Goal: Task Accomplishment & Management: Use online tool/utility

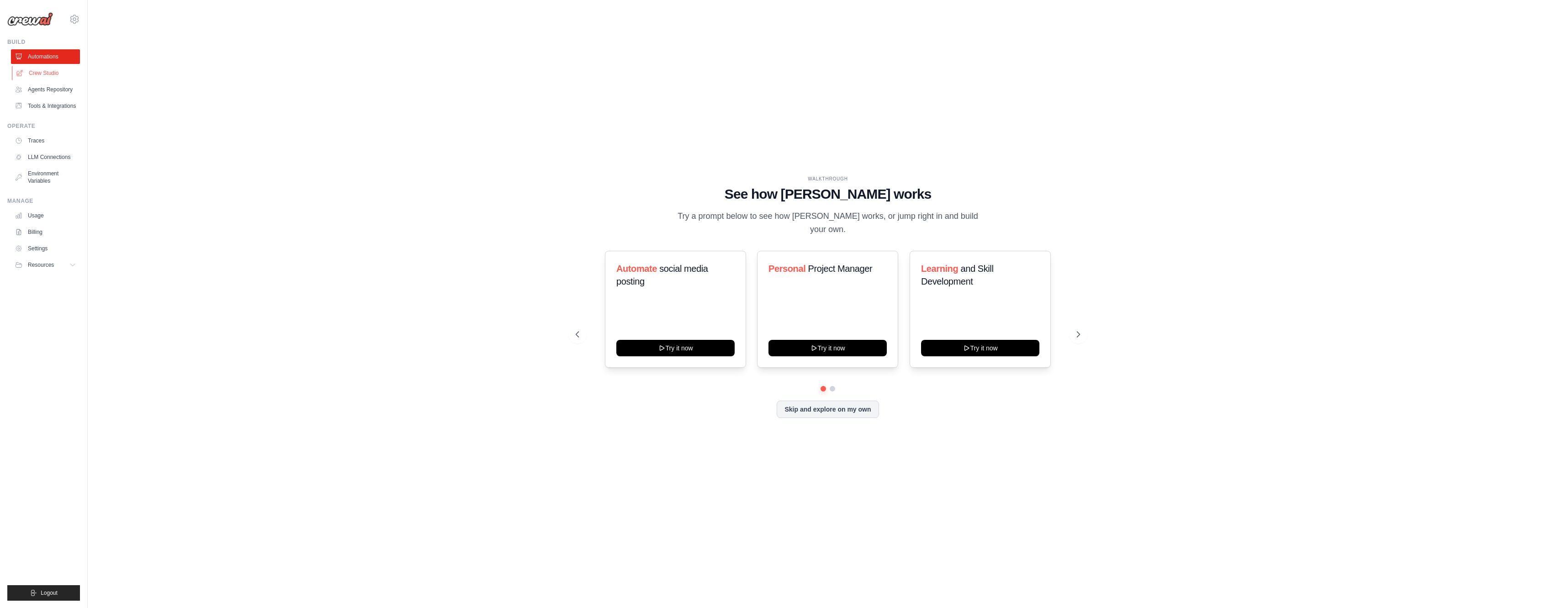
click at [49, 72] on link "Crew Studio" at bounding box center [46, 72] width 69 height 15
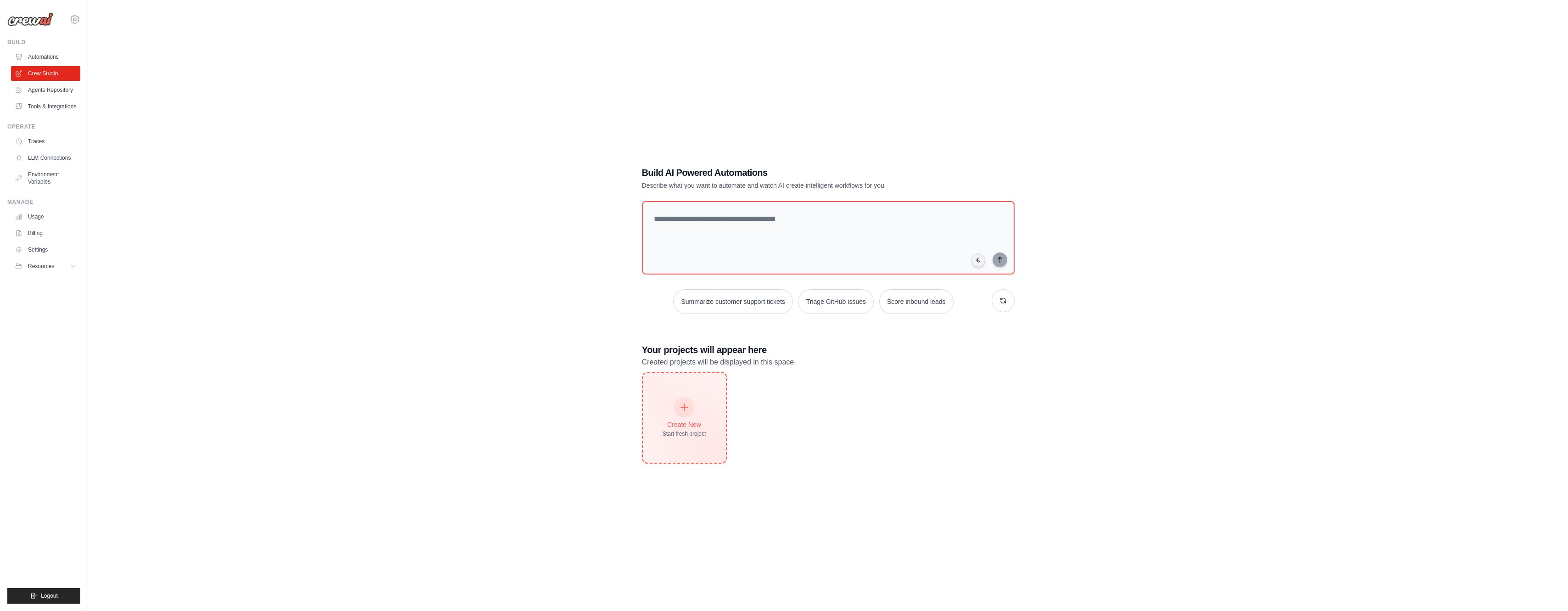
click at [694, 415] on div "Create New Start fresh project" at bounding box center [685, 417] width 43 height 39
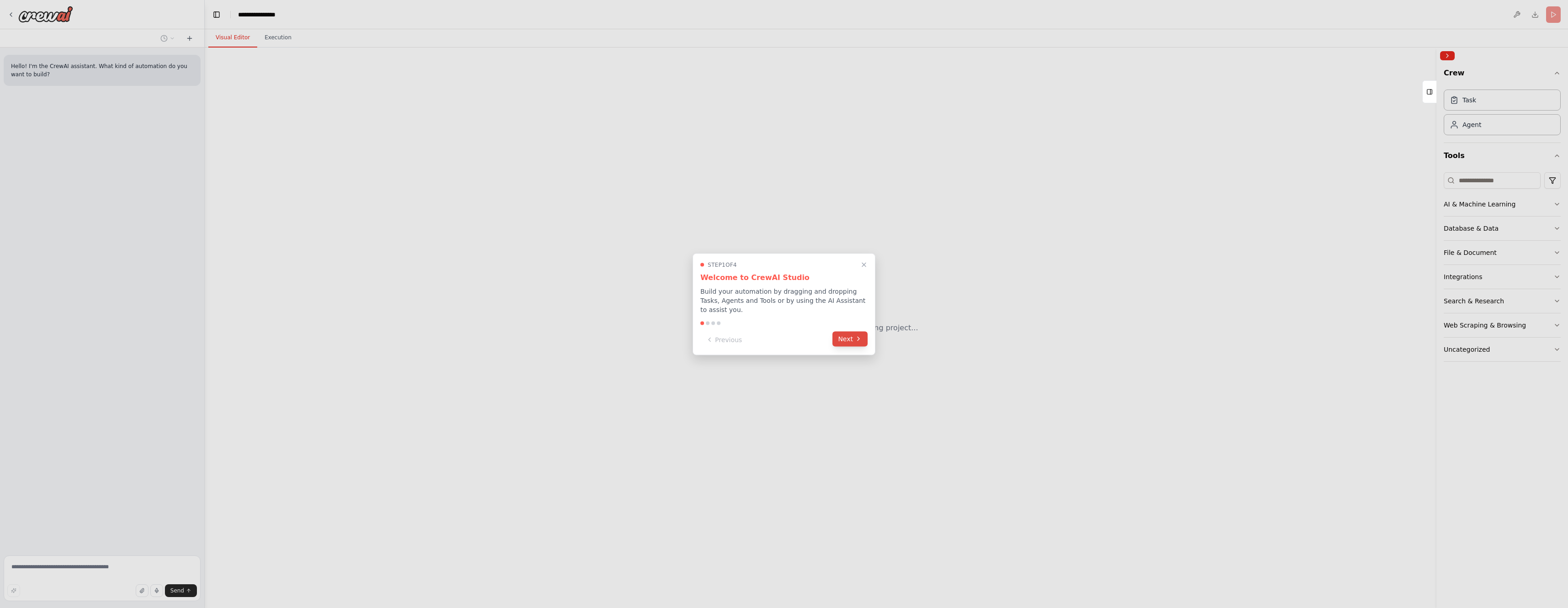
click at [849, 342] on button "Next" at bounding box center [850, 338] width 35 height 15
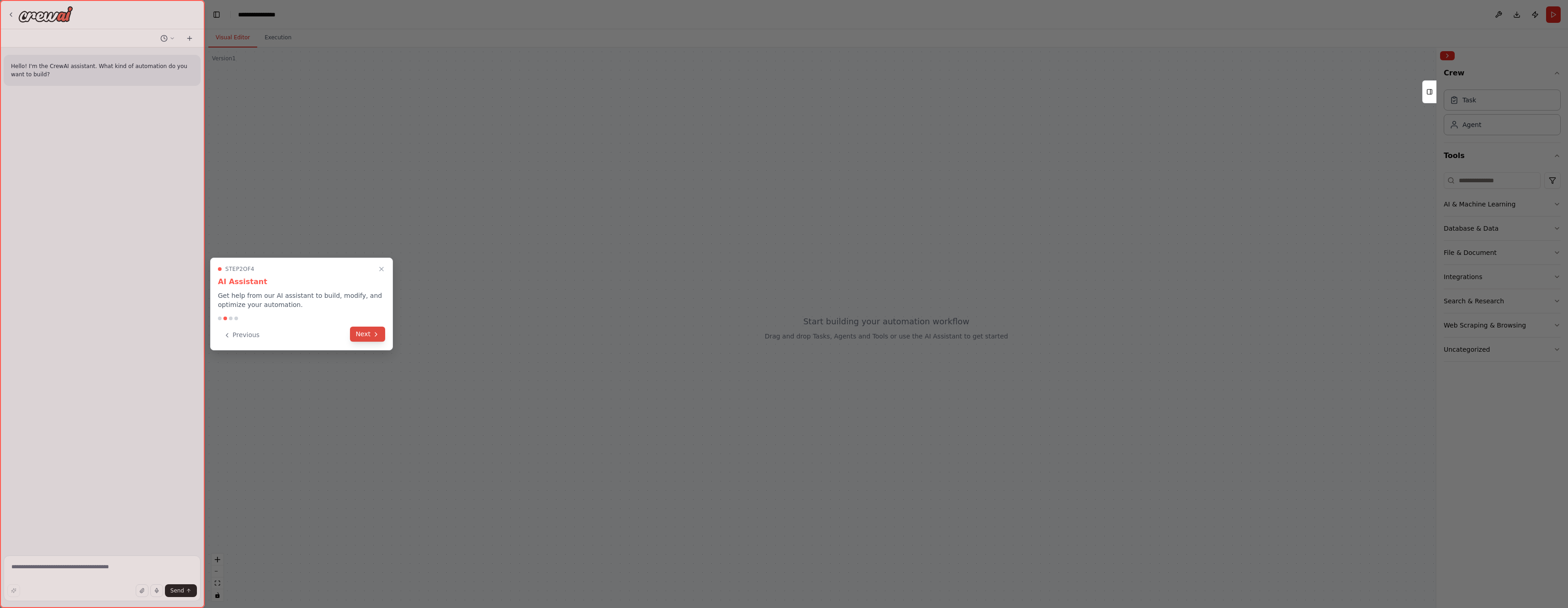
click at [365, 336] on button "Next" at bounding box center [368, 333] width 35 height 15
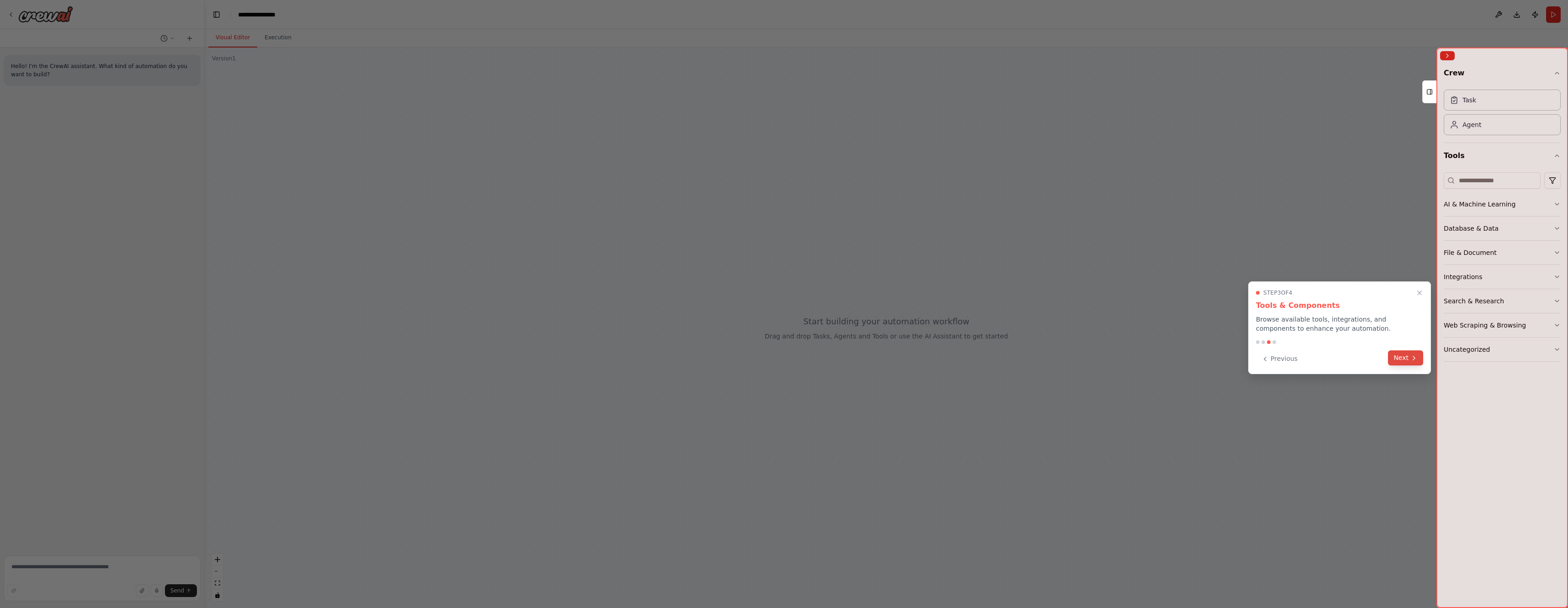
click at [1404, 359] on button "Next" at bounding box center [1406, 357] width 35 height 15
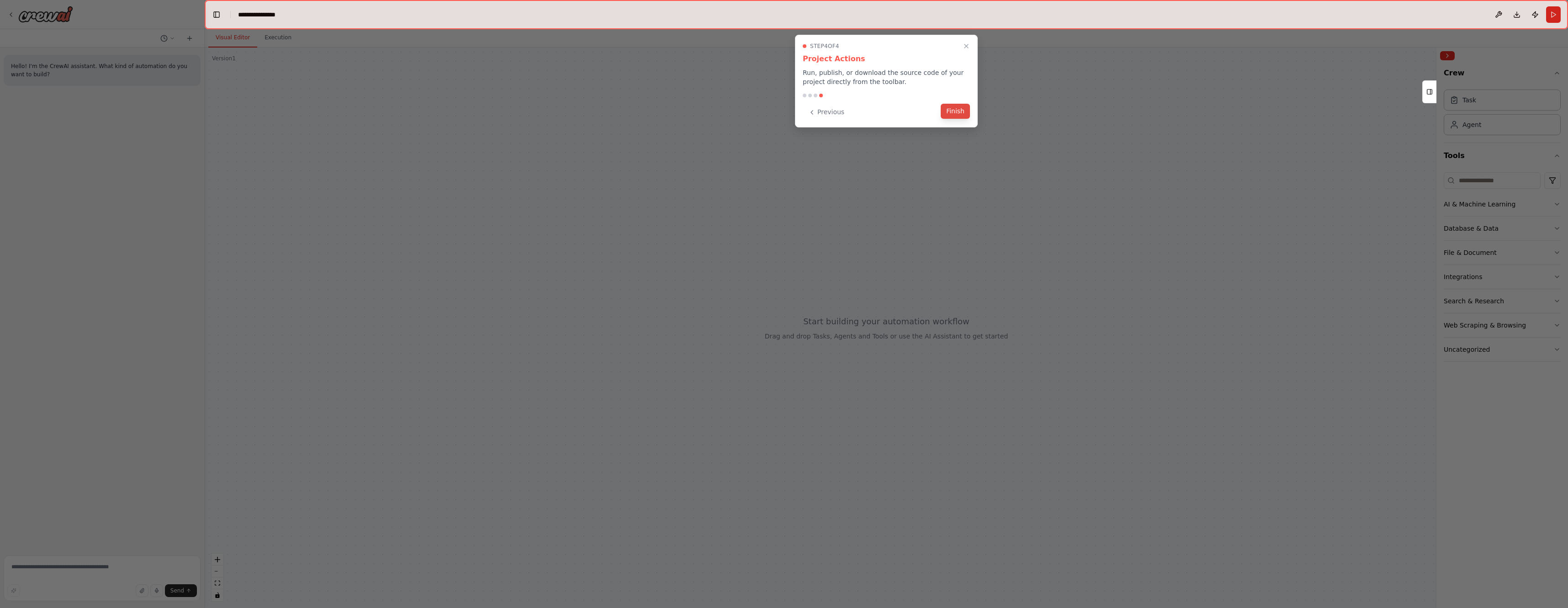
click at [953, 112] on button "Finish" at bounding box center [956, 110] width 29 height 15
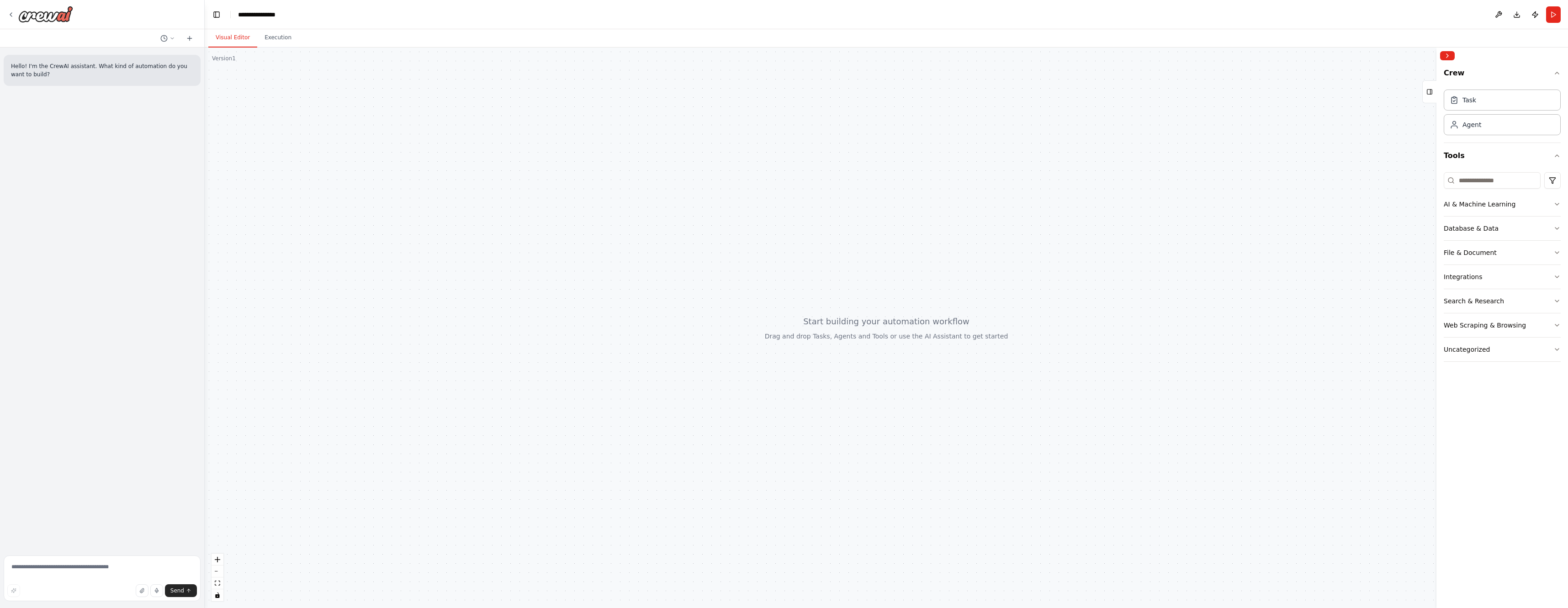
click at [435, 221] on div at bounding box center [886, 327] width 1364 height 560
click at [1496, 124] on div "Agent" at bounding box center [1502, 123] width 117 height 21
click at [531, 264] on div "Role of the agent Goal of the agent" at bounding box center [499, 253] width 112 height 29
click at [530, 265] on div "Role of the agent Goal of the agent" at bounding box center [499, 253] width 112 height 29
click at [531, 265] on div "Role of the agent Goal of the agent" at bounding box center [499, 253] width 112 height 29
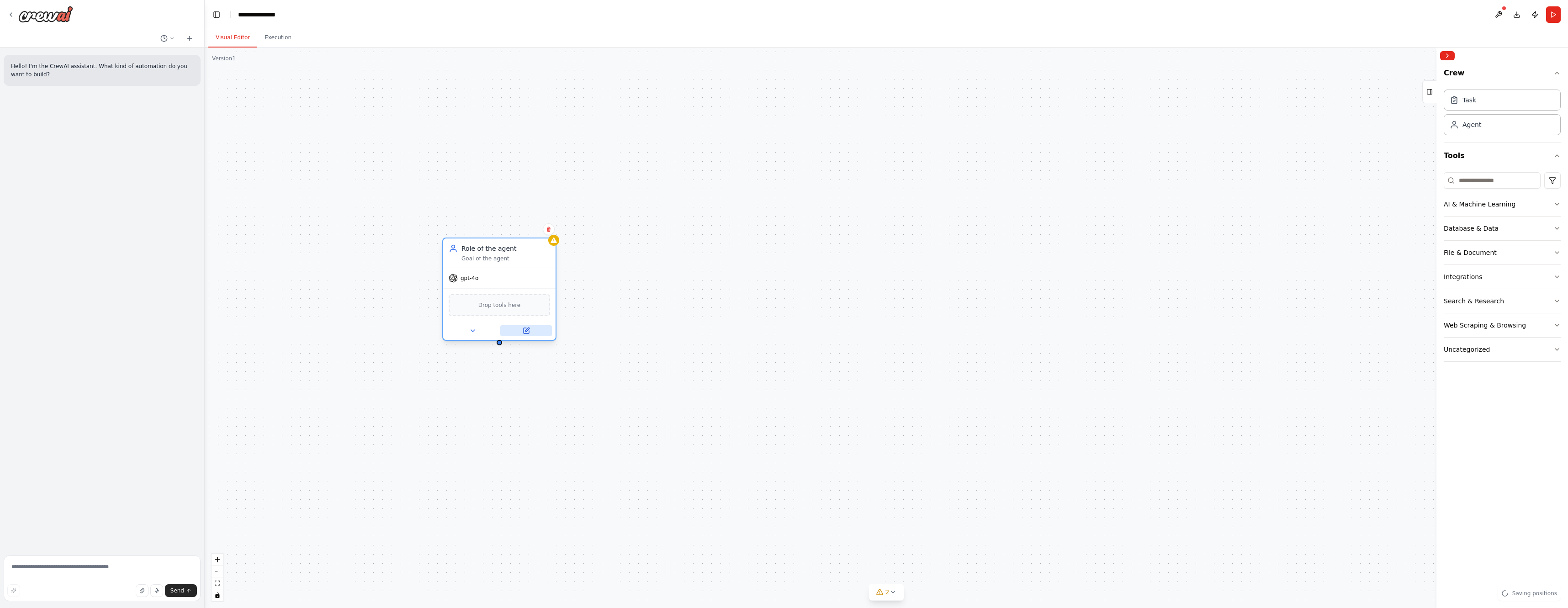
click at [529, 332] on icon at bounding box center [526, 330] width 6 height 6
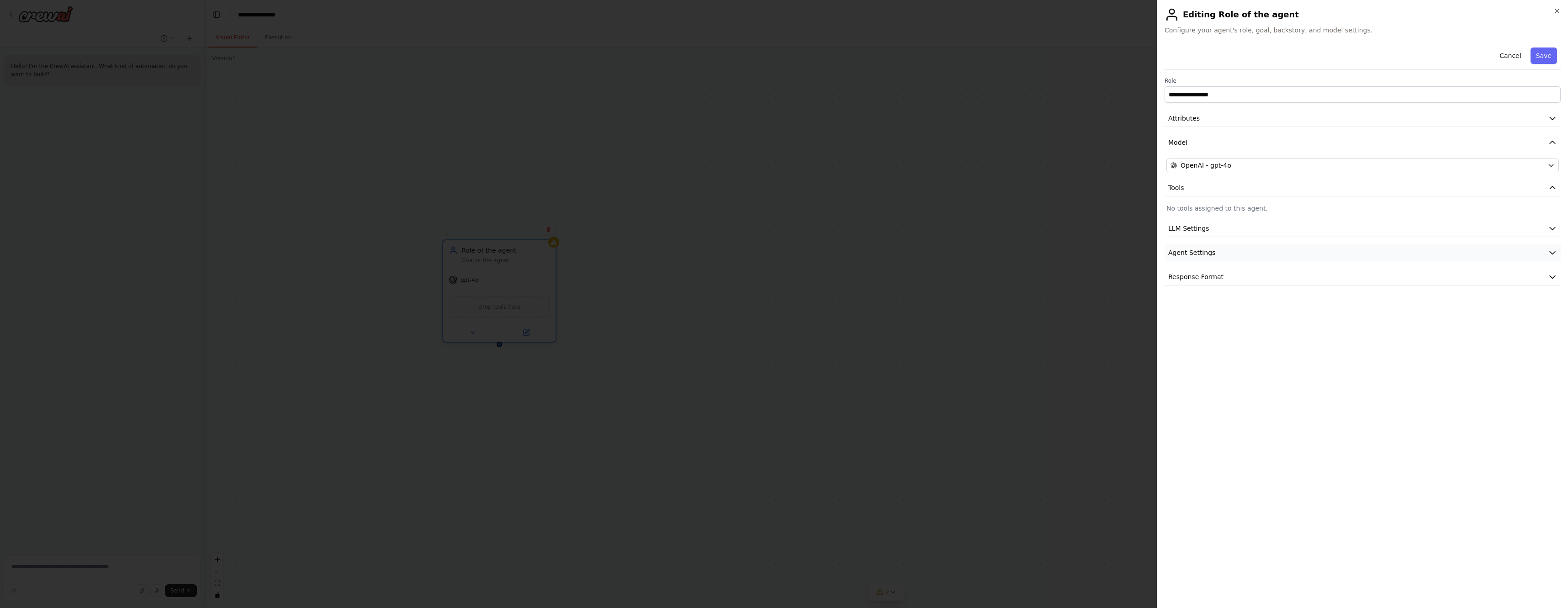
click at [1207, 251] on span "Agent Settings" at bounding box center [1191, 252] width 47 height 9
click at [1516, 52] on button "Cancel" at bounding box center [1510, 56] width 32 height 17
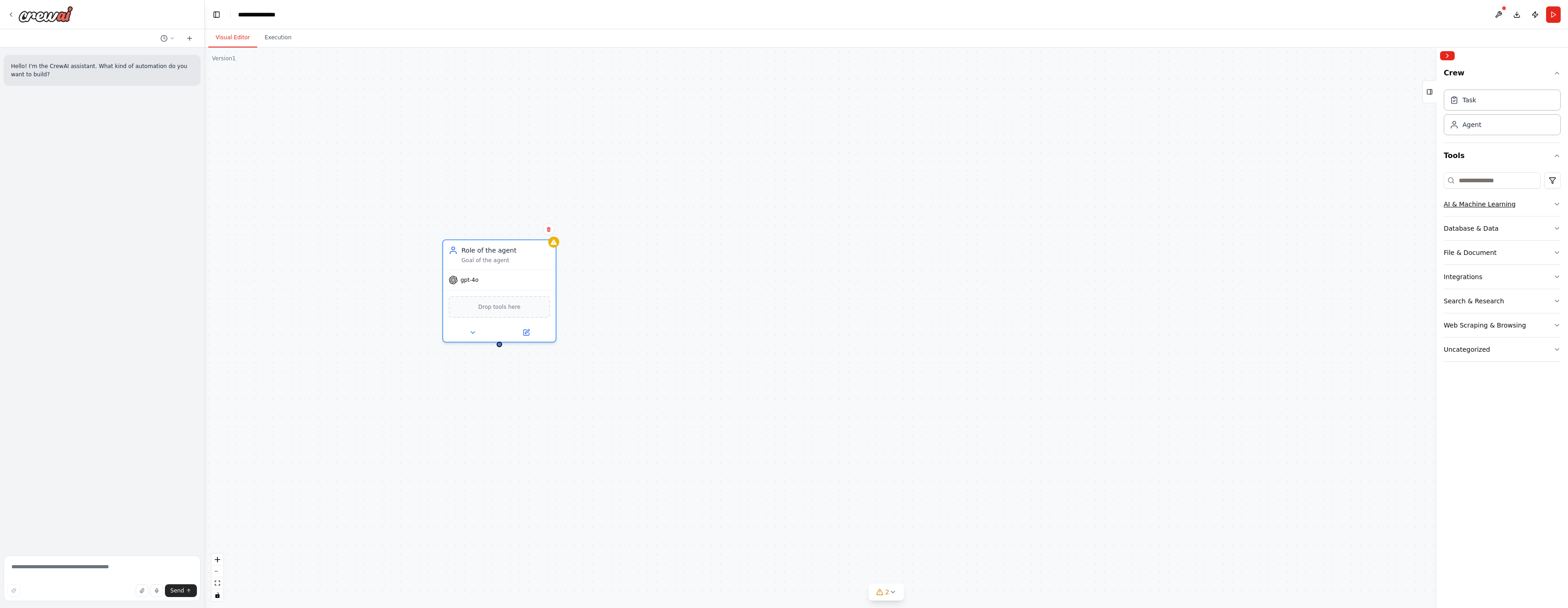
click at [1557, 203] on icon "button" at bounding box center [1556, 203] width 7 height 7
click at [495, 250] on div "Role of the agent" at bounding box center [506, 247] width 89 height 9
click at [513, 251] on div "Role of the agent" at bounding box center [506, 247] width 89 height 9
click at [473, 332] on icon at bounding box center [472, 329] width 7 height 7
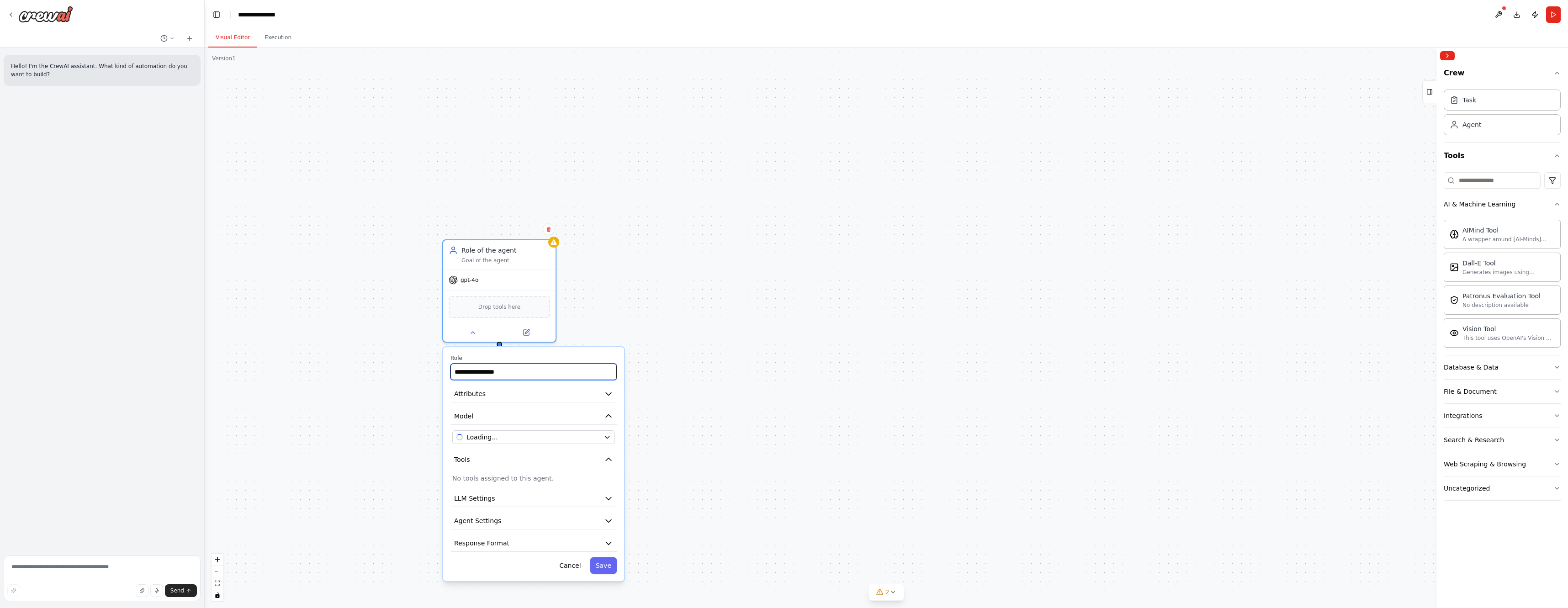
click at [515, 374] on input "**********" at bounding box center [534, 371] width 166 height 17
drag, startPoint x: 519, startPoint y: 373, endPoint x: 345, endPoint y: 352, distance: 175.3
click at [345, 352] on div "**********" at bounding box center [886, 327] width 1364 height 560
drag, startPoint x: 516, startPoint y: 371, endPoint x: 446, endPoint y: 369, distance: 70.0
click at [446, 369] on div "**********" at bounding box center [533, 463] width 181 height 234
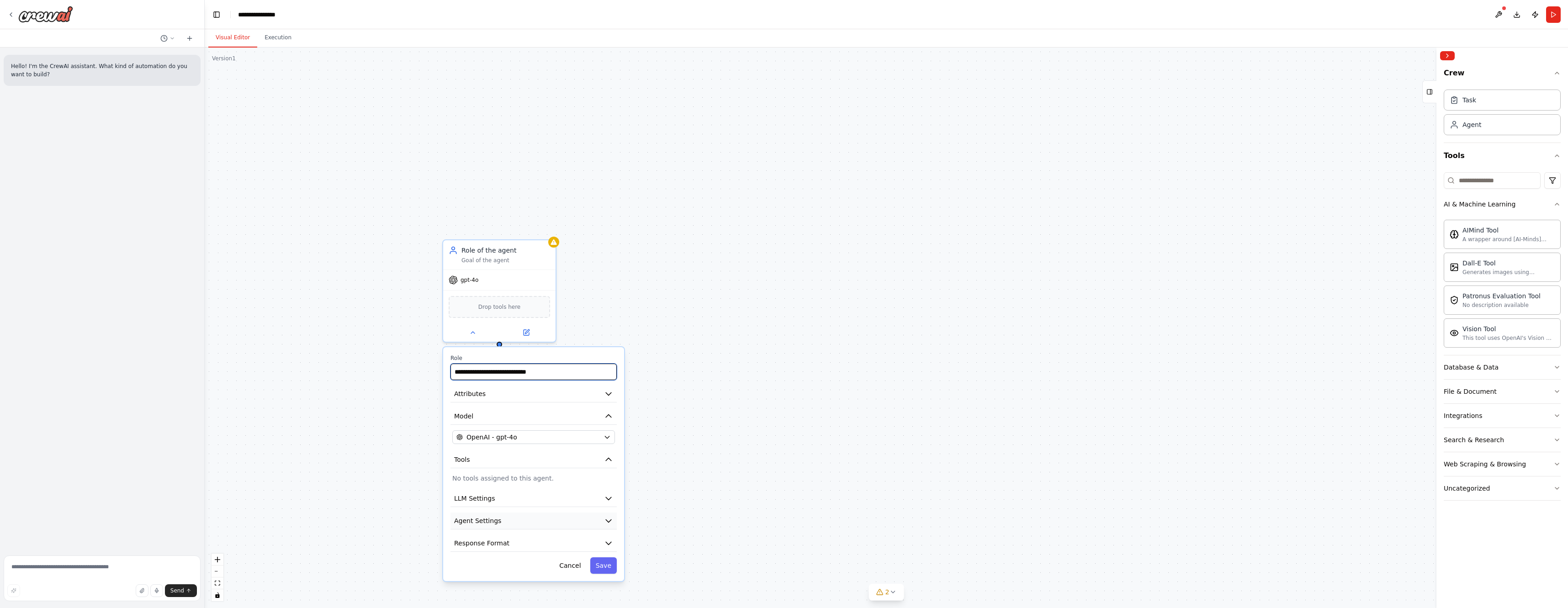
type input "**********"
click at [606, 523] on icon "button" at bounding box center [608, 520] width 9 height 9
click at [750, 469] on div "**********" at bounding box center [886, 327] width 1364 height 560
click at [497, 351] on button at bounding box center [488, 350] width 47 height 10
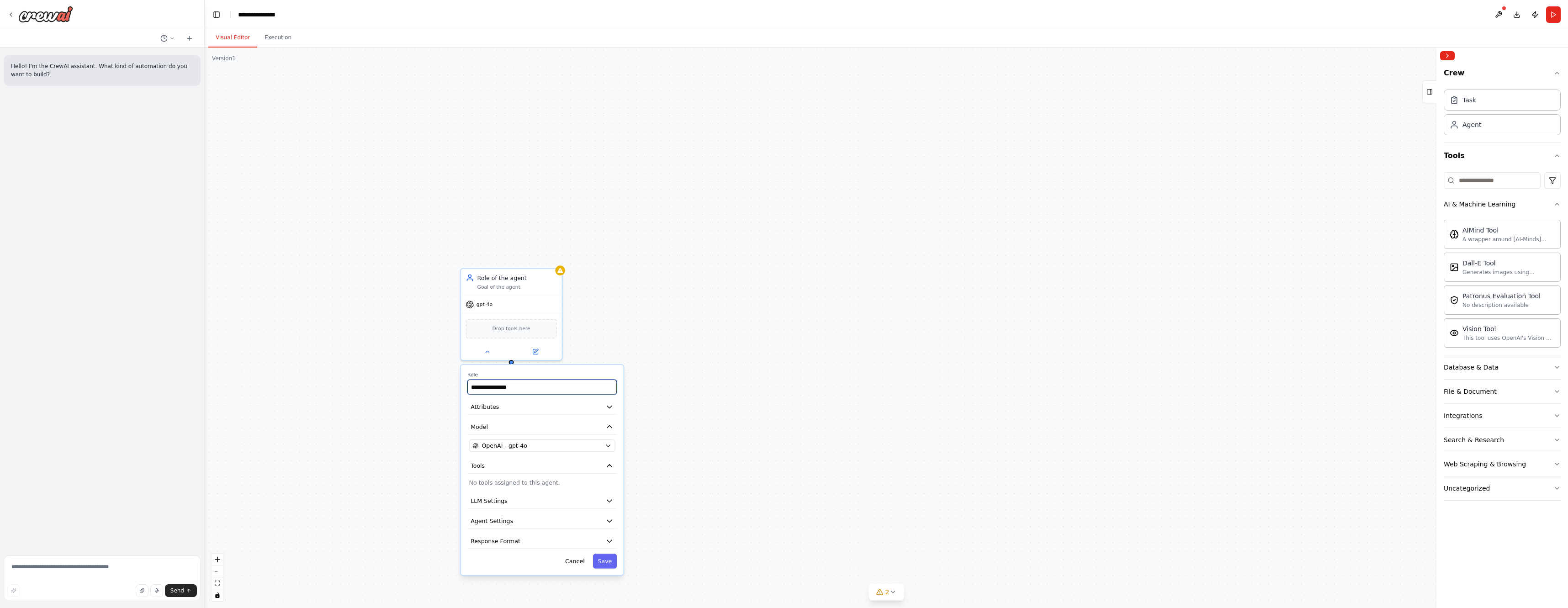
drag, startPoint x: 535, startPoint y: 389, endPoint x: 463, endPoint y: 381, distance: 72.4
click at [463, 381] on div "**********" at bounding box center [542, 469] width 162 height 210
type input "**********"
click at [609, 557] on button "Save" at bounding box center [605, 560] width 23 height 15
click at [490, 358] on icon at bounding box center [487, 358] width 7 height 7
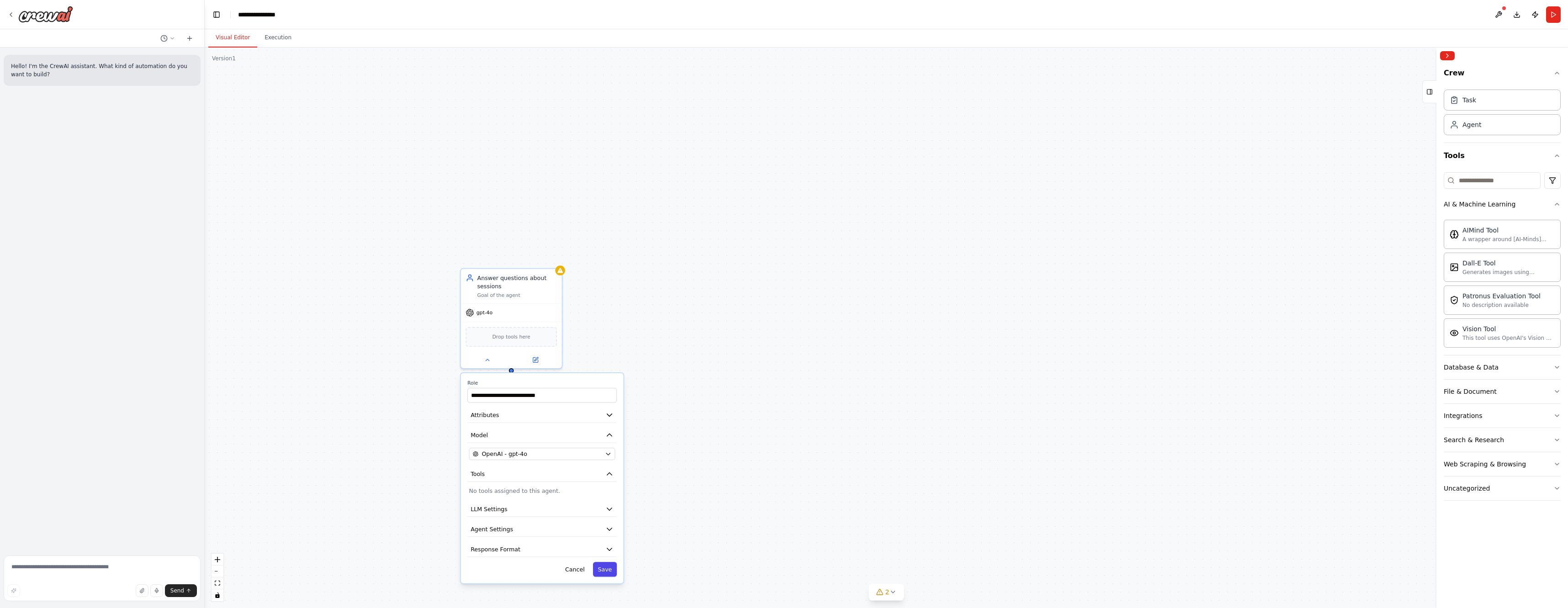
click at [609, 571] on button "Save" at bounding box center [605, 569] width 23 height 15
click at [793, 341] on icon at bounding box center [790, 341] width 7 height 7
drag, startPoint x: 837, startPoint y: 381, endPoint x: 764, endPoint y: 375, distance: 73.2
click at [764, 375] on div "**********" at bounding box center [846, 461] width 164 height 212
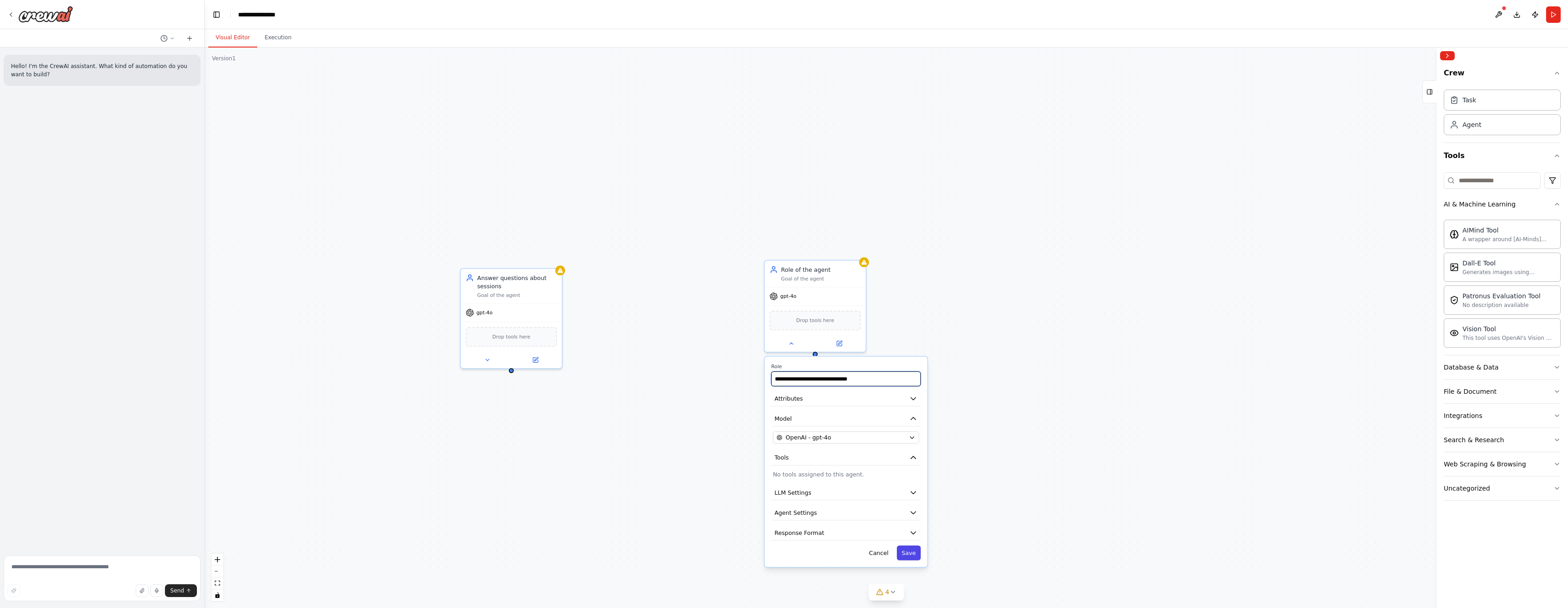
type input "**********"
click at [906, 552] on button "Save" at bounding box center [909, 552] width 23 height 15
click at [357, 292] on icon at bounding box center [355, 293] width 3 height 2
drag, startPoint x: 392, startPoint y: 331, endPoint x: 310, endPoint y: 316, distance: 83.4
click at [310, 316] on div "**********" at bounding box center [886, 327] width 1364 height 560
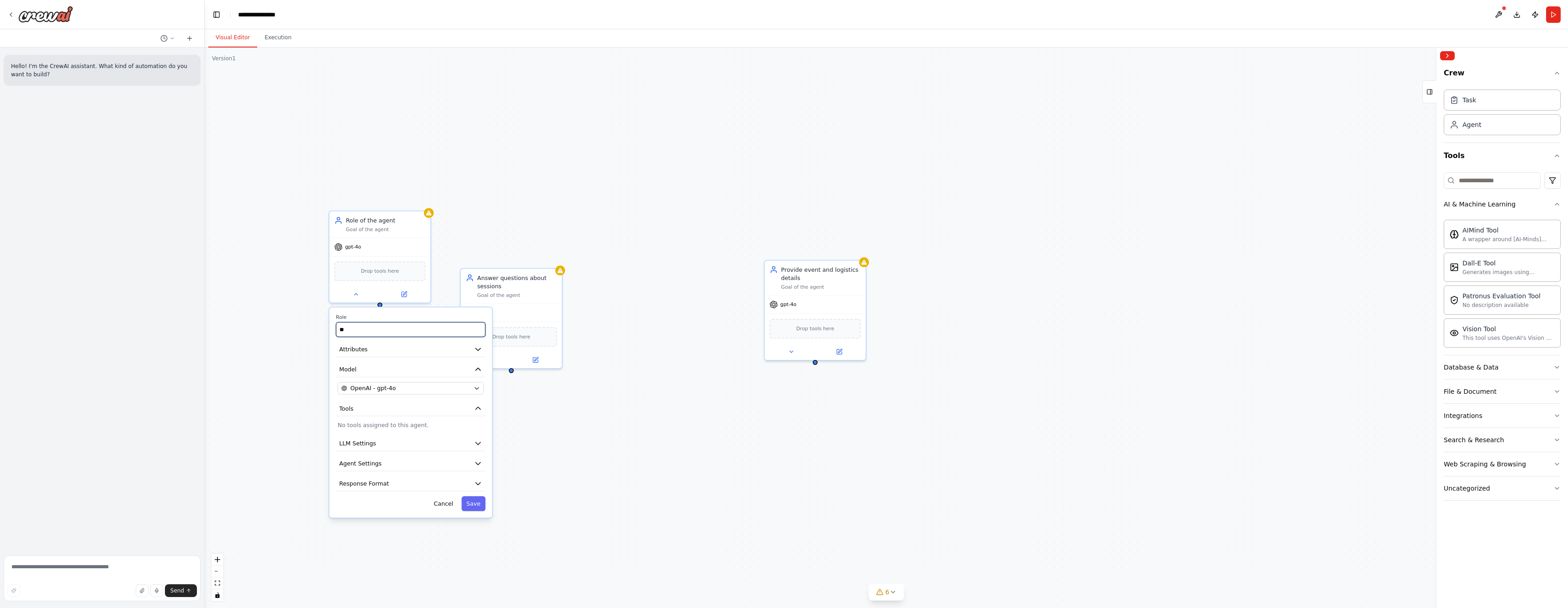
type input "*"
type input "**********"
click at [475, 509] on button "Save" at bounding box center [473, 502] width 23 height 15
drag, startPoint x: 541, startPoint y: 274, endPoint x: 679, endPoint y: 225, distance: 146.4
click at [679, 225] on div "Answer questions about sessions" at bounding box center [656, 231] width 79 height 17
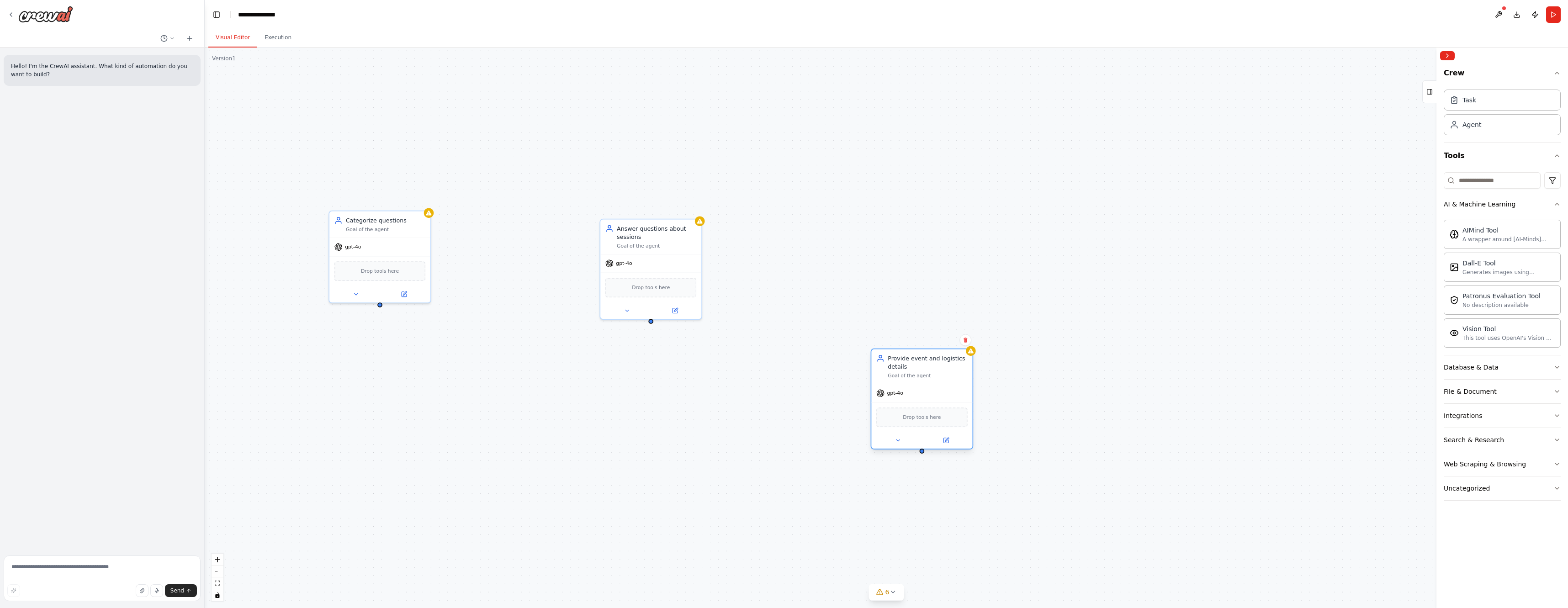
drag, startPoint x: 829, startPoint y: 267, endPoint x: 935, endPoint y: 356, distance: 138.4
click at [935, 356] on div "Provide event and logistics details" at bounding box center [927, 362] width 79 height 17
drag, startPoint x: 657, startPoint y: 230, endPoint x: 741, endPoint y: 140, distance: 123.1
click at [741, 140] on div "Answer questions about sessions Goal of the agent" at bounding box center [733, 152] width 101 height 34
drag, startPoint x: 387, startPoint y: 225, endPoint x: 491, endPoint y: 303, distance: 130.0
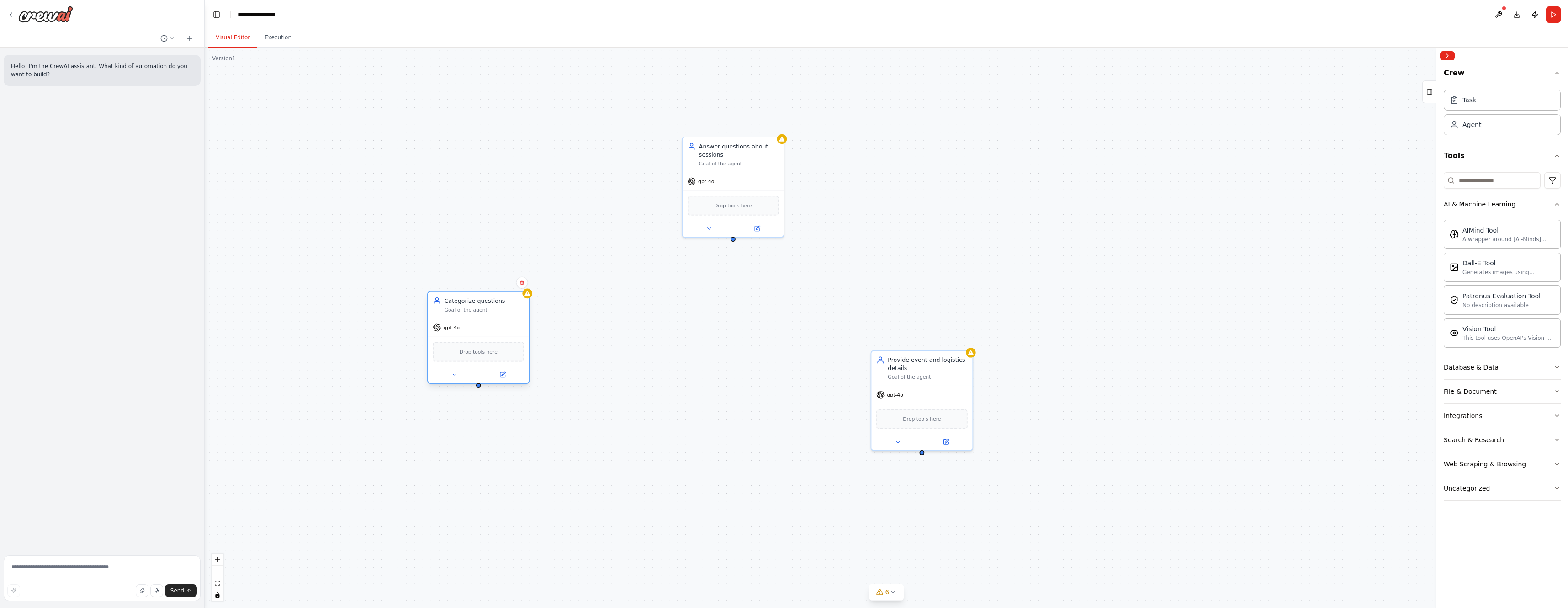
click at [491, 303] on div "Categorize questions Goal of the agent" at bounding box center [484, 305] width 79 height 17
click at [487, 329] on div "gpt-4o" at bounding box center [478, 327] width 101 height 19
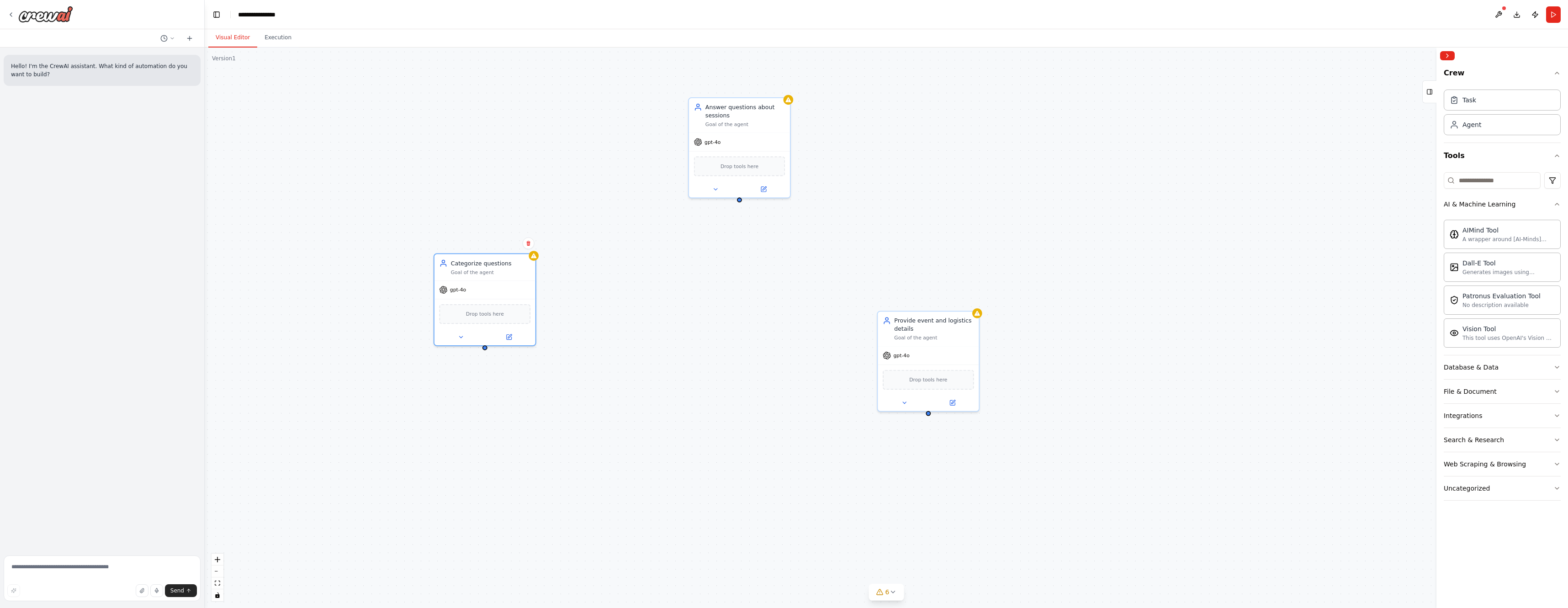
drag, startPoint x: 479, startPoint y: 390, endPoint x: 485, endPoint y: 351, distance: 39.5
click at [485, 351] on div "Answer questions about sessions Goal of the agent gpt-4o Drop tools here Provid…" at bounding box center [886, 327] width 1364 height 560
click at [486, 349] on div "Answer questions about sessions Goal of the agent gpt-4o Drop tools here Provid…" at bounding box center [886, 327] width 1364 height 560
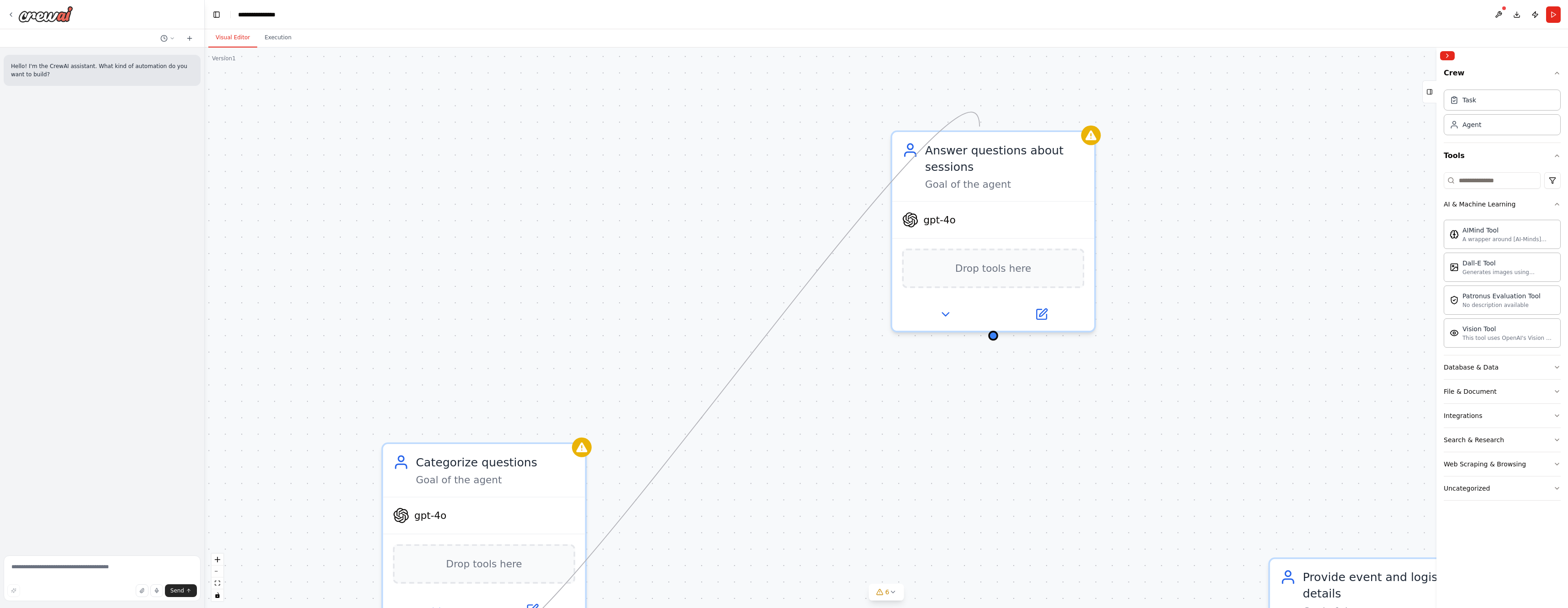
drag, startPoint x: 486, startPoint y: 345, endPoint x: 980, endPoint y: 126, distance: 540.4
click at [980, 126] on div "Answer questions about sessions Goal of the agent gpt-4o Drop tools here Provid…" at bounding box center [886, 327] width 1364 height 560
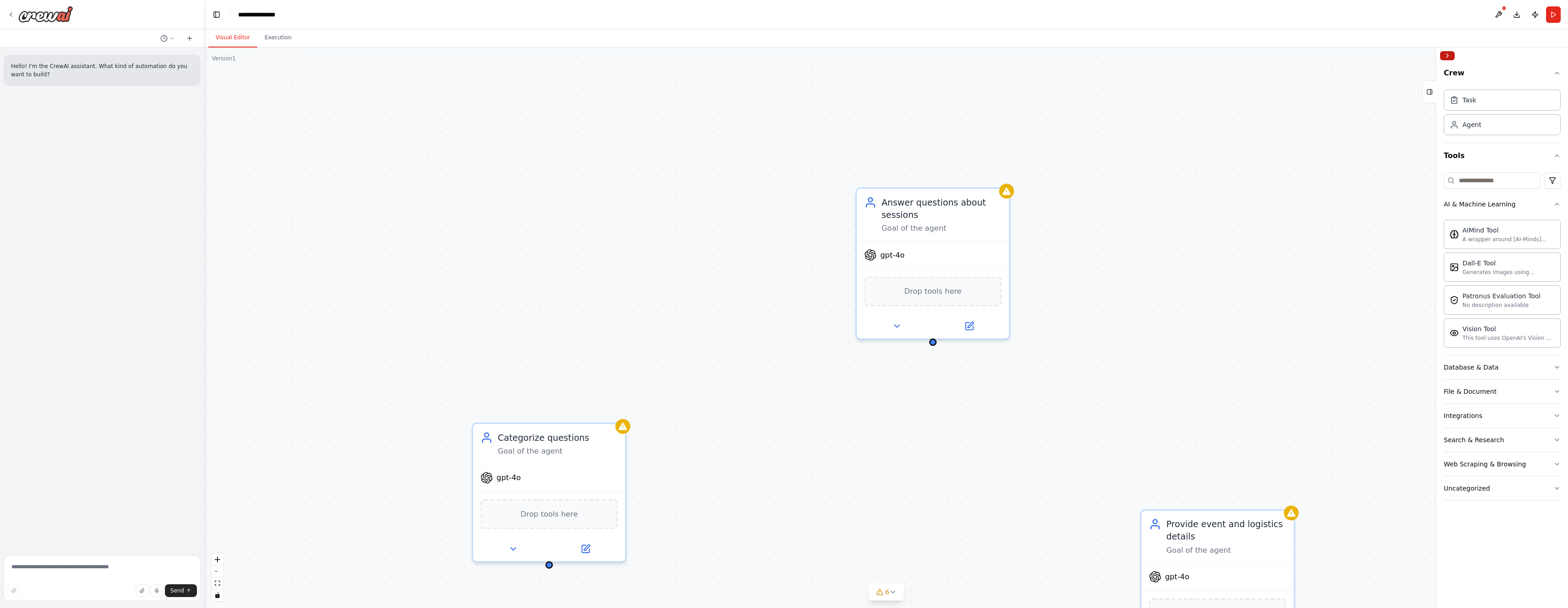
click at [1448, 54] on button "Collapse right sidebar" at bounding box center [1447, 55] width 15 height 9
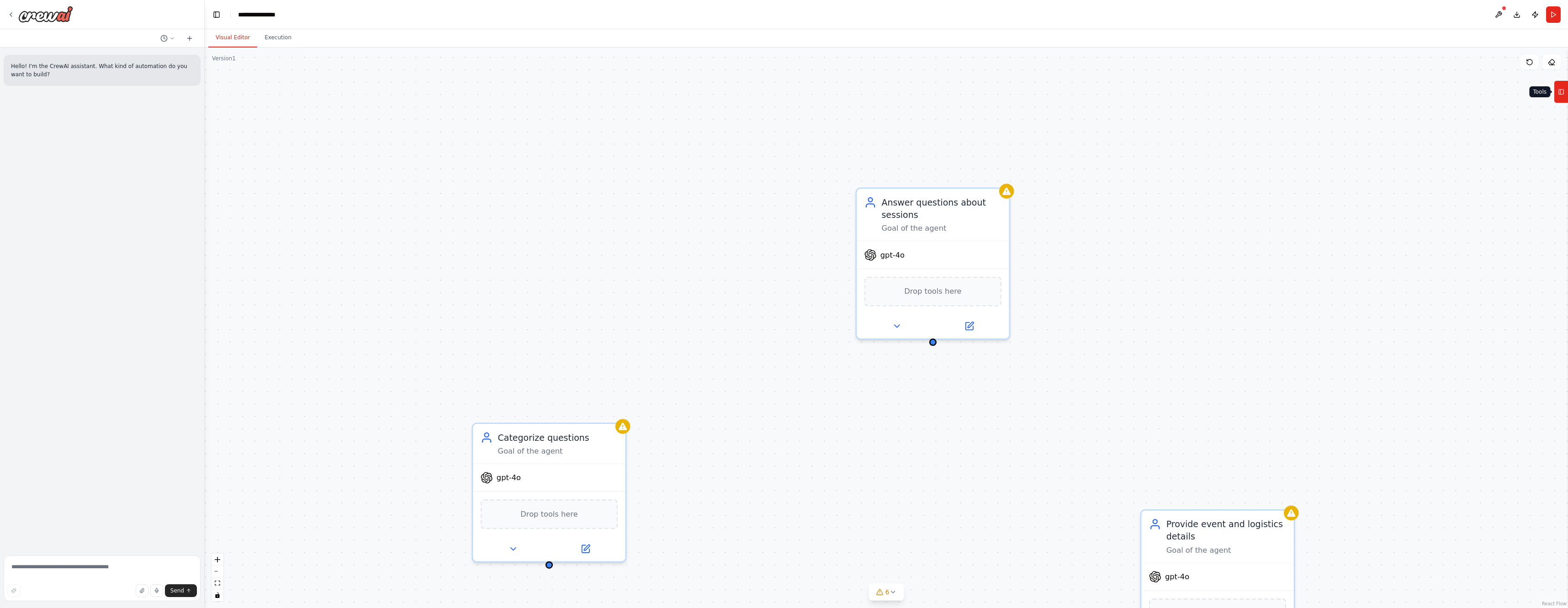
click at [1563, 91] on icon at bounding box center [1561, 91] width 7 height 15
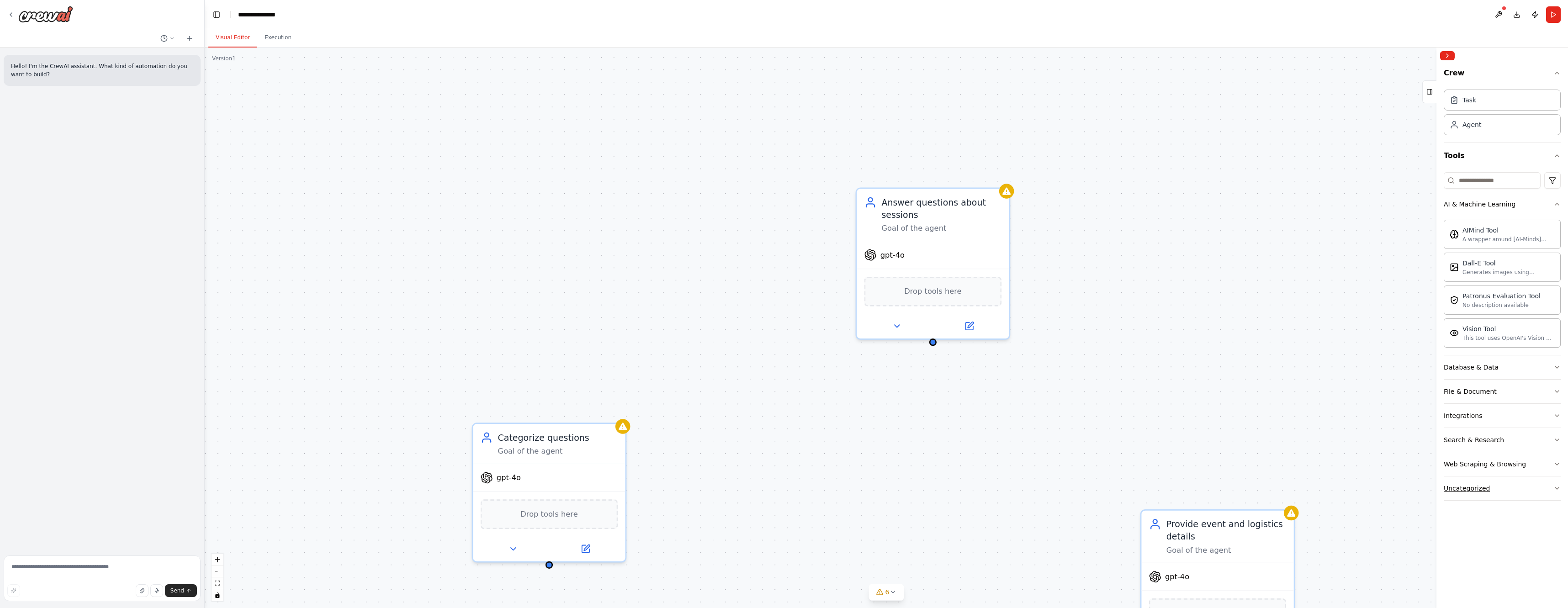
click at [1483, 486] on div "Uncategorized" at bounding box center [1466, 488] width 46 height 9
click at [1525, 105] on div "Task" at bounding box center [1502, 99] width 117 height 21
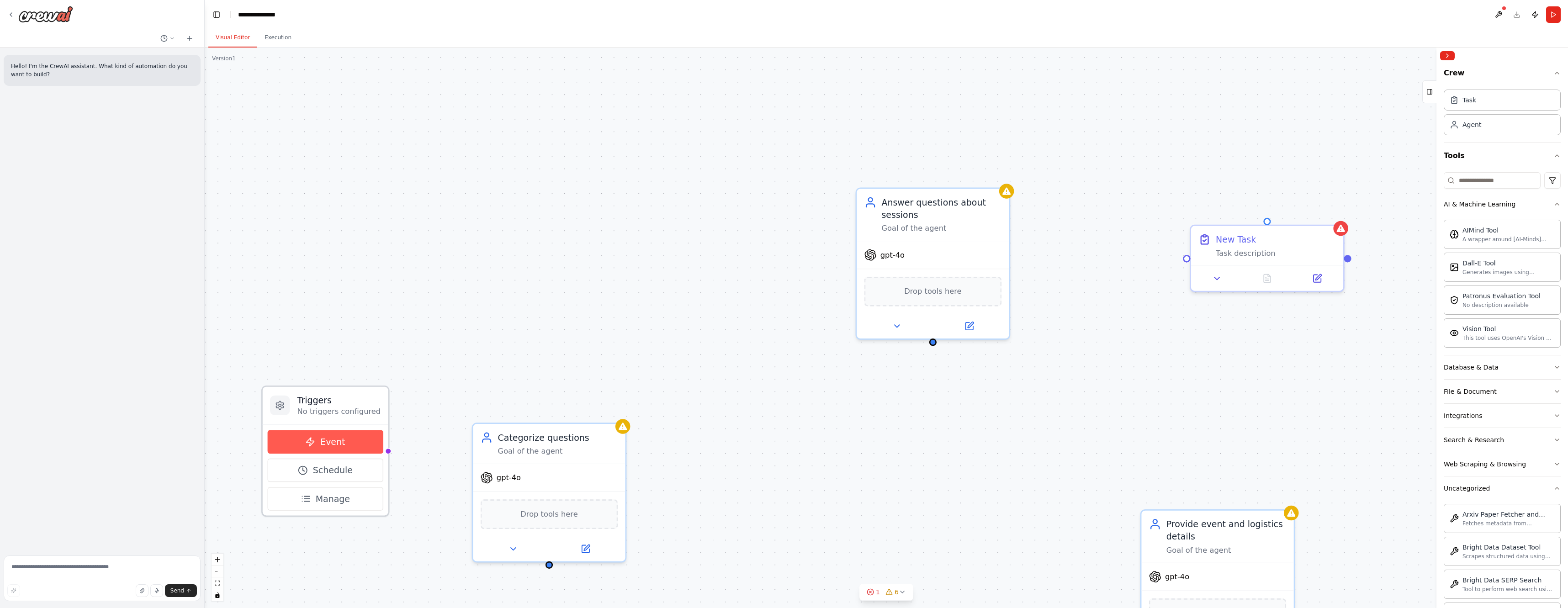
click at [360, 447] on button "Event" at bounding box center [326, 442] width 115 height 23
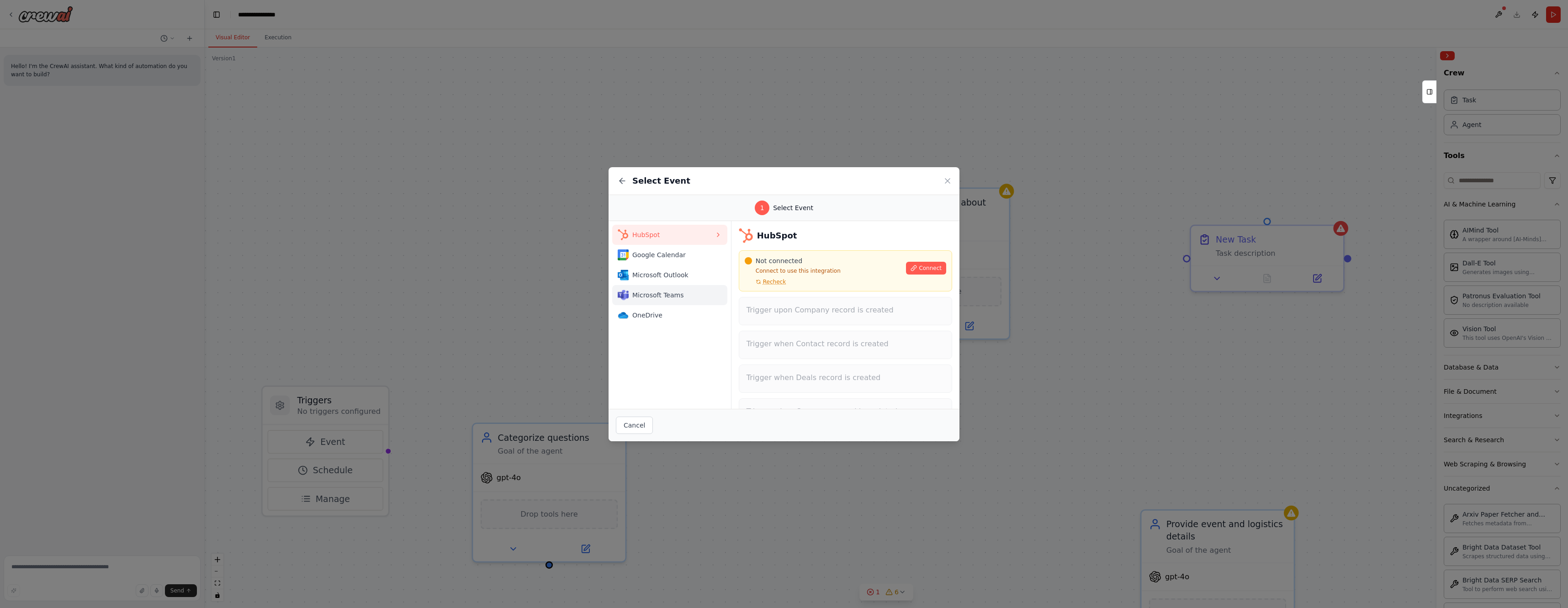
click at [660, 293] on span "Microsoft Teams" at bounding box center [674, 294] width 82 height 9
click at [950, 179] on icon at bounding box center [947, 180] width 9 height 9
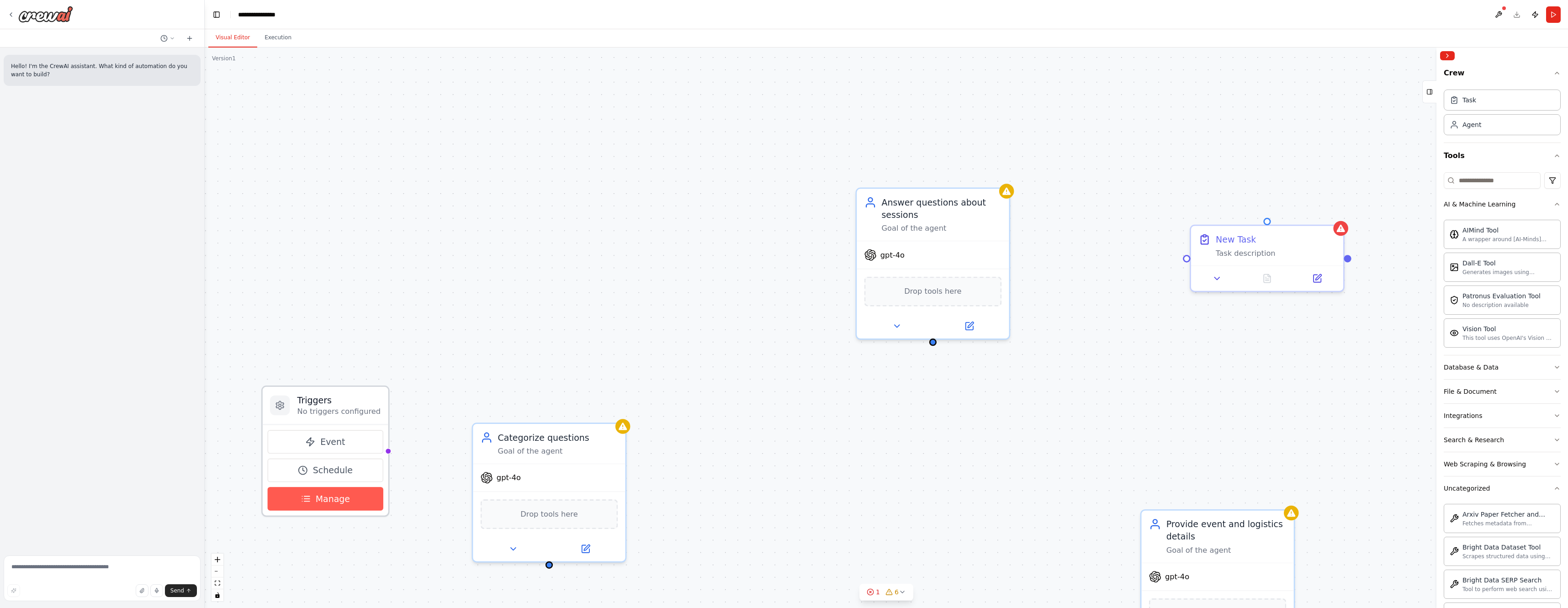
click at [341, 502] on span "Manage" at bounding box center [333, 499] width 34 height 13
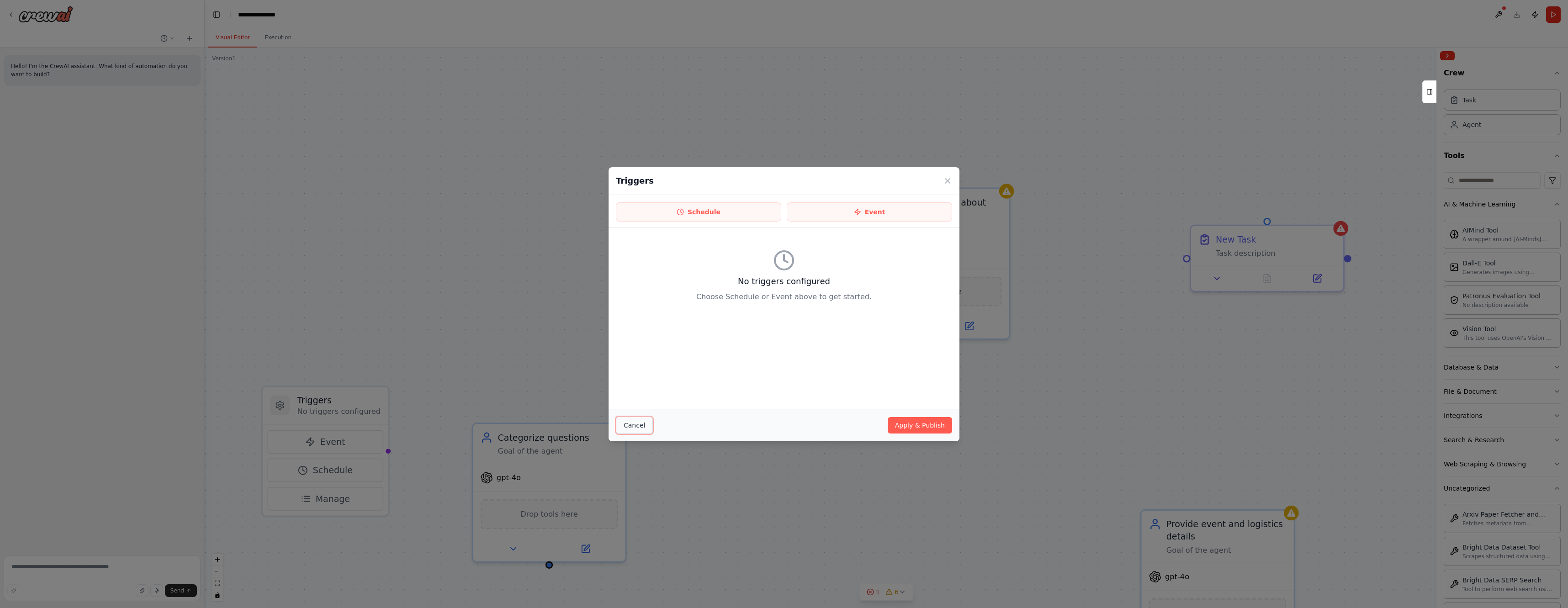
click at [636, 427] on button "Cancel" at bounding box center [635, 425] width 37 height 18
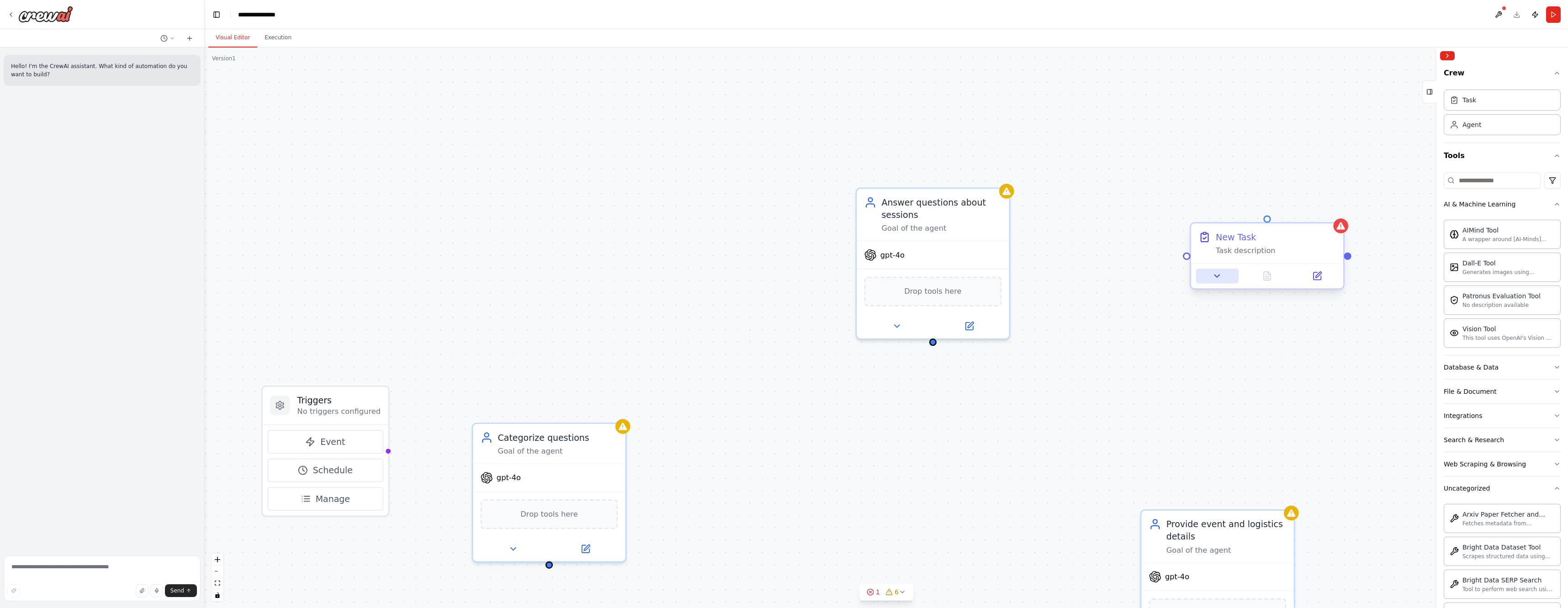
click at [1220, 280] on icon at bounding box center [1217, 276] width 10 height 10
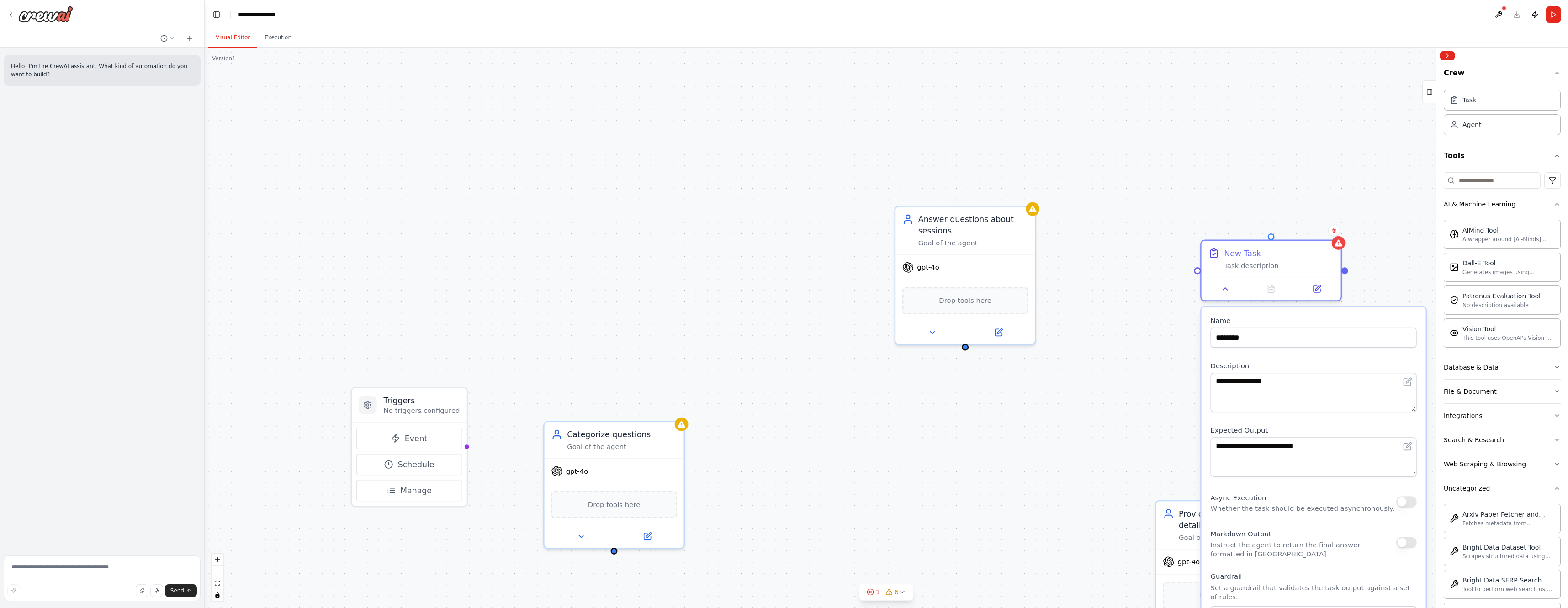
click at [1159, 453] on div "**********" at bounding box center [886, 327] width 1364 height 560
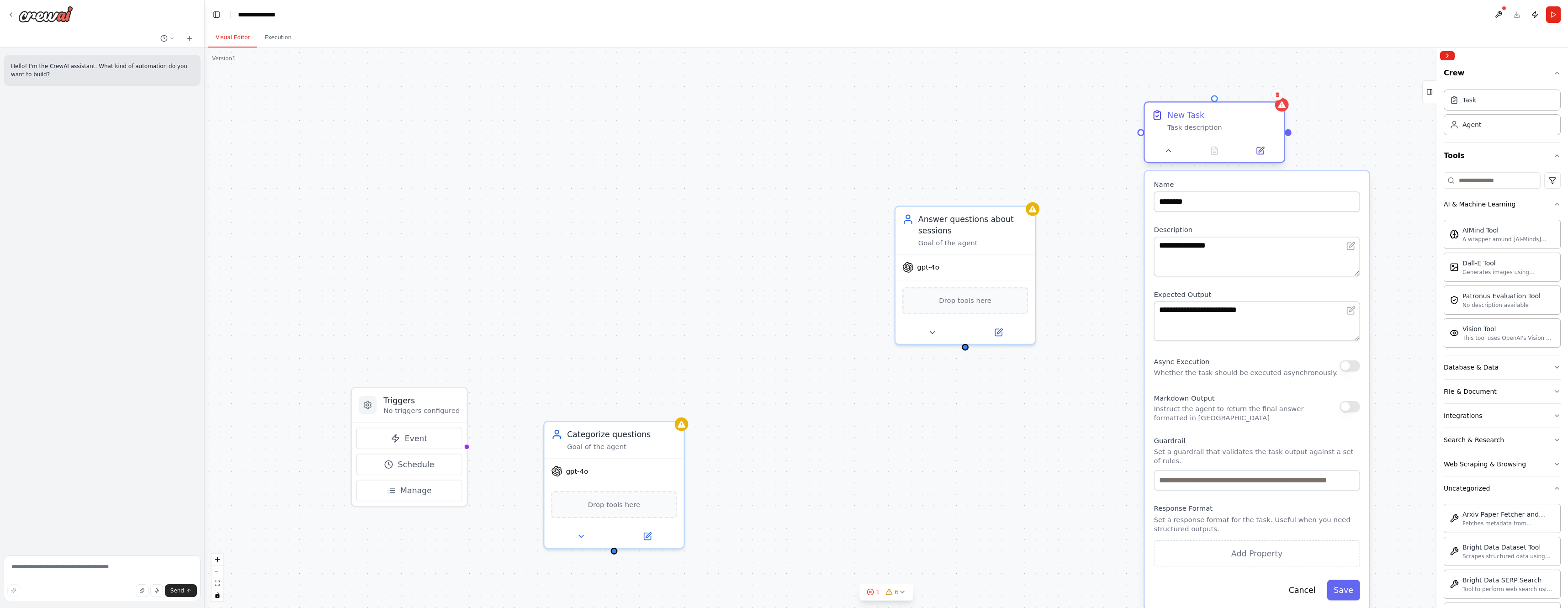
drag, startPoint x: 1318, startPoint y: 251, endPoint x: 1259, endPoint y: 111, distance: 151.9
click at [1259, 111] on div "New Task" at bounding box center [1223, 115] width 111 height 12
click at [1317, 586] on button "Cancel" at bounding box center [1303, 589] width 41 height 21
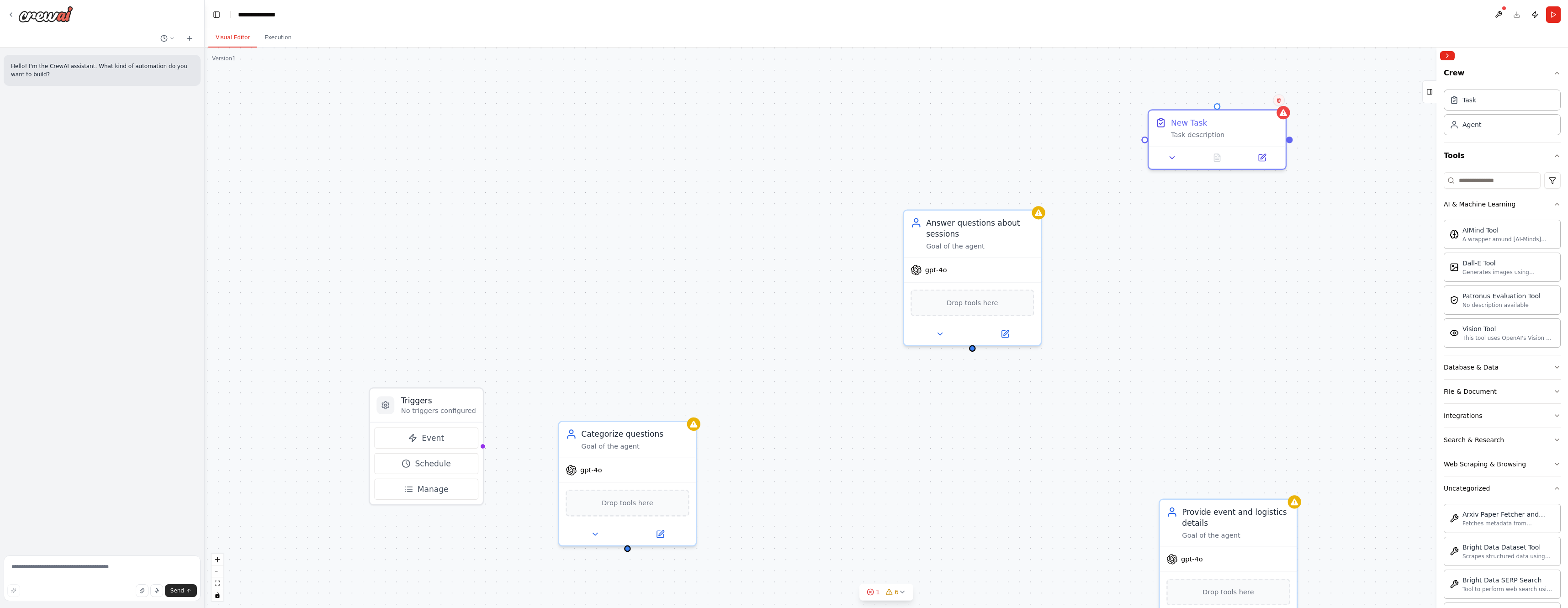
click at [1281, 104] on button at bounding box center [1278, 100] width 12 height 12
click at [1280, 99] on icon at bounding box center [1279, 101] width 6 height 6
click at [1279, 100] on icon at bounding box center [1279, 100] width 4 height 5
click at [1250, 100] on button "Confirm" at bounding box center [1253, 100] width 32 height 11
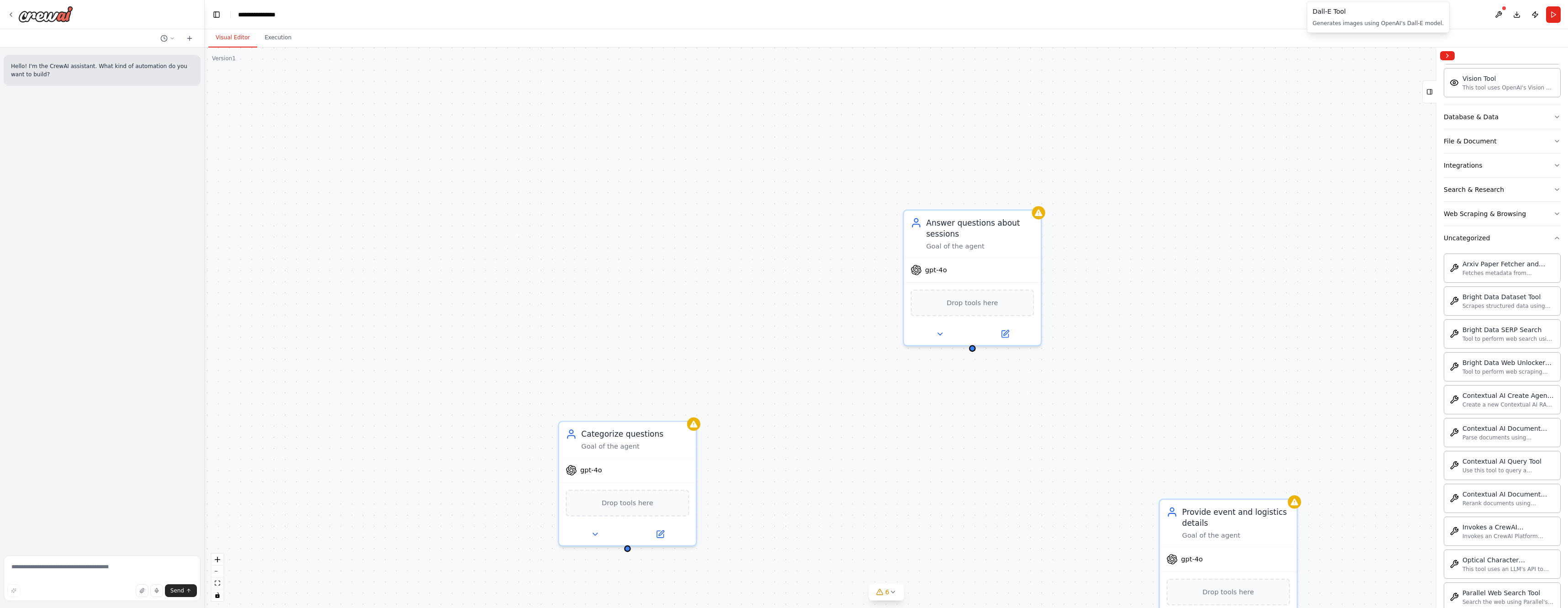
scroll to position [262, 0]
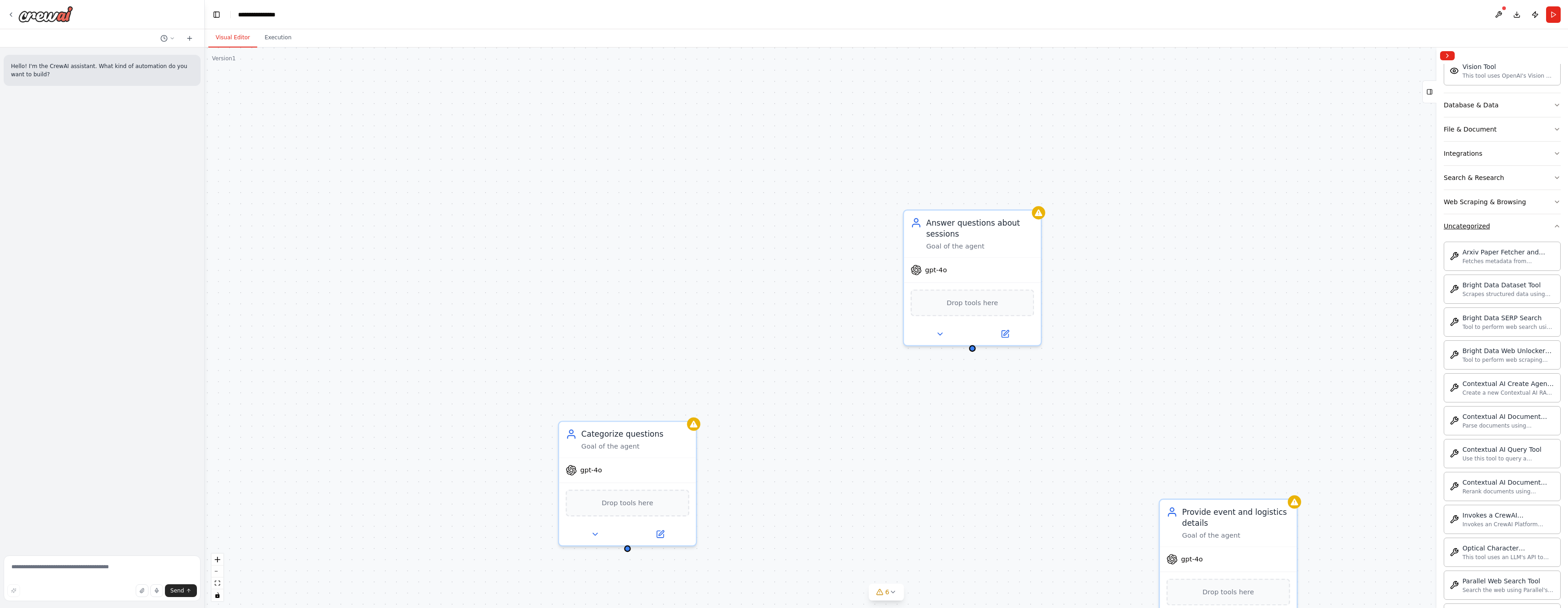
click at [1505, 229] on button "Uncategorized" at bounding box center [1502, 226] width 117 height 23
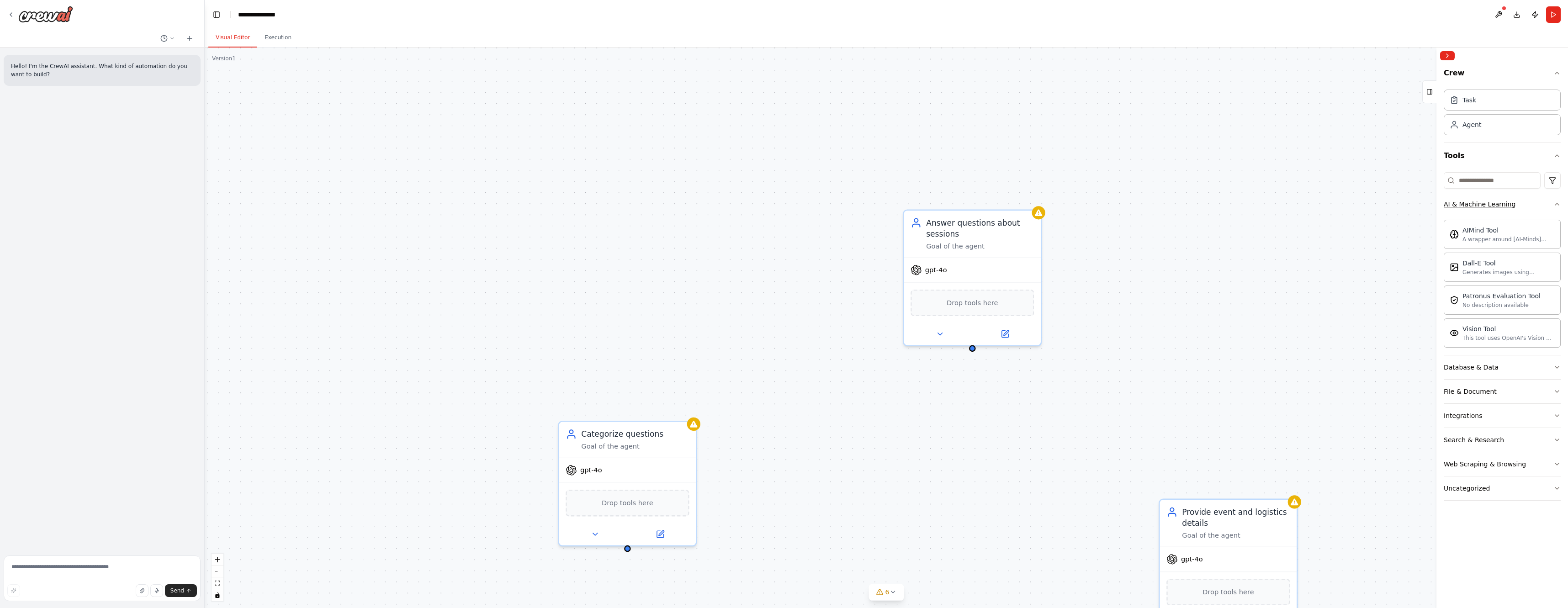
click at [1481, 203] on div "AI & Machine Learning" at bounding box center [1479, 203] width 71 height 9
click at [1504, 154] on button "Tools" at bounding box center [1502, 155] width 117 height 25
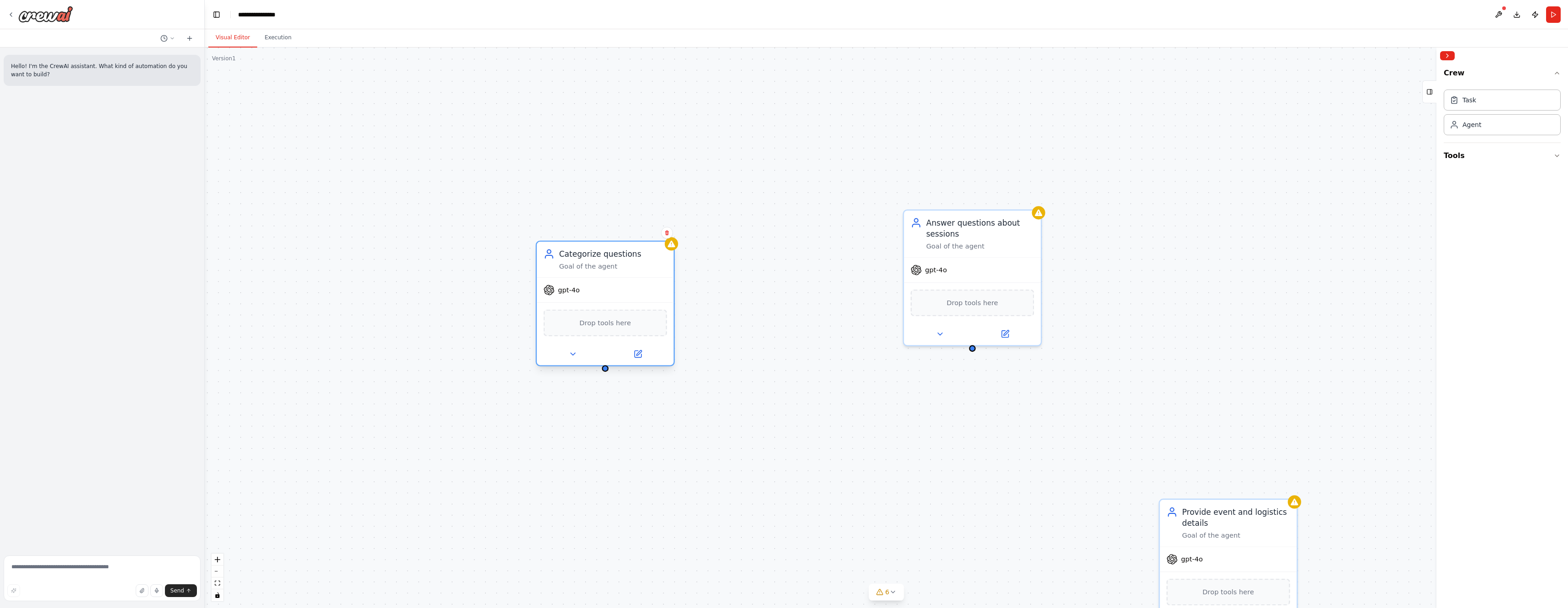
drag, startPoint x: 658, startPoint y: 434, endPoint x: 635, endPoint y: 254, distance: 181.5
click at [635, 254] on div "Categorize questions" at bounding box center [613, 253] width 108 height 11
drag, startPoint x: 605, startPoint y: 369, endPoint x: 925, endPoint y: 239, distance: 345.4
click at [925, 239] on div "Answer questions about sessions Goal of the agent gpt-4o Drop tools here Provid…" at bounding box center [1142, 495] width 1660 height 682
click at [1482, 103] on div "Task" at bounding box center [1502, 99] width 117 height 21
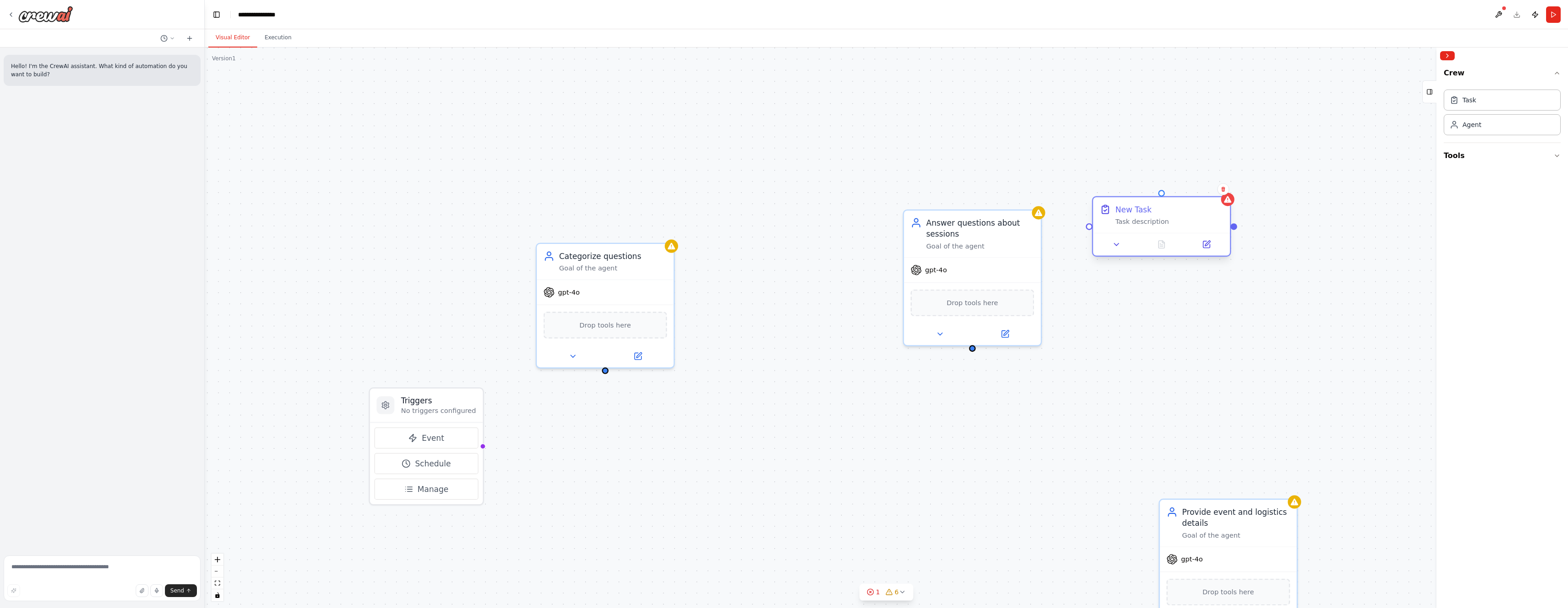
drag, startPoint x: 925, startPoint y: 452, endPoint x: 1182, endPoint y: 203, distance: 357.8
click at [1182, 203] on div "New Task" at bounding box center [1169, 208] width 108 height 11
click at [1209, 246] on icon at bounding box center [1206, 244] width 7 height 7
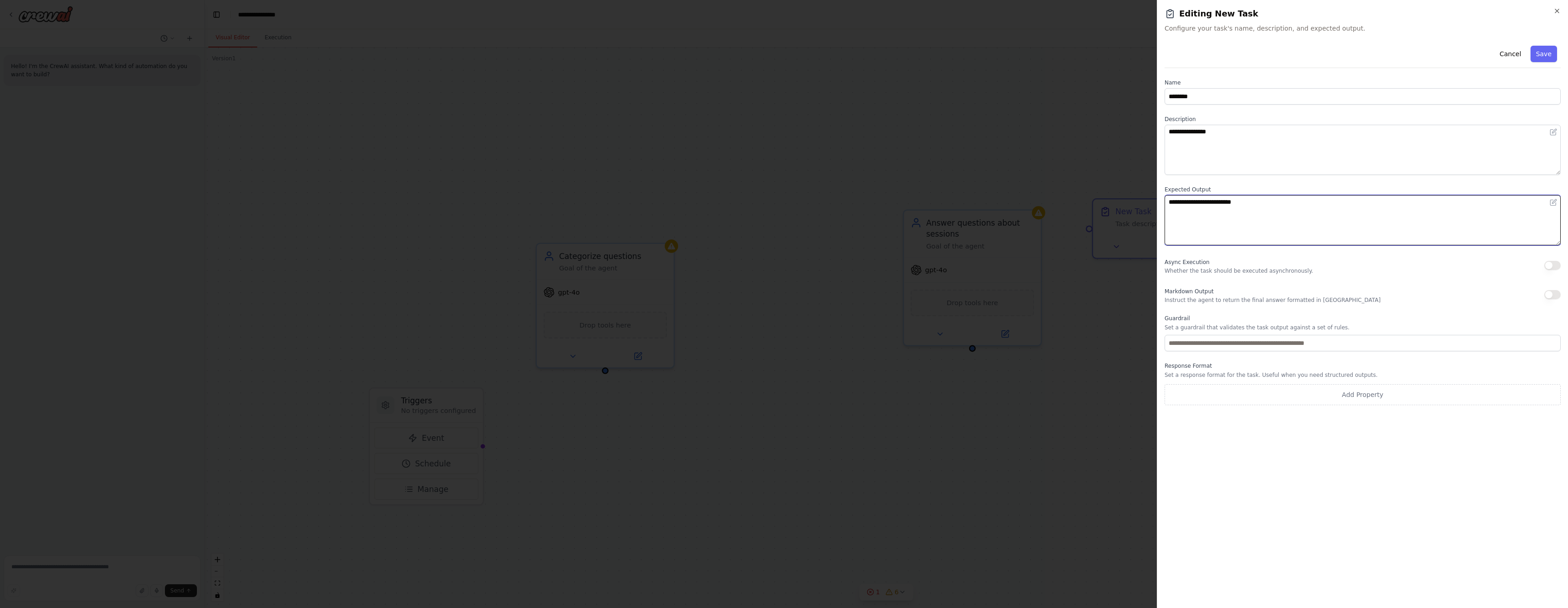
click at [1270, 207] on textarea "**********" at bounding box center [1363, 219] width 396 height 50
drag, startPoint x: 1233, startPoint y: 97, endPoint x: 1142, endPoint y: 98, distance: 91.0
click at [1142, 98] on body "**********" at bounding box center [784, 304] width 1568 height 608
type input "*"
type textarea "*"
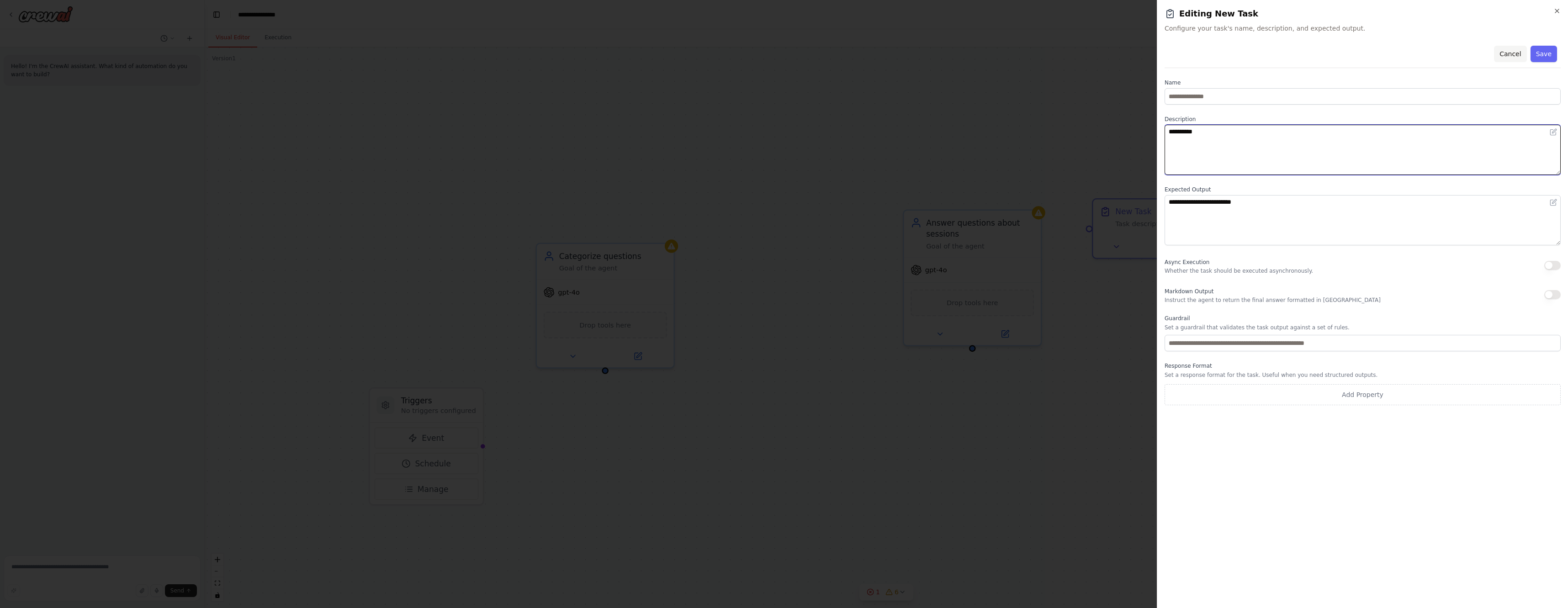
type textarea "**********"
click at [1507, 52] on button "Cancel" at bounding box center [1510, 54] width 32 height 17
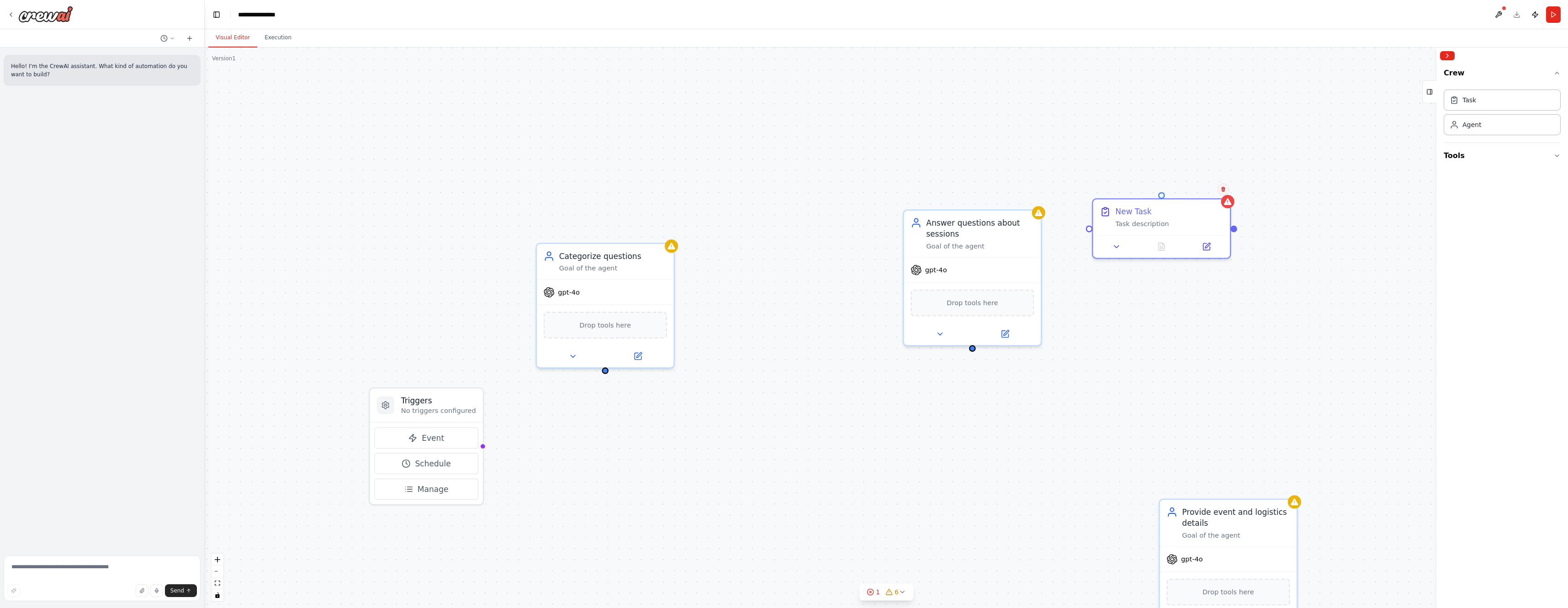
click at [1224, 190] on icon at bounding box center [1224, 189] width 4 height 5
click at [1225, 189] on icon at bounding box center [1224, 190] width 6 height 6
click at [1223, 184] on button at bounding box center [1223, 189] width 12 height 12
click at [1224, 188] on icon at bounding box center [1224, 189] width 4 height 5
click at [1224, 189] on icon at bounding box center [1224, 189] width 4 height 5
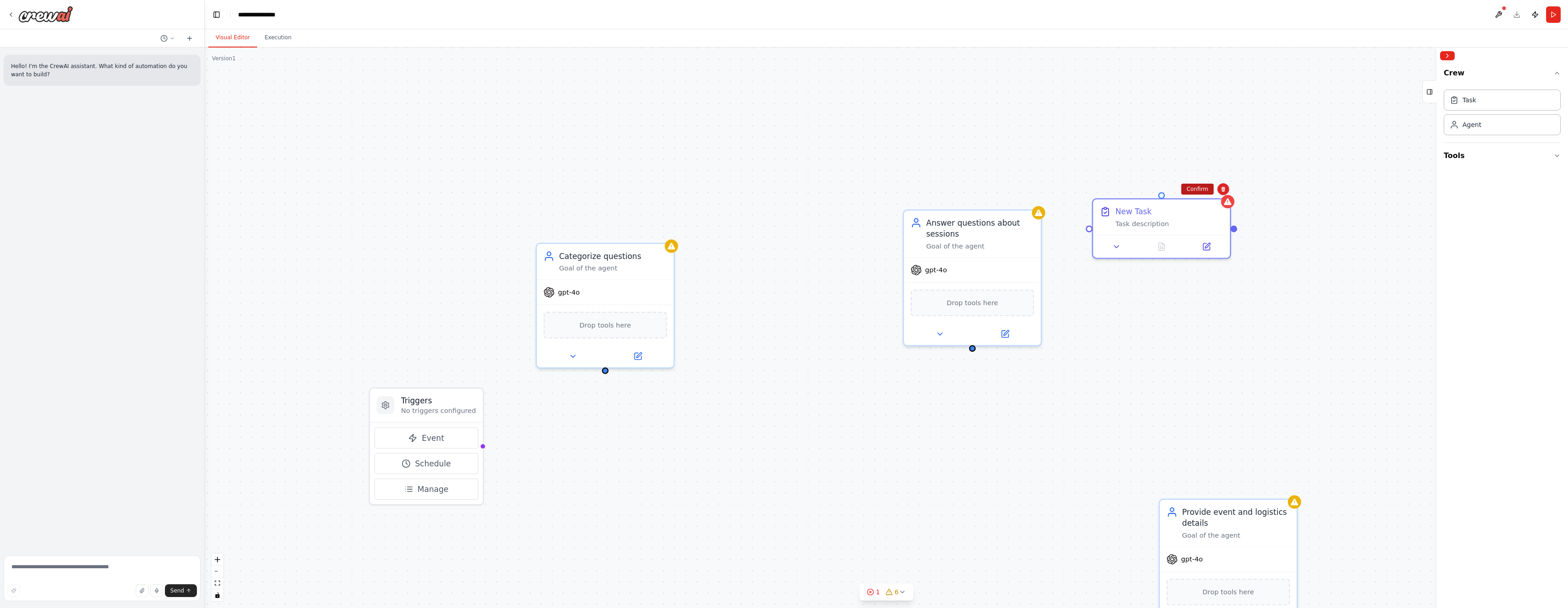
click at [1207, 192] on button "Confirm" at bounding box center [1197, 189] width 32 height 11
click at [814, 344] on div "New Task" at bounding box center [799, 342] width 36 height 11
click at [878, 377] on button at bounding box center [873, 378] width 38 height 14
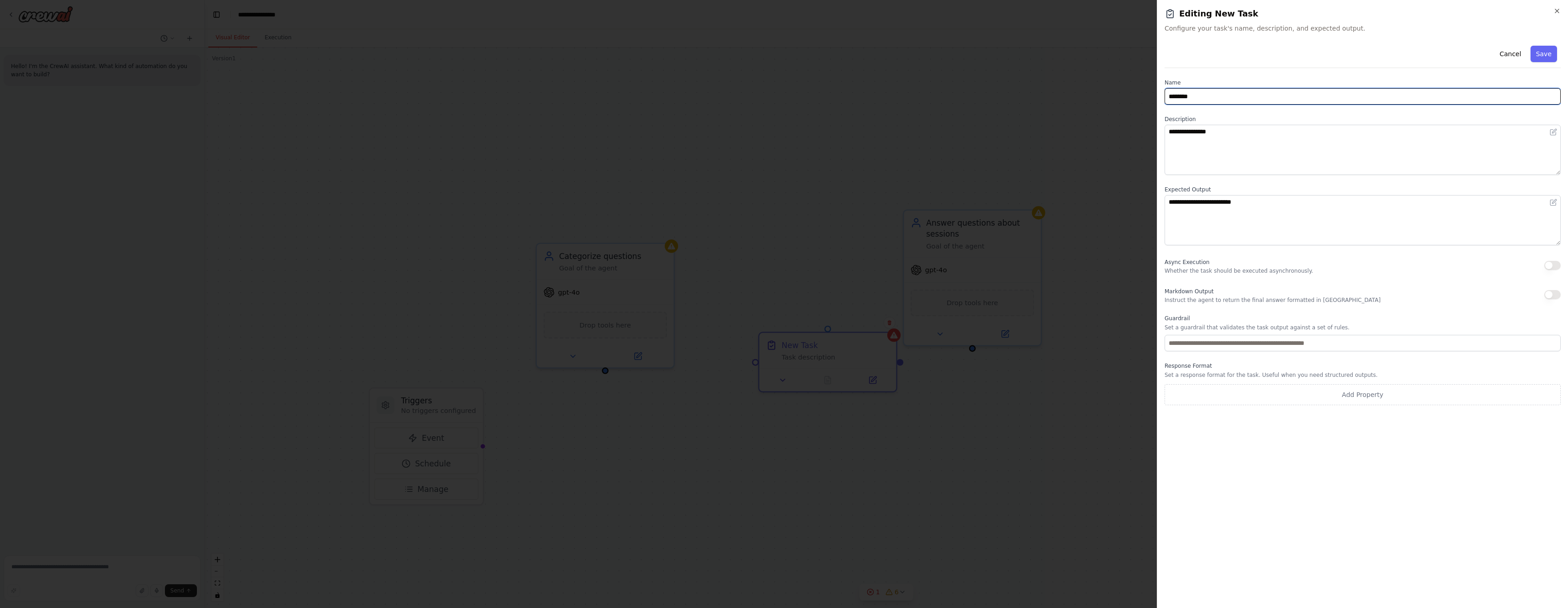
drag, startPoint x: 1247, startPoint y: 95, endPoint x: 1141, endPoint y: 94, distance: 106.0
click at [1141, 94] on body "**********" at bounding box center [784, 304] width 1568 height 608
type input "*"
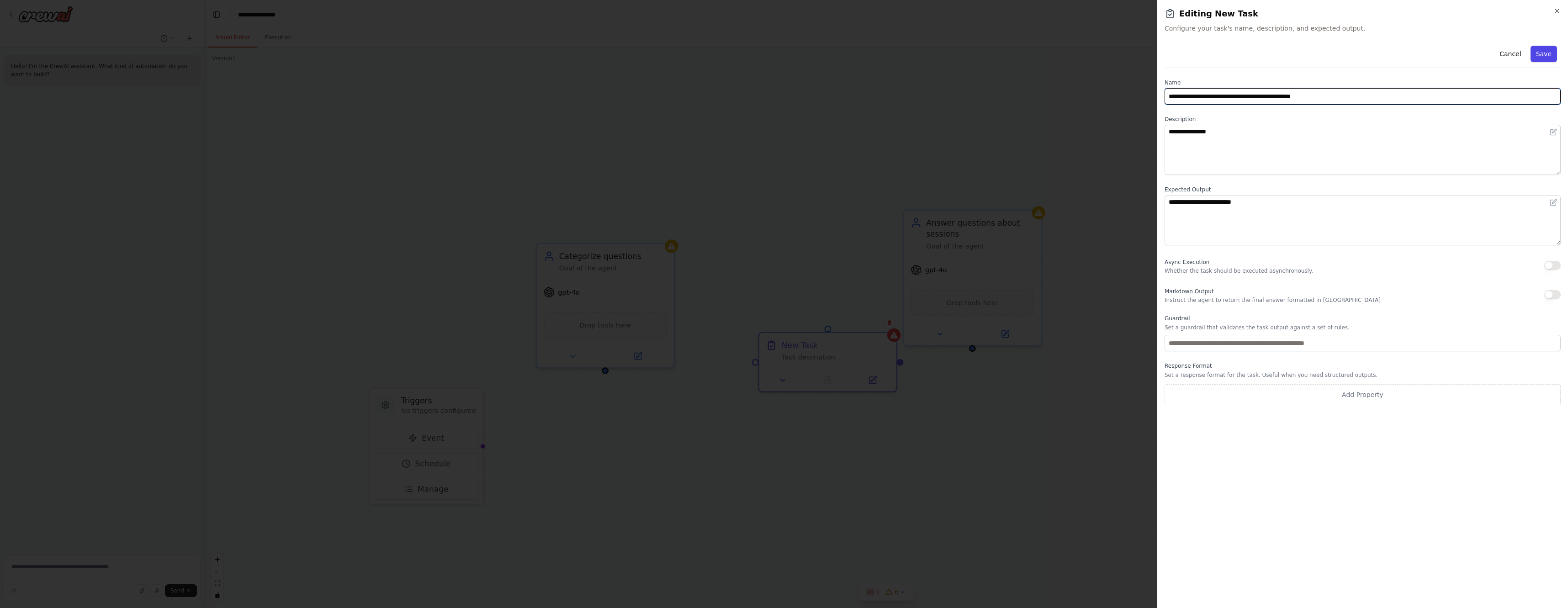
type input "**********"
click at [1545, 51] on button "Save" at bounding box center [1544, 54] width 26 height 17
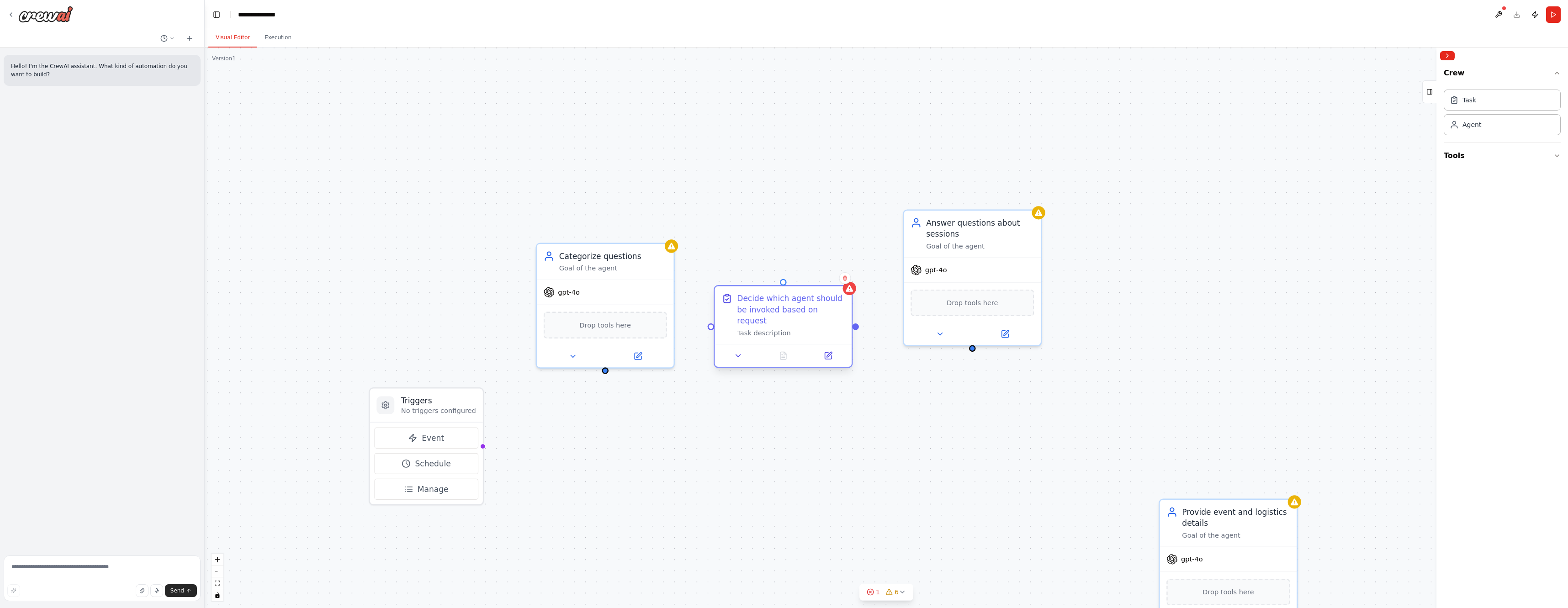
drag, startPoint x: 854, startPoint y: 336, endPoint x: 812, endPoint y: 294, distance: 59.4
click at [812, 294] on div "Decide which agent should be invoked based on request Task description" at bounding box center [784, 314] width 137 height 58
click at [605, 371] on div at bounding box center [605, 368] width 7 height 7
drag, startPoint x: 605, startPoint y: 369, endPoint x: 712, endPoint y: 323, distance: 116.5
click at [712, 323] on div "Triggers No triggers configured Event Schedule Manage Answer questions about se…" at bounding box center [1142, 495] width 1660 height 682
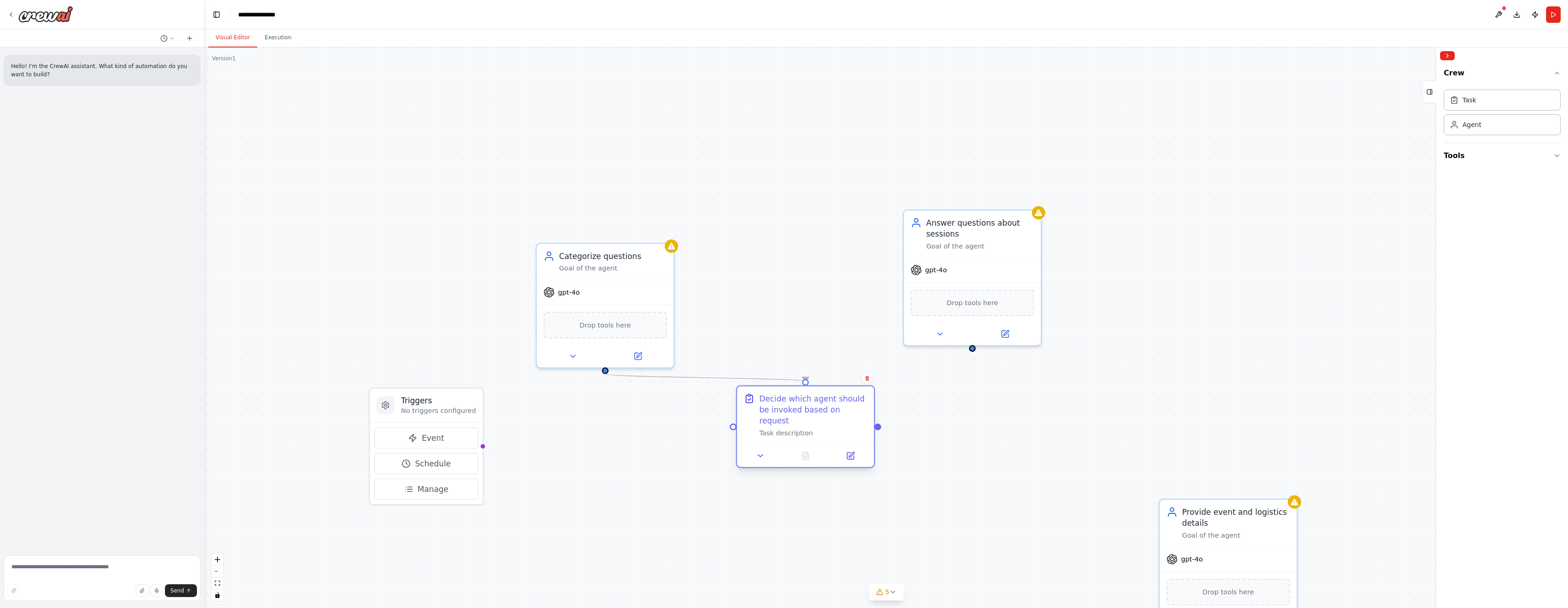
drag, startPoint x: 813, startPoint y: 291, endPoint x: 830, endPoint y: 396, distance: 106.4
click at [830, 396] on div "Decide which agent should be invoked based on request Task description" at bounding box center [806, 414] width 137 height 58
drag, startPoint x: 880, startPoint y: 422, endPoint x: 967, endPoint y: 211, distance: 228.2
click at [967, 211] on div "Triggers No triggers configured Event Schedule Manage Answer questions about se…" at bounding box center [1142, 495] width 1660 height 682
drag, startPoint x: 639, startPoint y: 249, endPoint x: 652, endPoint y: 120, distance: 129.7
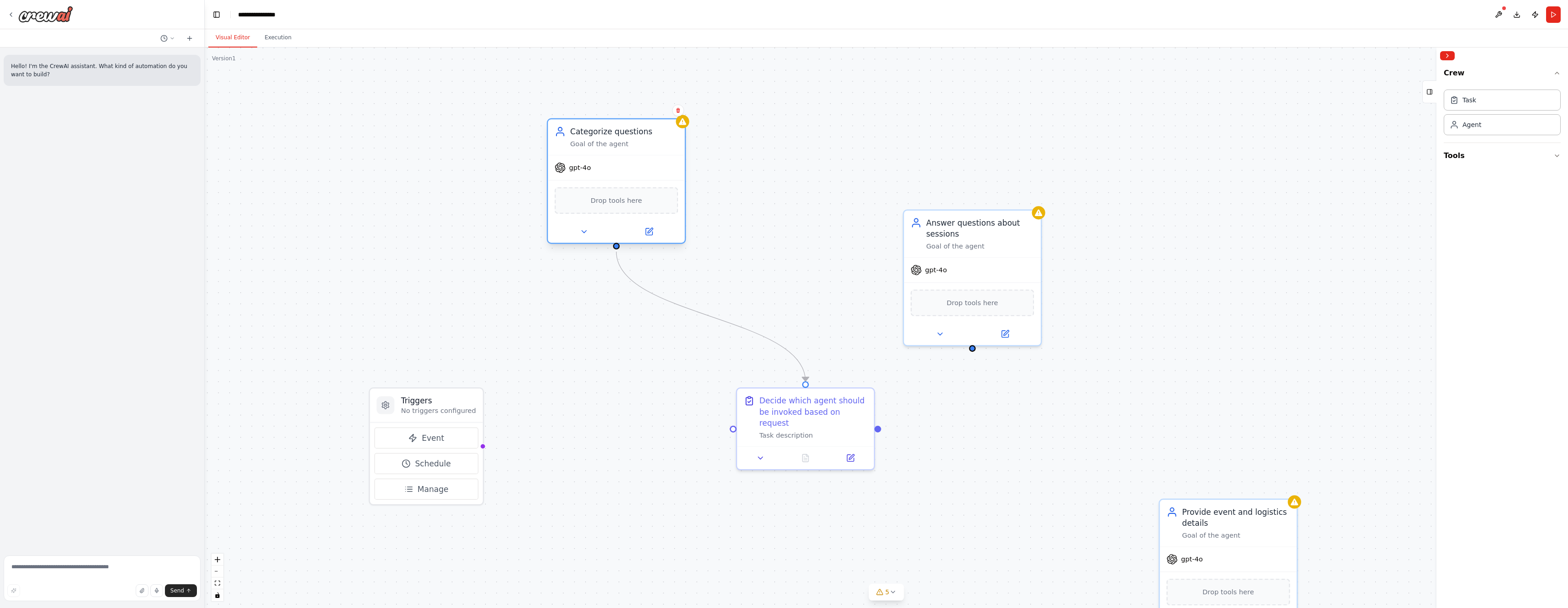
click at [652, 120] on div "Categorize questions Goal of the agent" at bounding box center [616, 137] width 137 height 35
drag, startPoint x: 836, startPoint y: 392, endPoint x: 763, endPoint y: 289, distance: 126.2
click at [763, 289] on div "Decide which agent should be invoked based on request Task description" at bounding box center [739, 314] width 137 height 58
click at [192, 38] on icon at bounding box center [189, 38] width 7 height 7
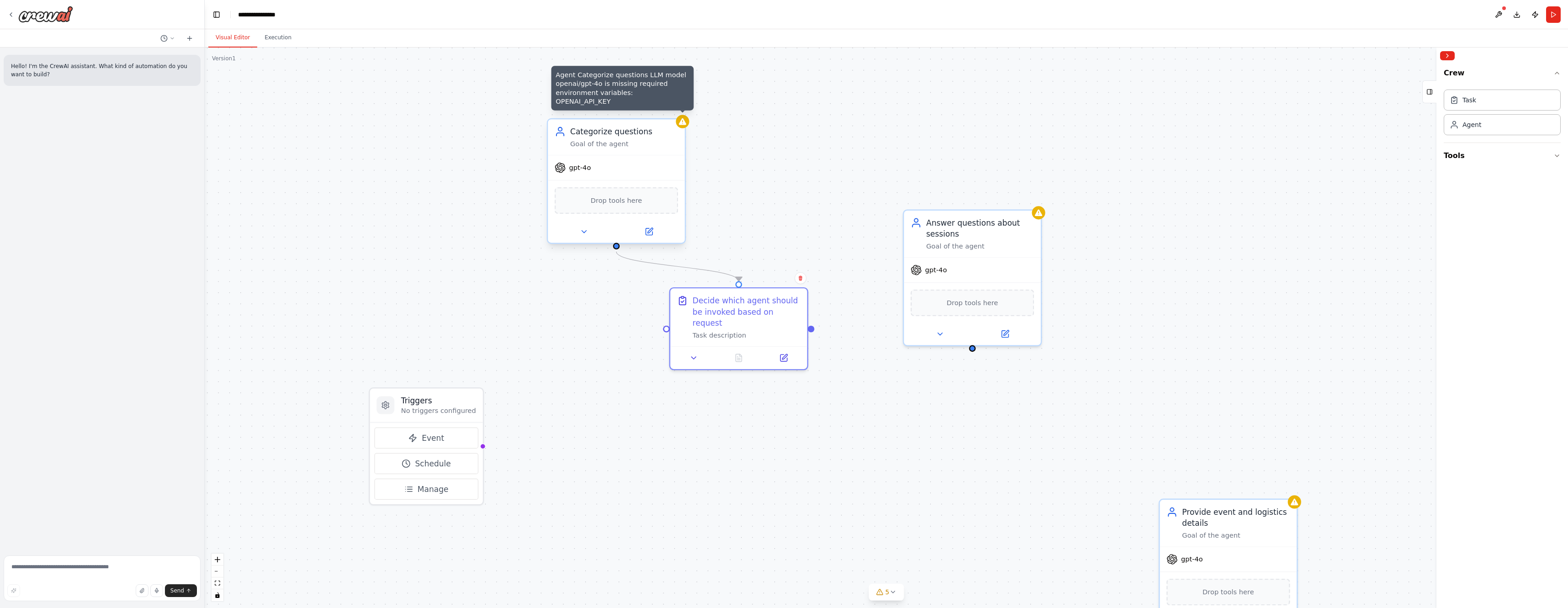
click at [688, 125] on div at bounding box center [683, 121] width 14 height 14
click at [681, 111] on icon at bounding box center [679, 110] width 6 height 6
click at [681, 108] on icon at bounding box center [679, 110] width 6 height 6
click at [661, 109] on button "Confirm" at bounding box center [652, 109] width 32 height 11
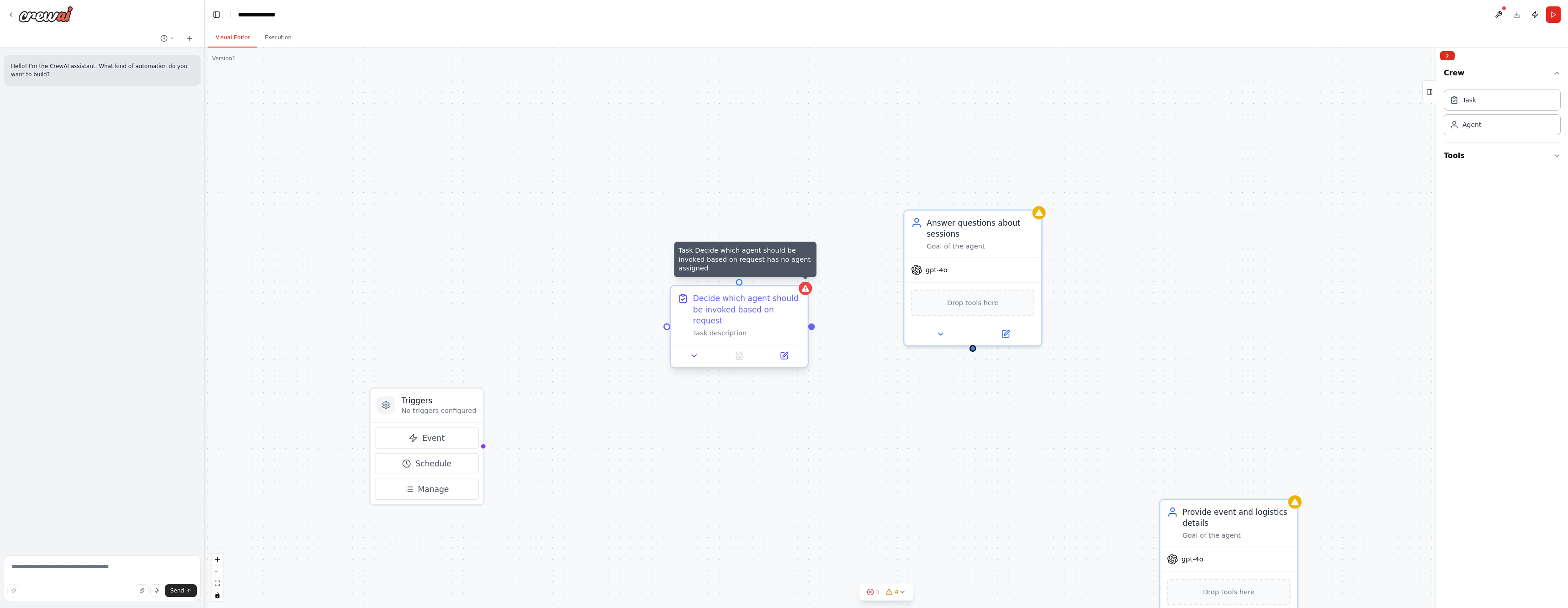
click at [804, 291] on icon at bounding box center [805, 288] width 7 height 7
click at [801, 279] on icon at bounding box center [801, 278] width 4 height 5
click at [779, 280] on button "Confirm" at bounding box center [775, 278] width 32 height 11
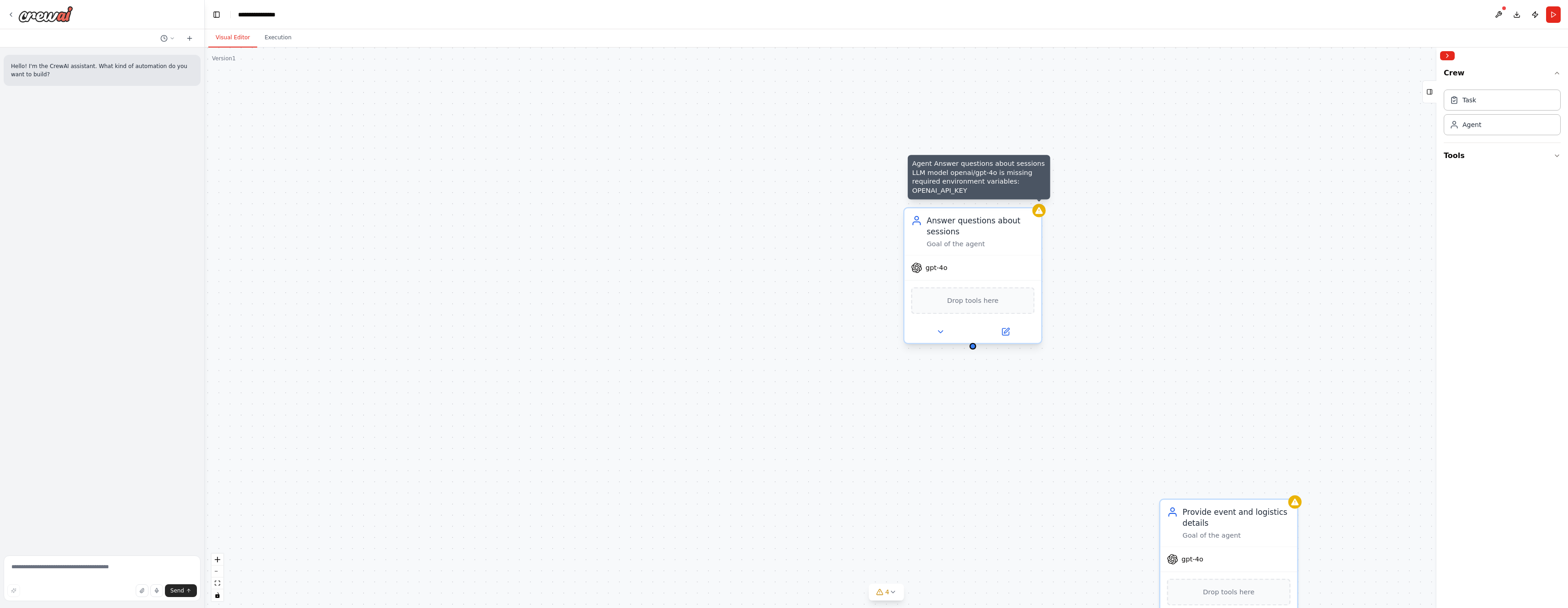
click at [1045, 211] on div at bounding box center [1040, 210] width 14 height 14
click at [1033, 201] on icon at bounding box center [1035, 198] width 4 height 5
click at [1010, 198] on button "Confirm" at bounding box center [1008, 198] width 32 height 11
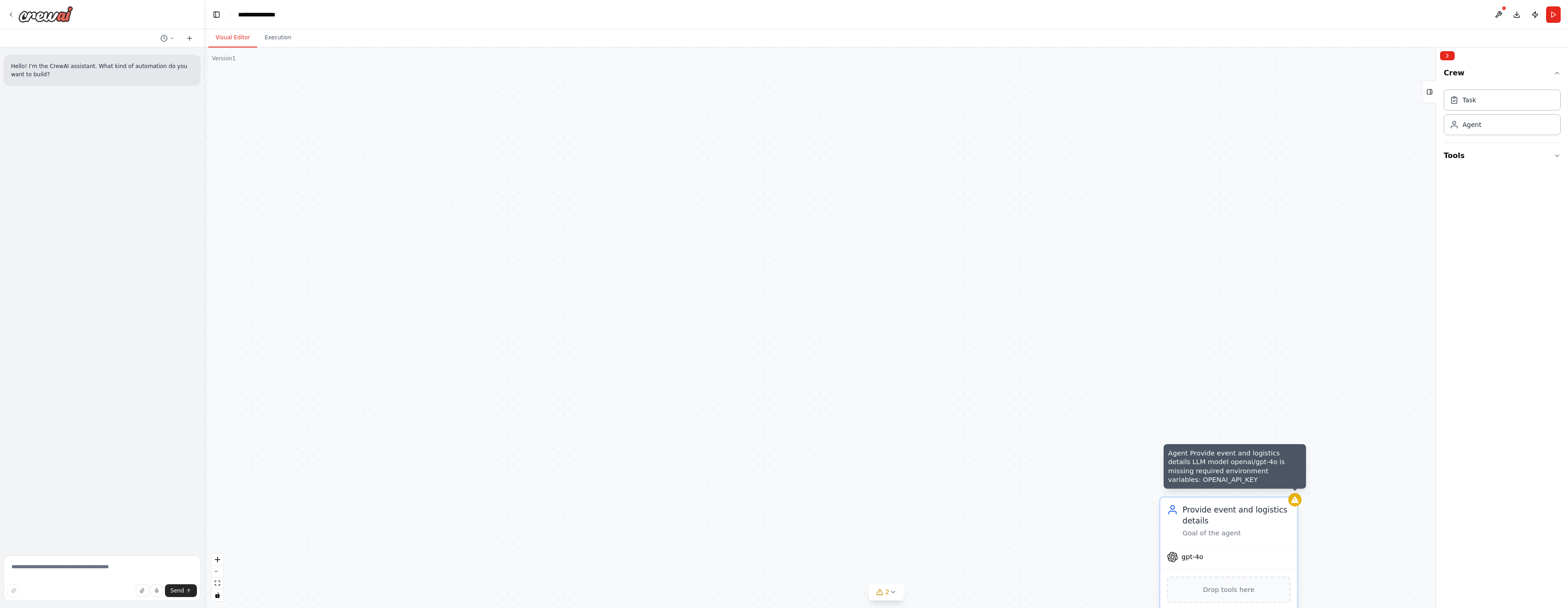
click at [1298, 504] on div at bounding box center [1295, 499] width 14 height 14
click at [1292, 494] on button at bounding box center [1291, 489] width 12 height 12
click at [1275, 491] on button "Confirm" at bounding box center [1264, 488] width 32 height 11
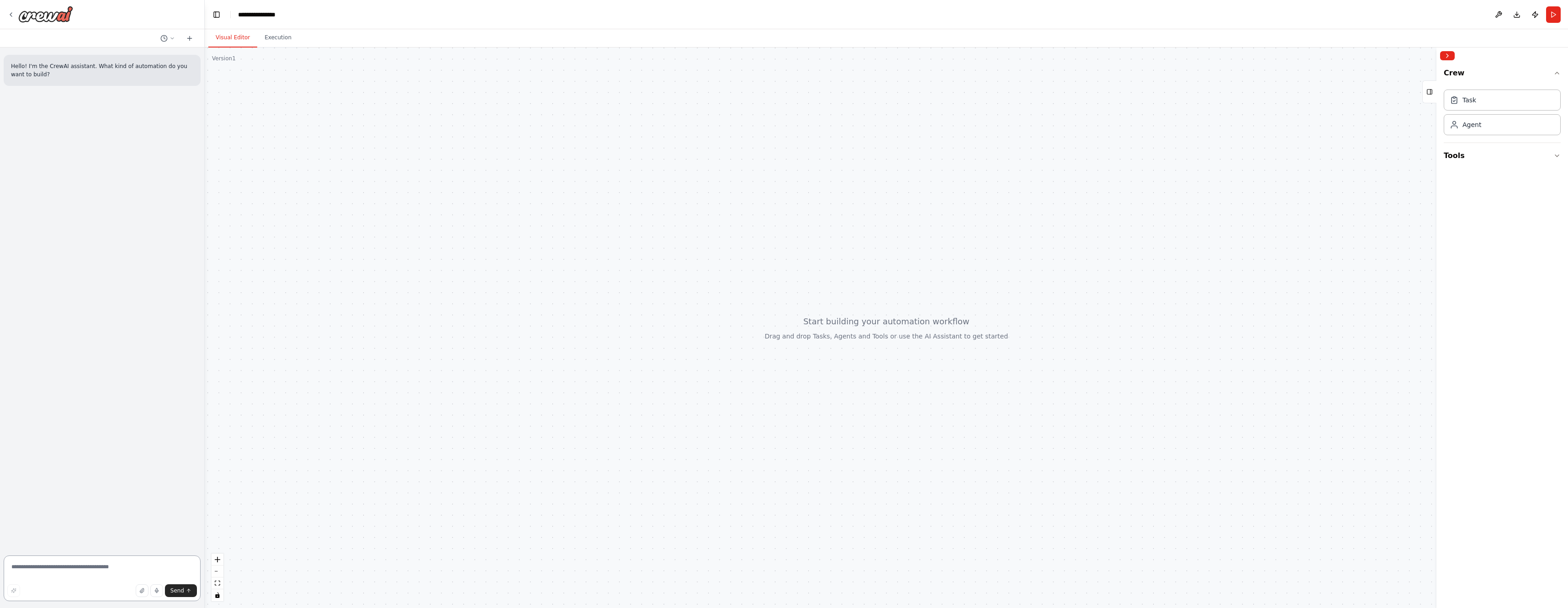
click at [86, 566] on textarea at bounding box center [102, 578] width 197 height 46
type textarea "**********"
click at [175, 589] on span "Send" at bounding box center [177, 589] width 14 height 7
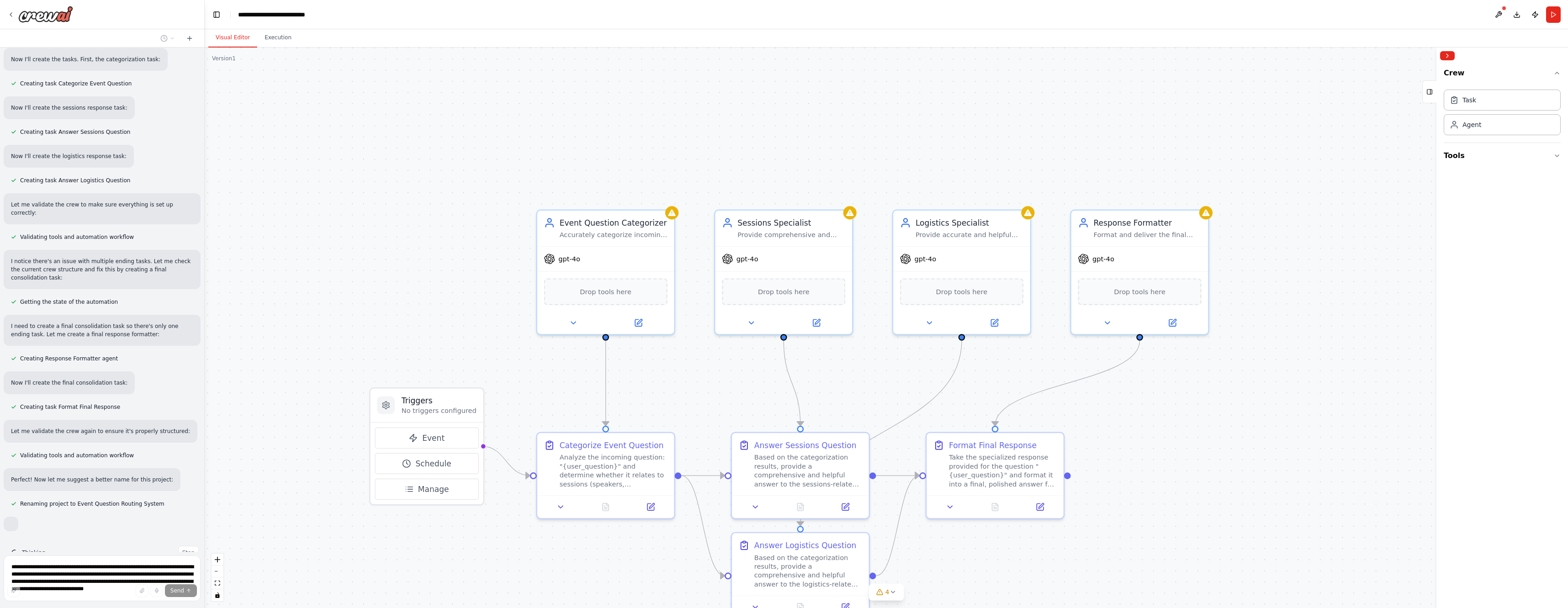
scroll to position [372, 0]
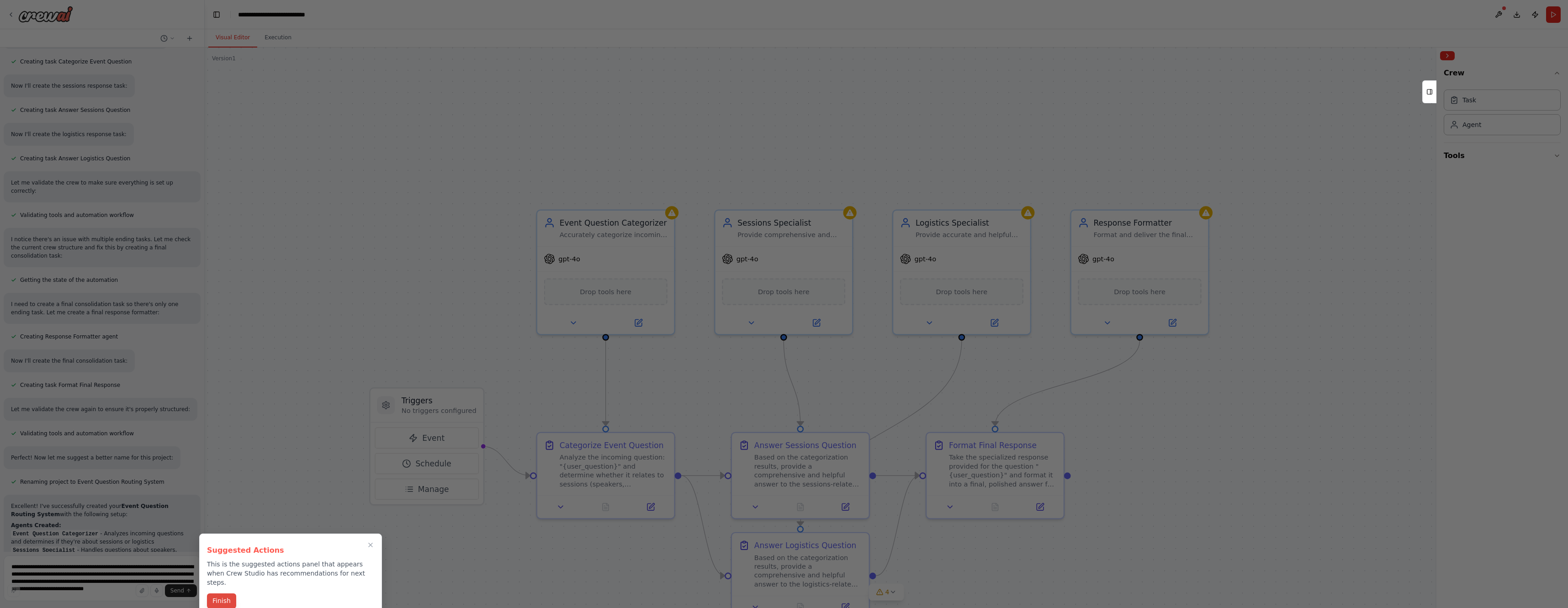
click at [231, 593] on button "Finish" at bounding box center [222, 600] width 29 height 15
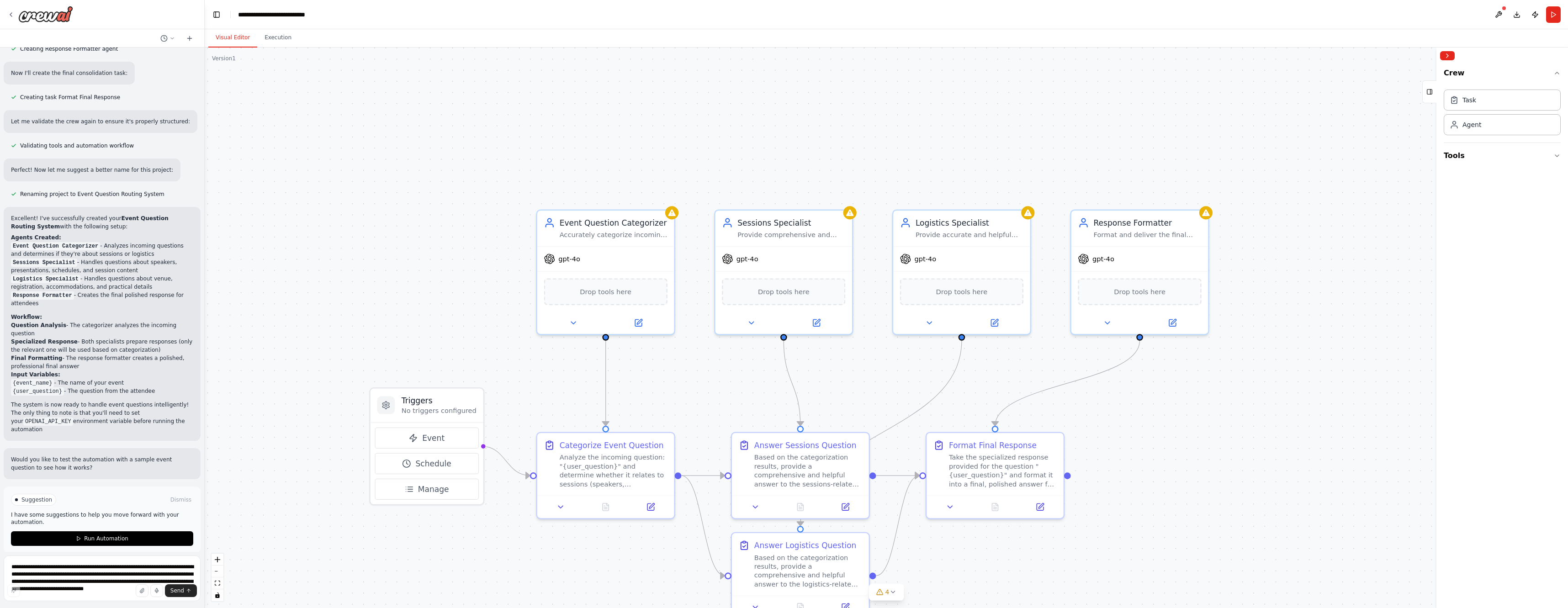
scroll to position [668, 0]
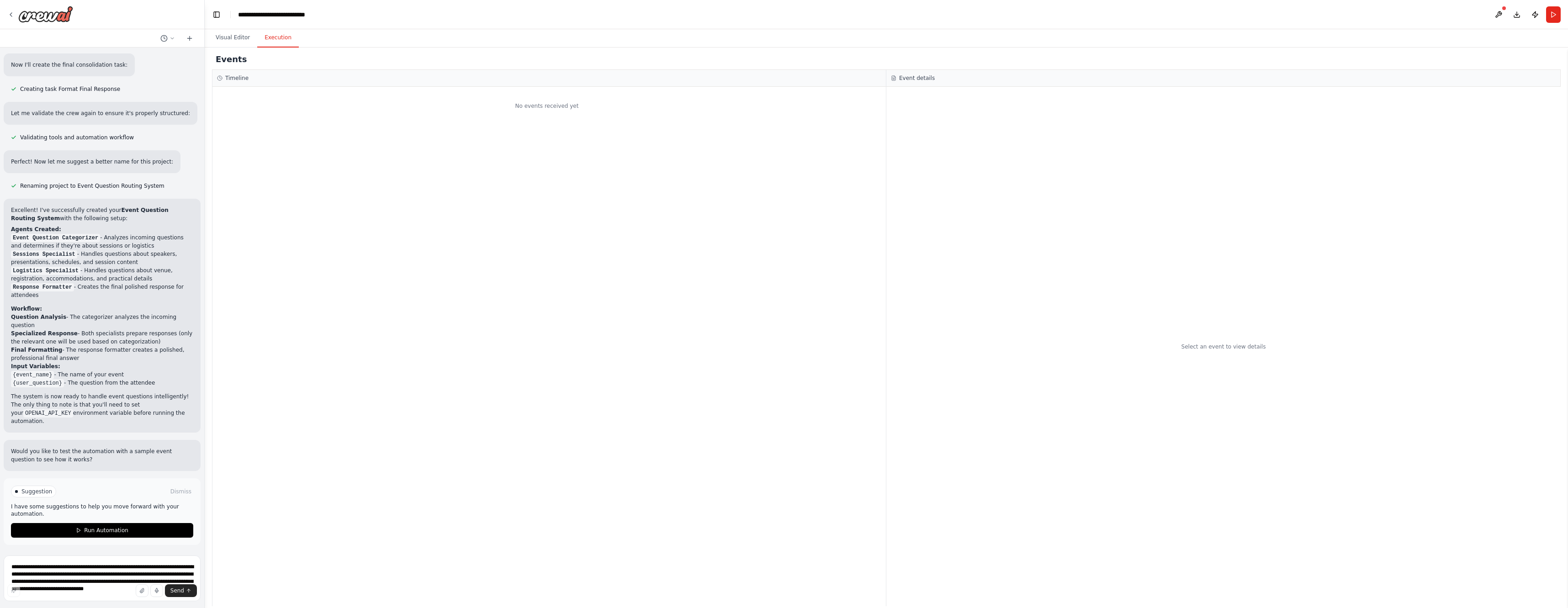
click at [267, 36] on button "Execution" at bounding box center [278, 38] width 42 height 20
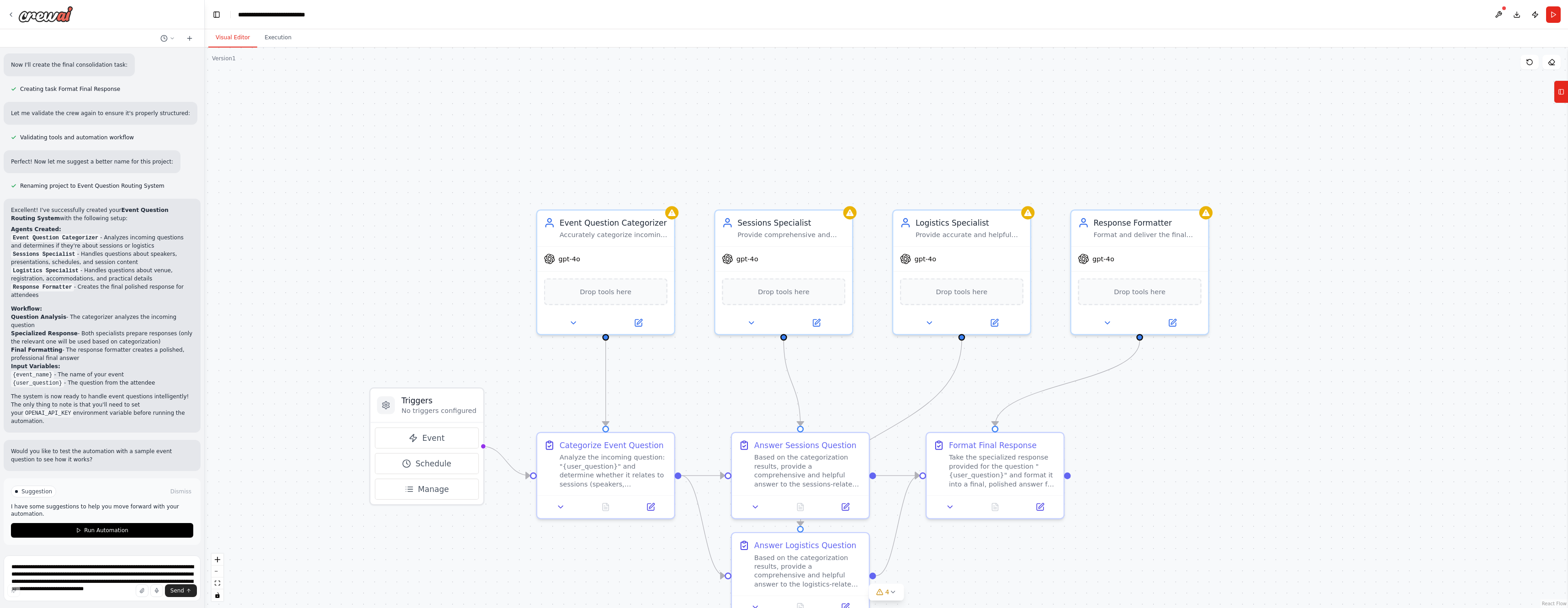
click at [236, 38] on button "Visual Editor" at bounding box center [233, 38] width 49 height 20
click at [124, 571] on textarea "**********" at bounding box center [102, 578] width 197 height 46
type textarea "**********"
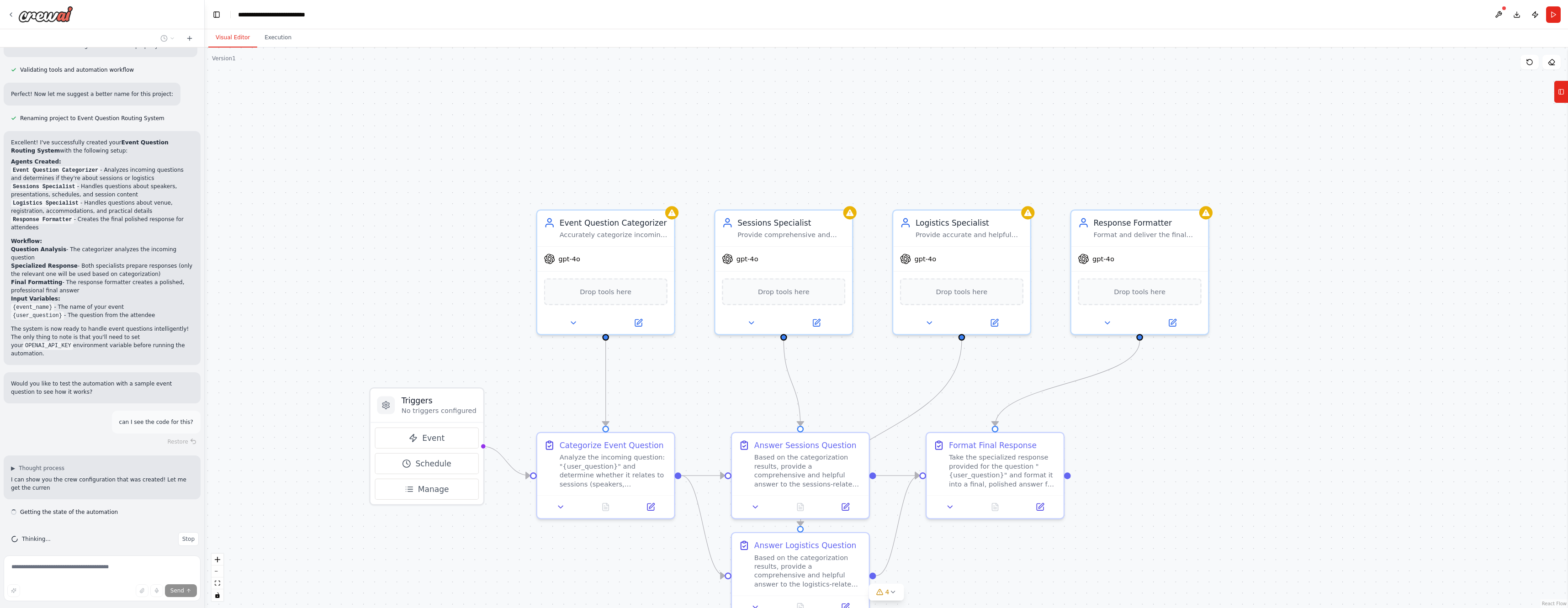
scroll to position [744, 0]
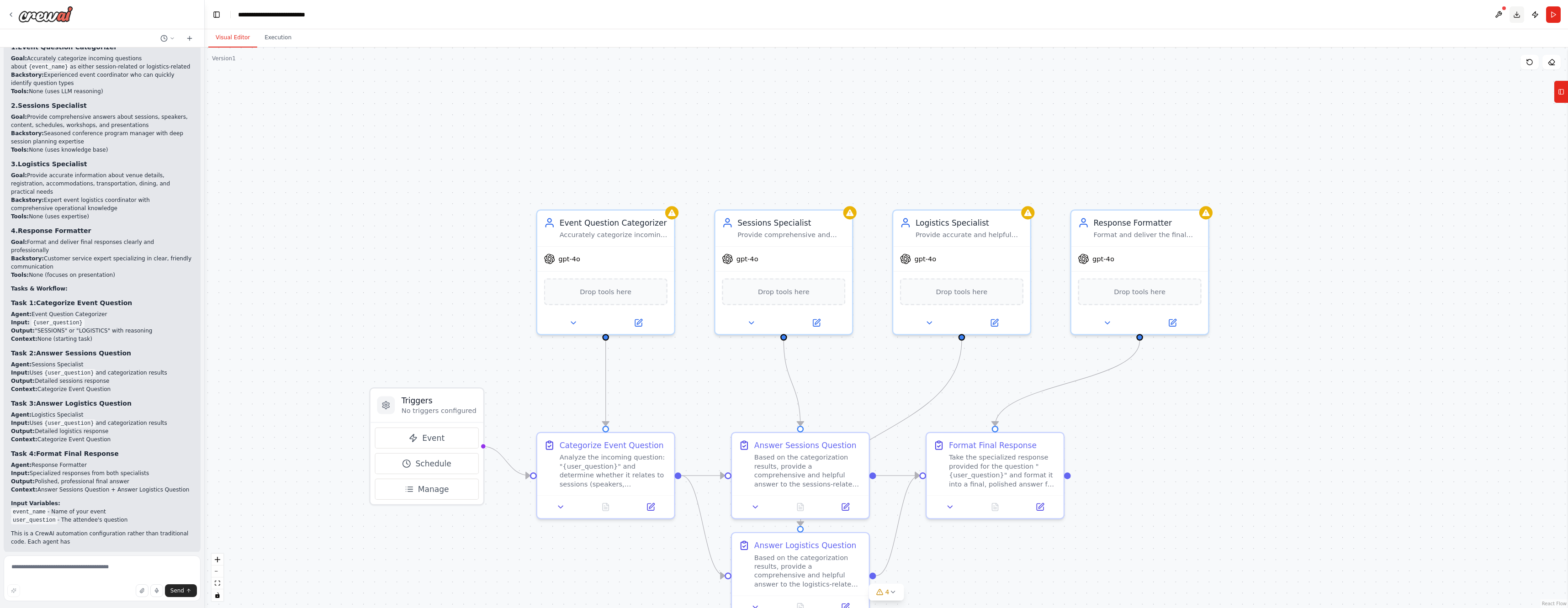
click at [1518, 16] on button "Download" at bounding box center [1516, 15] width 15 height 17
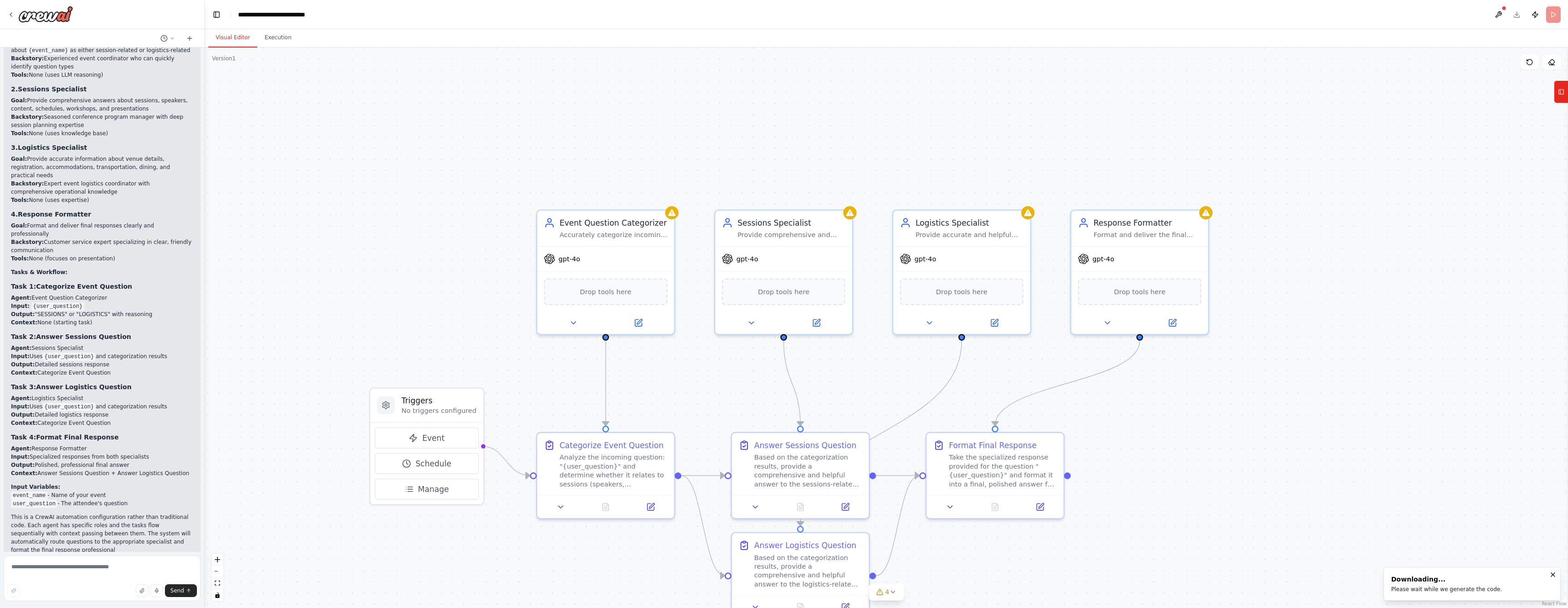
scroll to position [1282, 0]
drag, startPoint x: 202, startPoint y: 464, endPoint x: 202, endPoint y: 315, distance: 149.0
click at [202, 315] on div "Hello! I'm the CrewAI assistant. What kind of automation do you want to build? …" at bounding box center [784, 304] width 1568 height 608
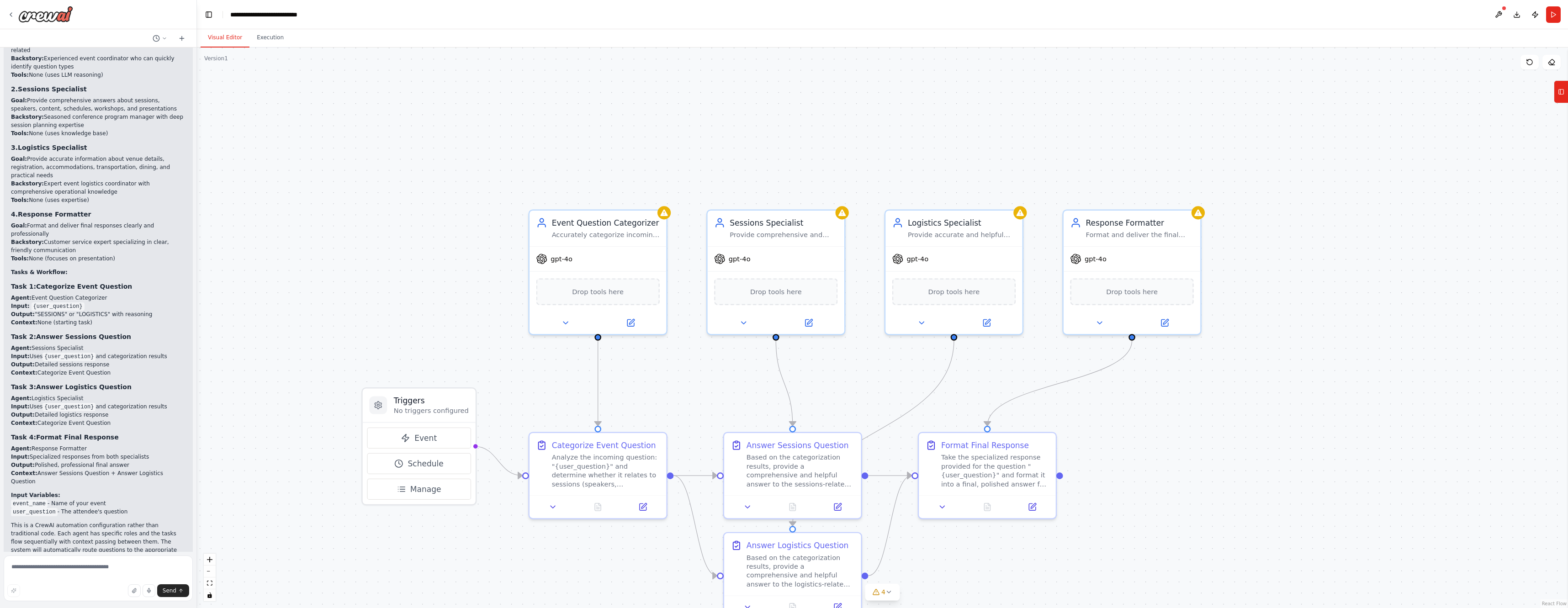
scroll to position [1291, 0]
drag, startPoint x: 198, startPoint y: 425, endPoint x: 198, endPoint y: 345, distance: 80.0
click at [198, 345] on div "Hello! I'm the CrewAI assistant. What kind of automation do you want to build? …" at bounding box center [784, 304] width 1568 height 608
click at [195, 70] on div at bounding box center [196, 304] width 4 height 608
click at [195, 65] on div at bounding box center [196, 304] width 4 height 608
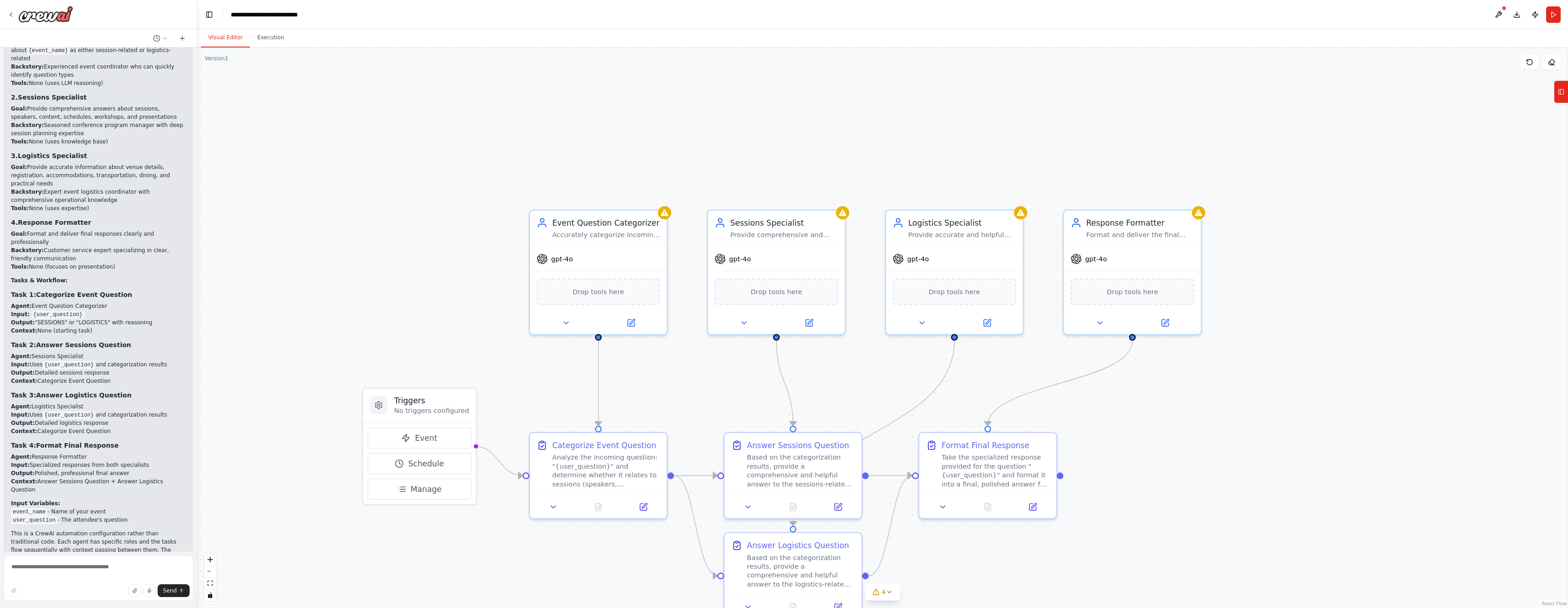
click at [195, 65] on div at bounding box center [196, 304] width 4 height 608
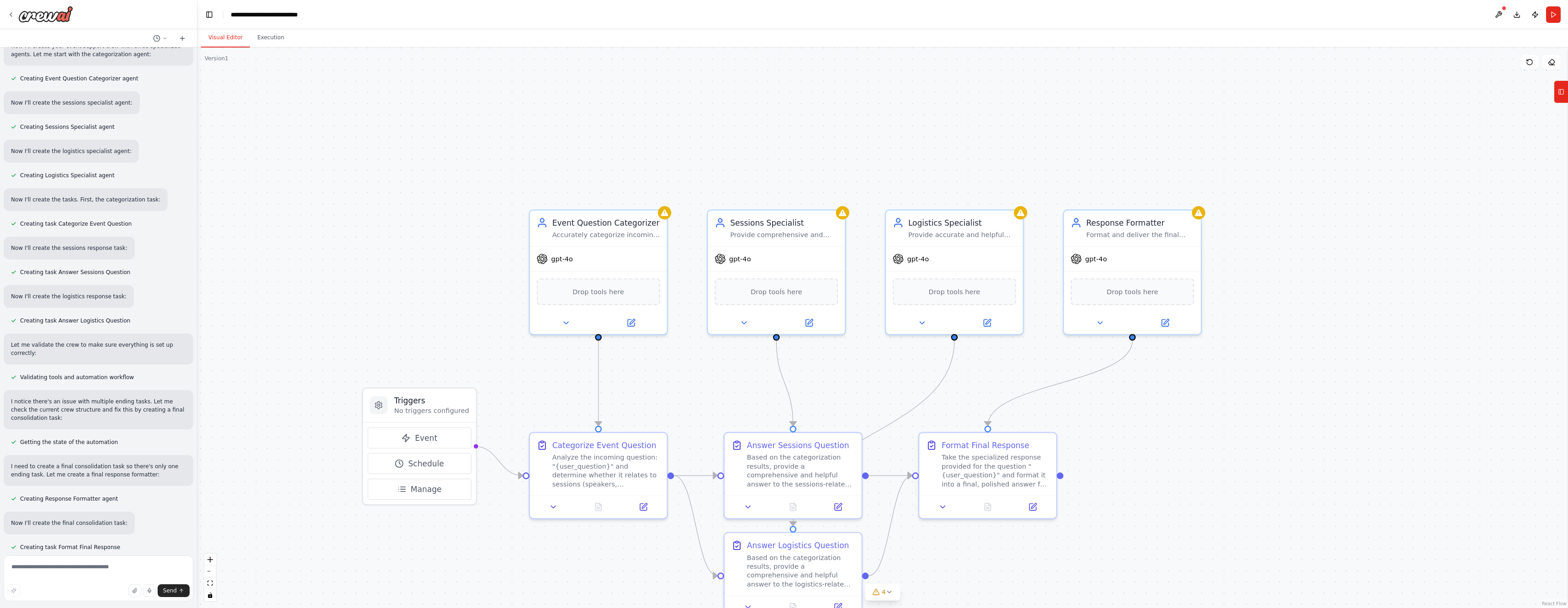
scroll to position [0, 0]
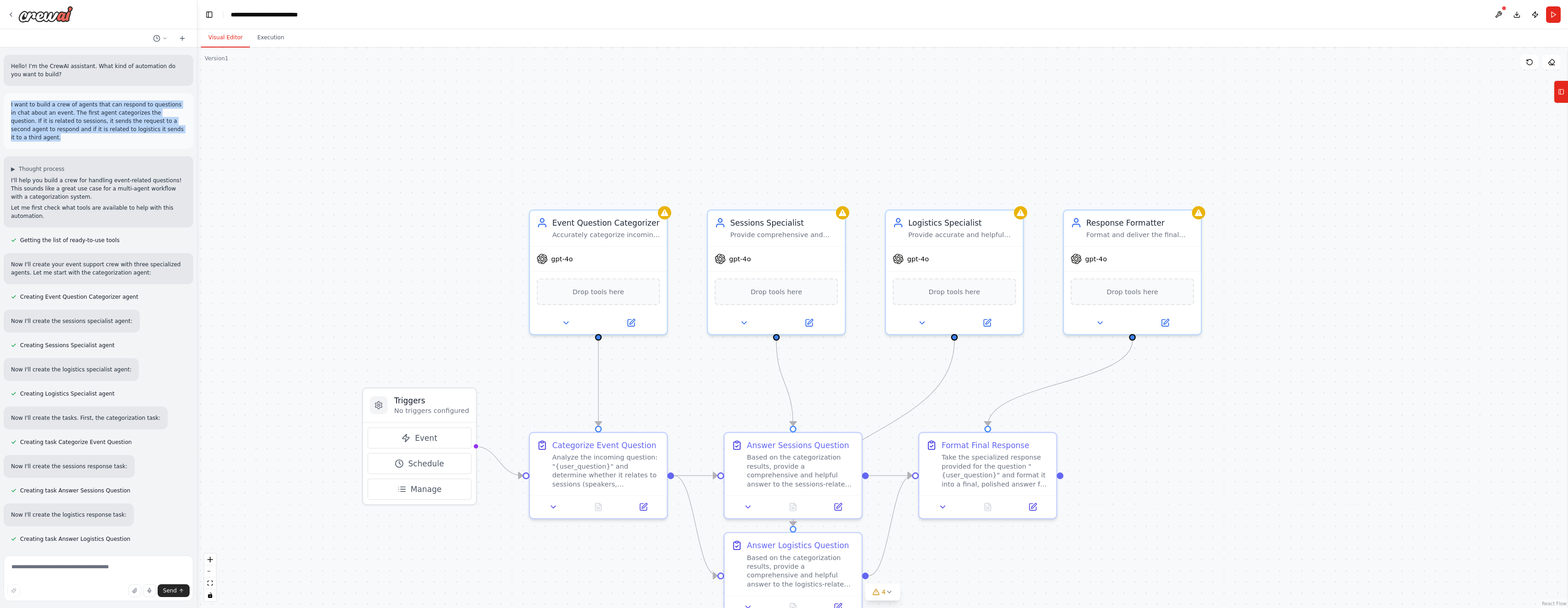
drag, startPoint x: 11, startPoint y: 103, endPoint x: 131, endPoint y: 137, distance: 124.7
click at [131, 137] on p "I want to build a crew of agents that can respond to questions in chat about an…" at bounding box center [98, 121] width 175 height 41
copy p "I want to build a crew of agents that can respond to questions in chat about an…"
click at [1537, 16] on button "Publish" at bounding box center [1535, 15] width 15 height 17
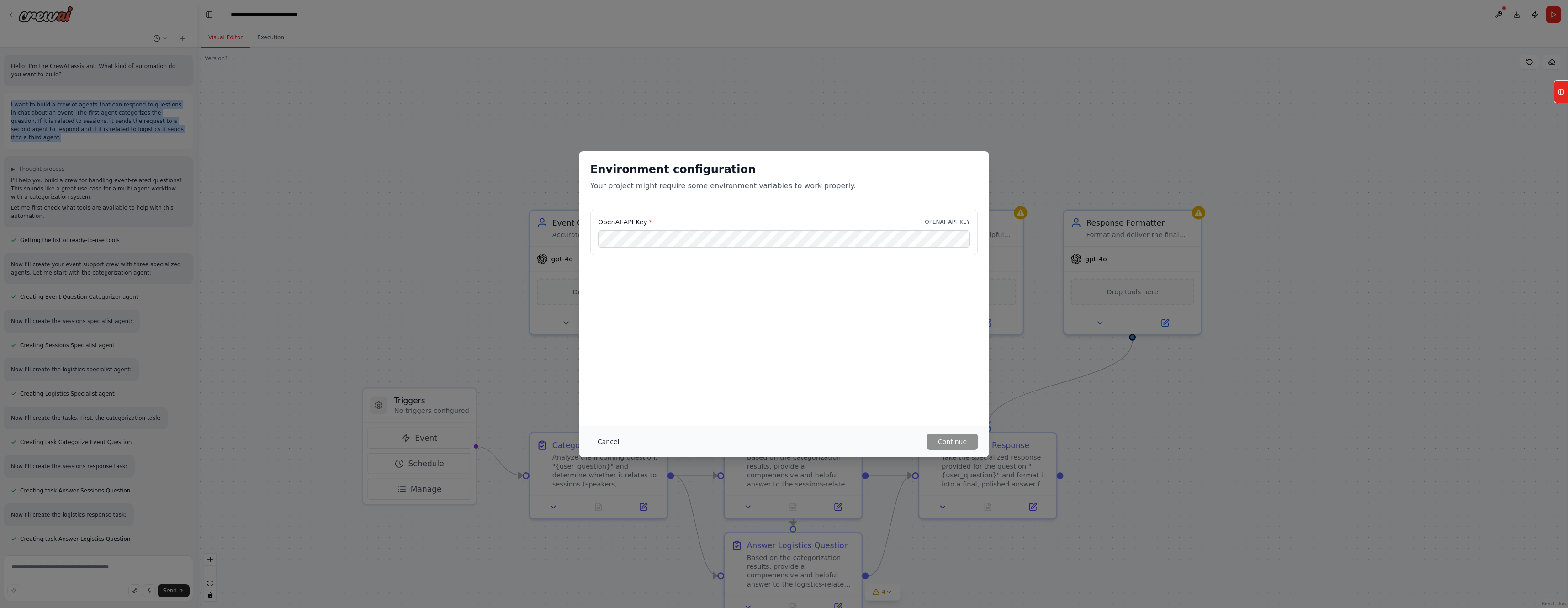
click at [612, 443] on button "Cancel" at bounding box center [608, 441] width 36 height 17
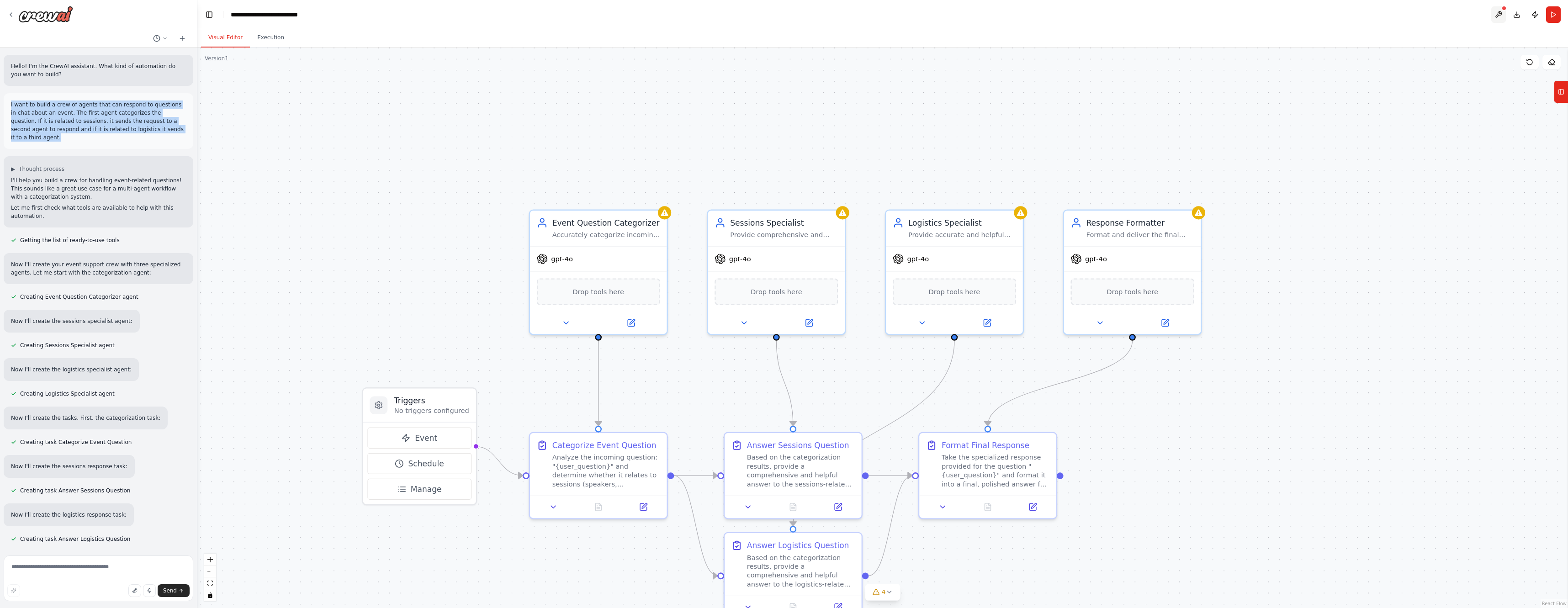
click at [1499, 12] on button at bounding box center [1499, 15] width 15 height 17
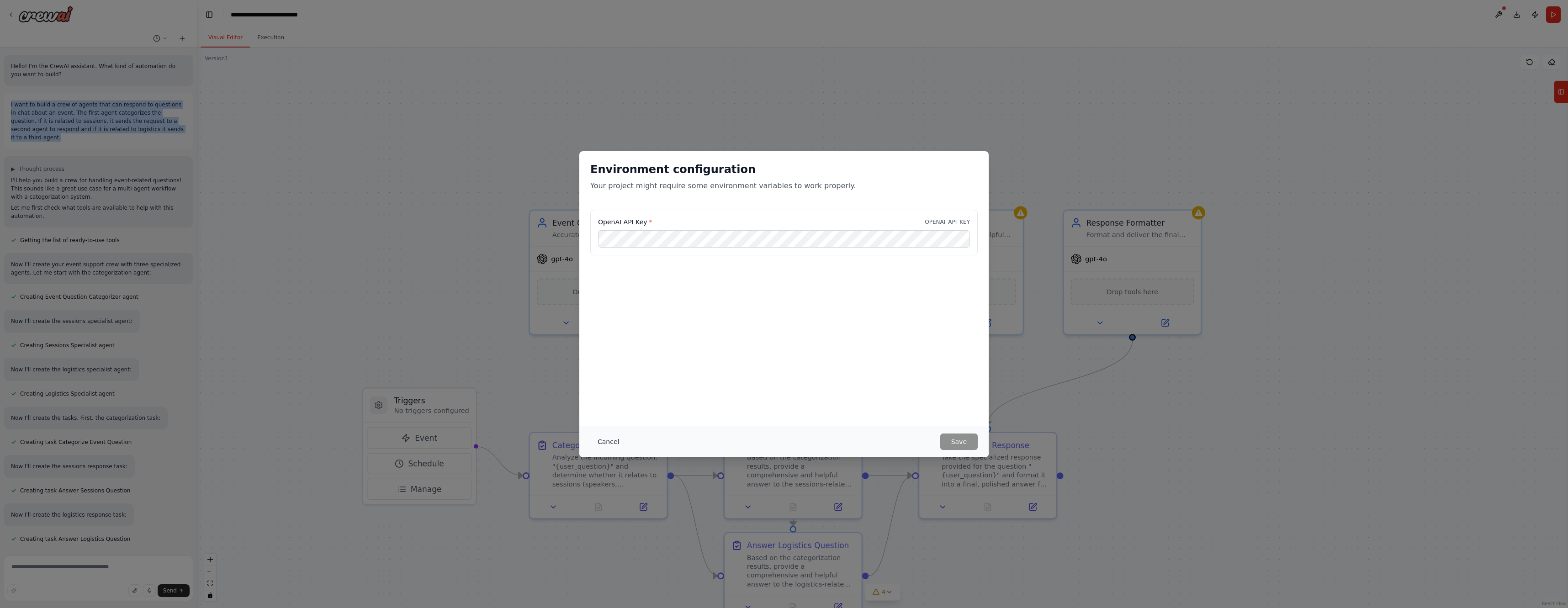
click at [607, 441] on button "Cancel" at bounding box center [608, 441] width 36 height 17
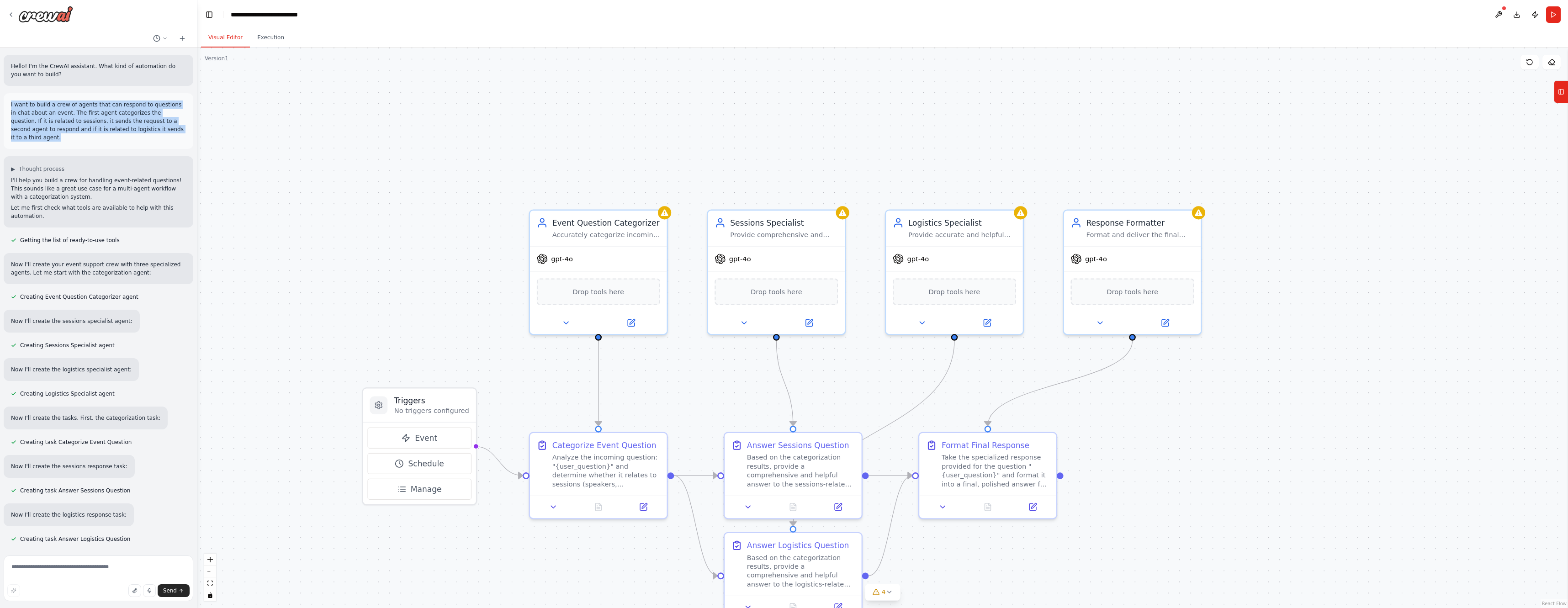
click at [110, 138] on p "I want to build a crew of agents that can respond to questions in chat about an…" at bounding box center [98, 121] width 175 height 41
drag, startPoint x: 10, startPoint y: 104, endPoint x: 98, endPoint y: 140, distance: 95.1
click at [98, 140] on div "I want to build a crew of agents that can respond to questions in chat about an…" at bounding box center [99, 120] width 190 height 56
copy p "I want to build a crew of agents that can respond to questions in chat about an…"
click at [1550, 63] on icon at bounding box center [1550, 63] width 3 height 3
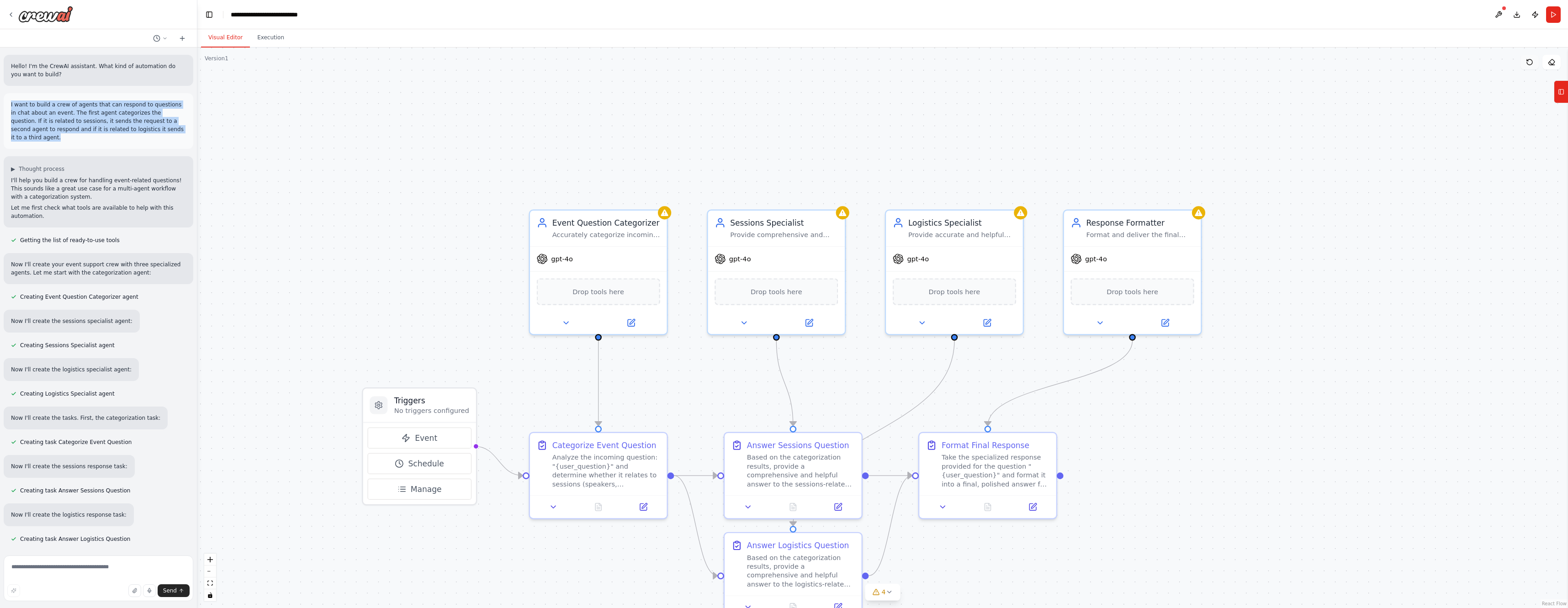
click at [1531, 62] on icon at bounding box center [1529, 62] width 7 height 7
click at [1526, 65] on icon at bounding box center [1529, 62] width 7 height 7
click at [1562, 91] on icon at bounding box center [1561, 91] width 7 height 15
click at [211, 18] on button "Toggle Left Sidebar" at bounding box center [208, 14] width 13 height 13
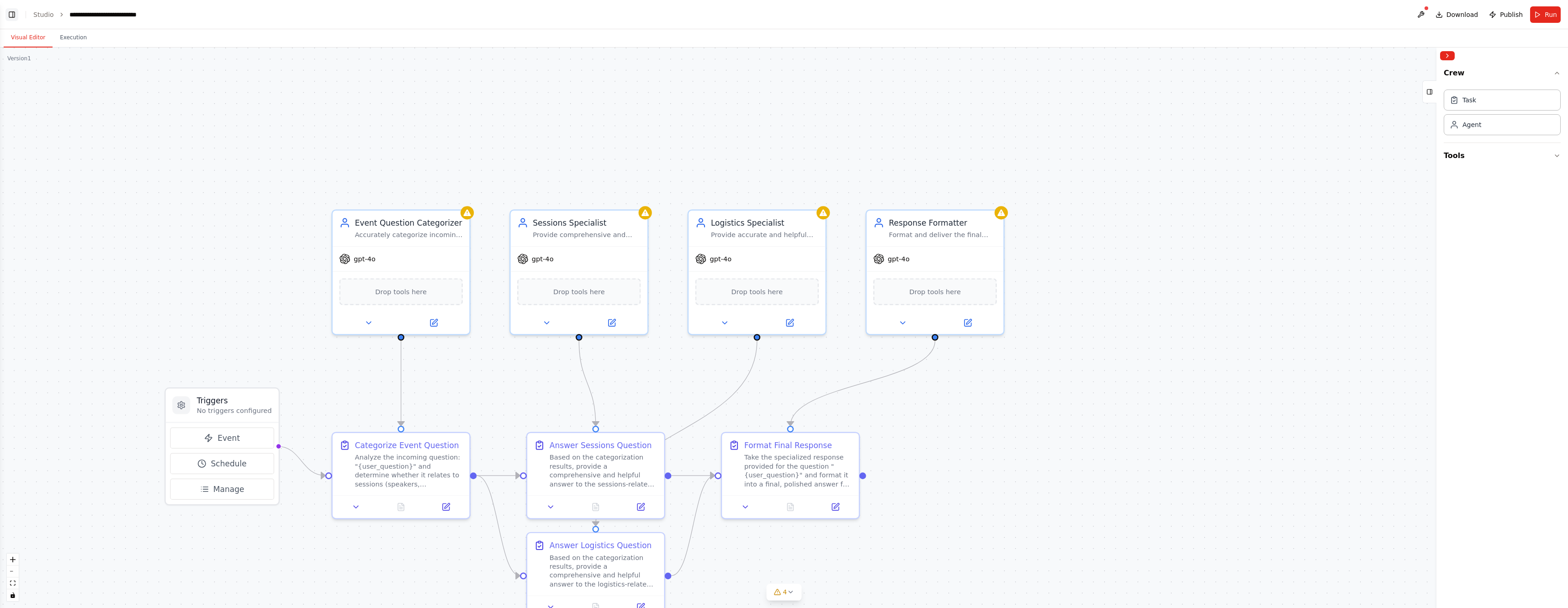
click at [14, 15] on button "Toggle Left Sidebar" at bounding box center [12, 14] width 13 height 13
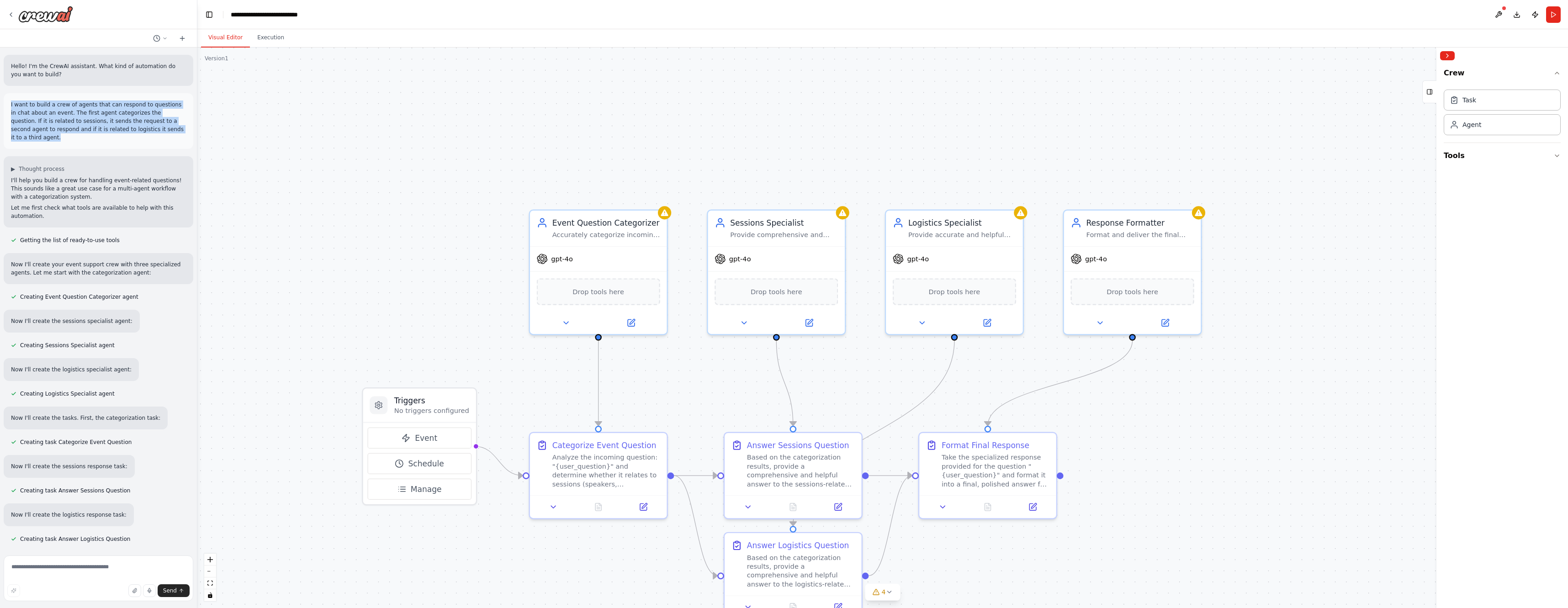
click at [458, 138] on div ".deletable-edge-delete-btn { width: 20px; height: 20px; border: 0px solid #ffff…" at bounding box center [882, 327] width 1370 height 560
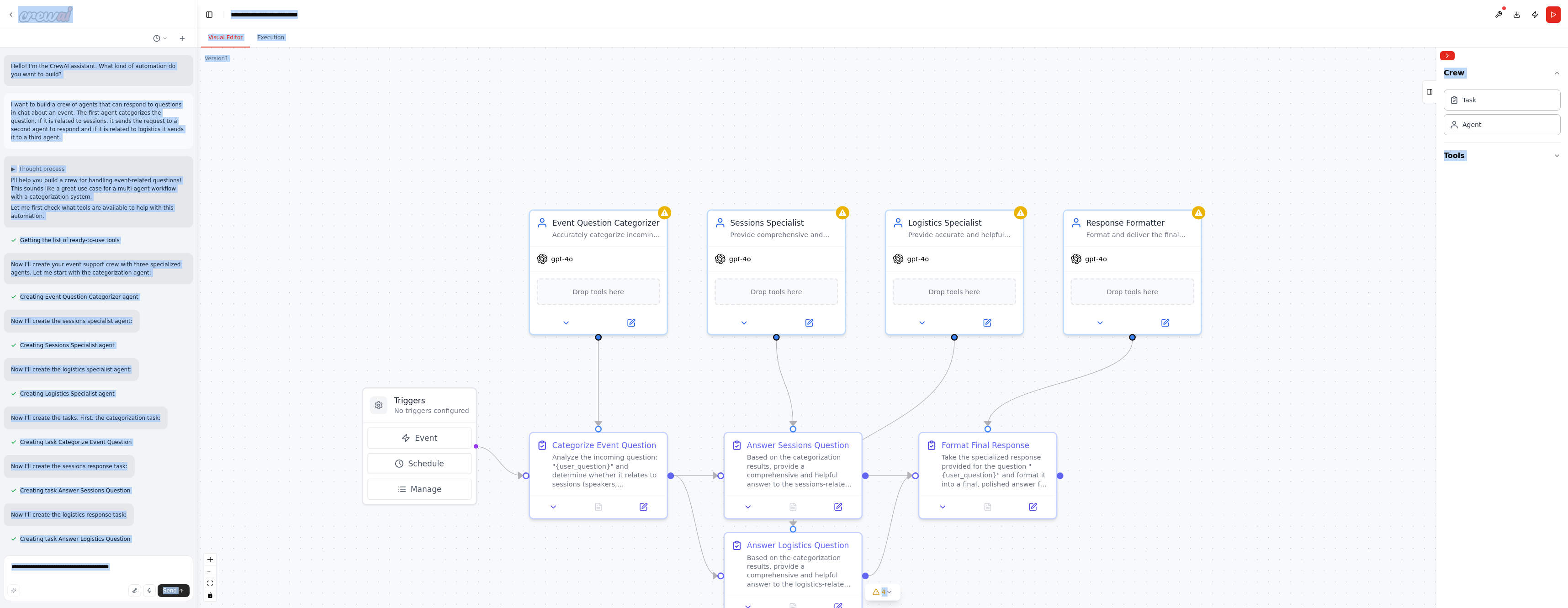
click at [429, 181] on div ".deletable-edge-delete-btn { width: 20px; height: 20px; border: 0px solid #ffff…" at bounding box center [882, 327] width 1370 height 560
click at [120, 575] on textarea at bounding box center [99, 578] width 190 height 46
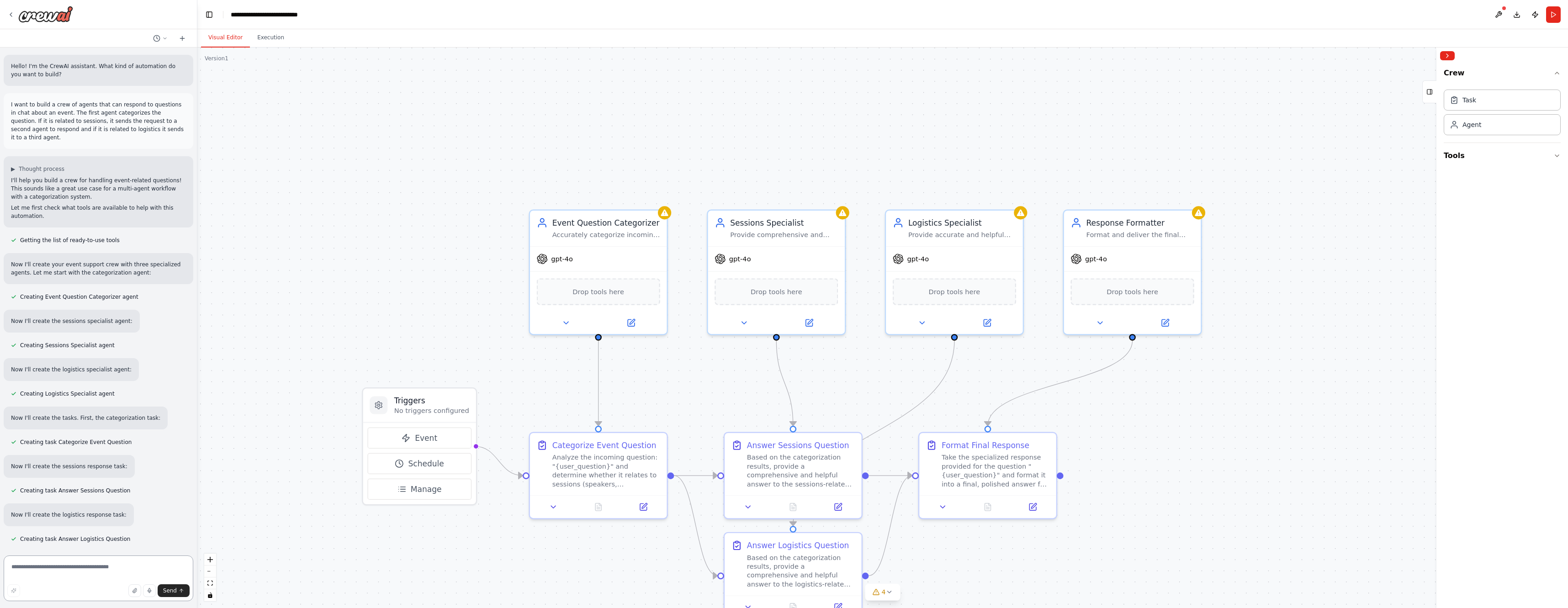
click at [137, 567] on textarea at bounding box center [99, 578] width 190 height 46
type textarea "**********"
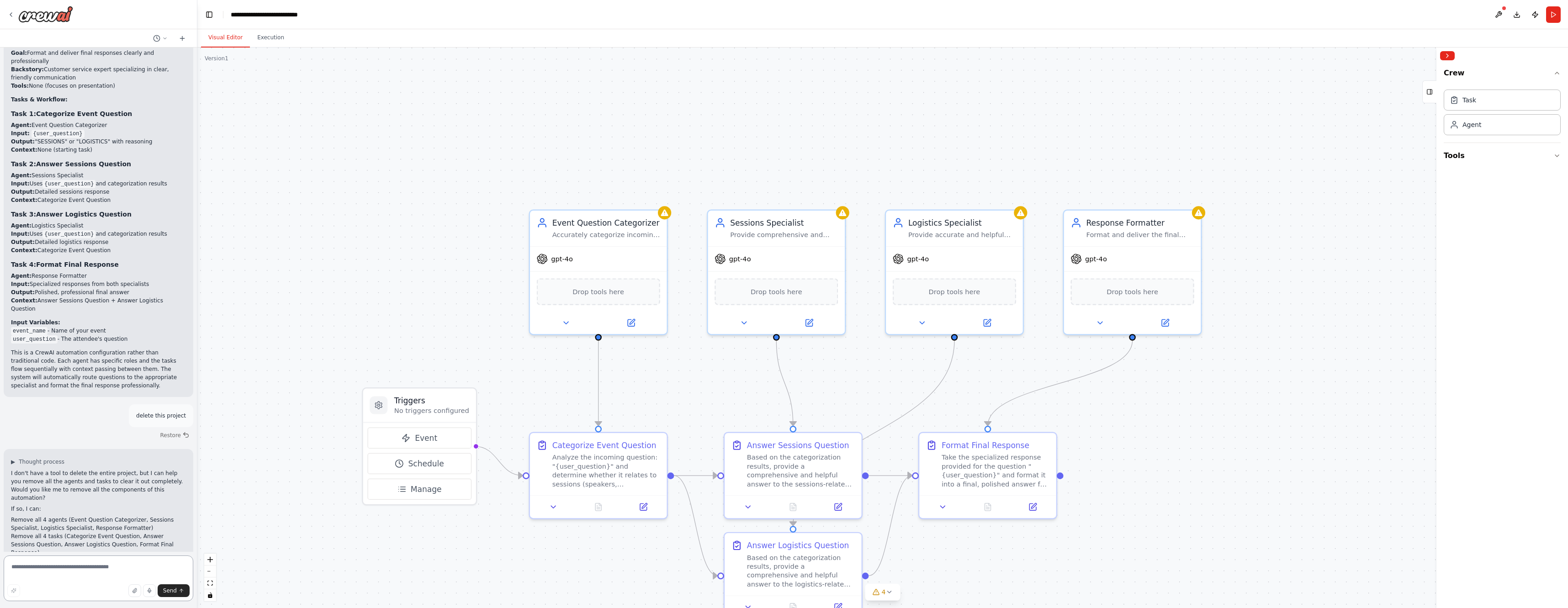
scroll to position [1480, 0]
click at [112, 571] on textarea at bounding box center [99, 578] width 190 height 46
type textarea "***"
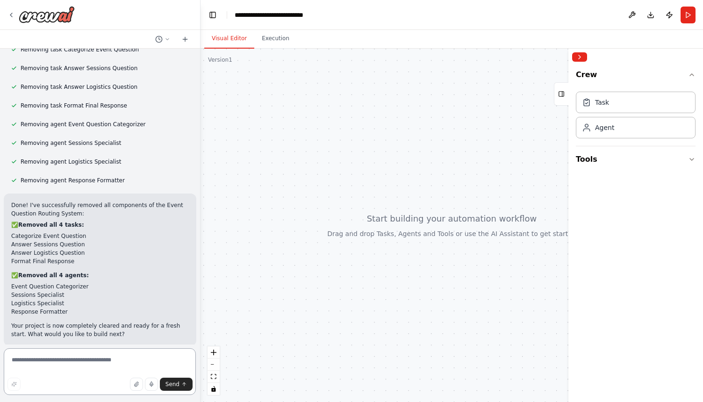
scroll to position [2150, 0]
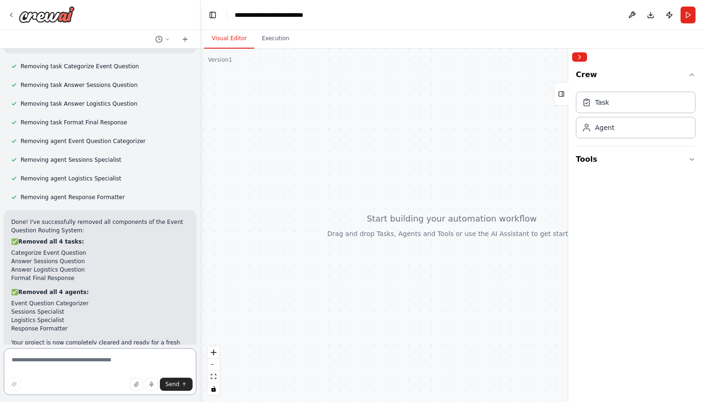
drag, startPoint x: 198, startPoint y: 286, endPoint x: 200, endPoint y: 354, distance: 67.8
click at [200, 354] on div "Hello! I'm the CrewAI assistant. What kind of automation do you want to build? …" at bounding box center [351, 201] width 703 height 402
click at [675, 158] on button "Tools" at bounding box center [636, 159] width 120 height 26
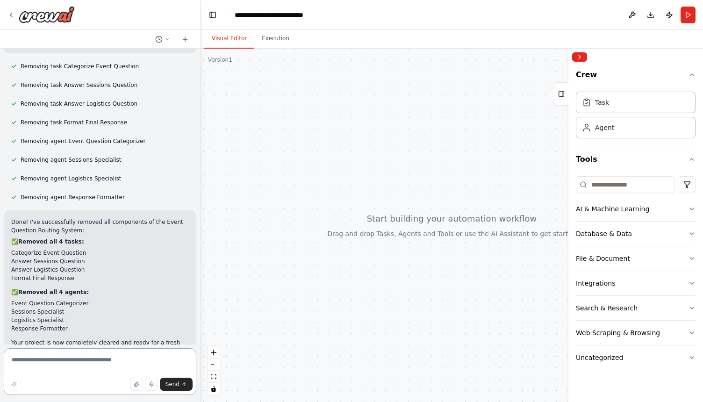
click at [119, 361] on textarea at bounding box center [100, 371] width 192 height 47
click at [188, 41] on icon at bounding box center [184, 39] width 7 height 7
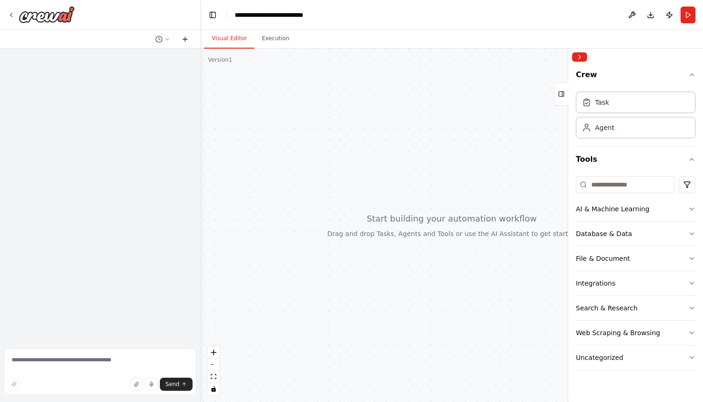
scroll to position [0, 0]
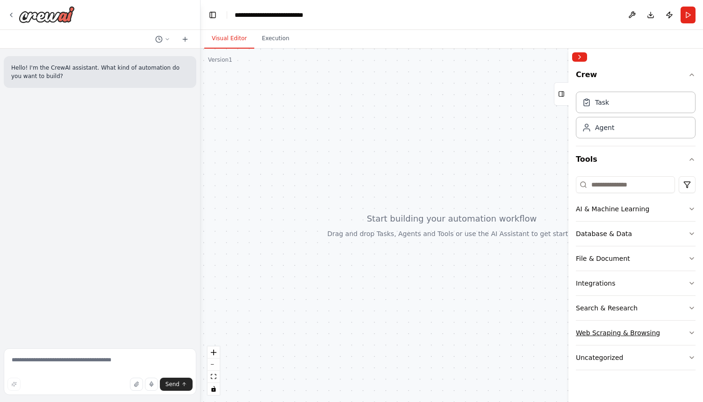
click at [602, 329] on div "Web Scraping & Browsing" at bounding box center [618, 332] width 84 height 9
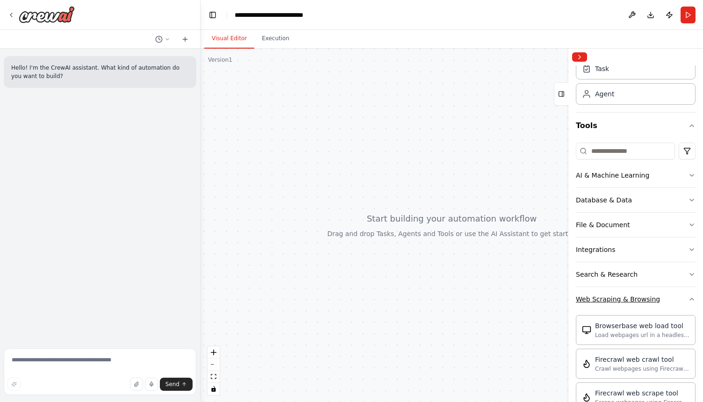
scroll to position [65, 0]
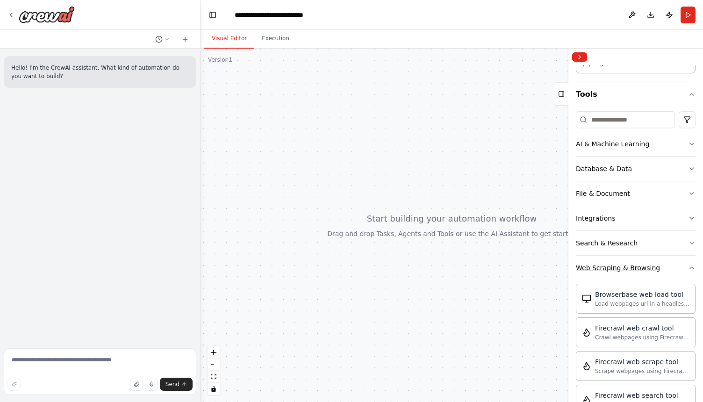
click at [612, 271] on div "Web Scraping & Browsing" at bounding box center [618, 267] width 84 height 9
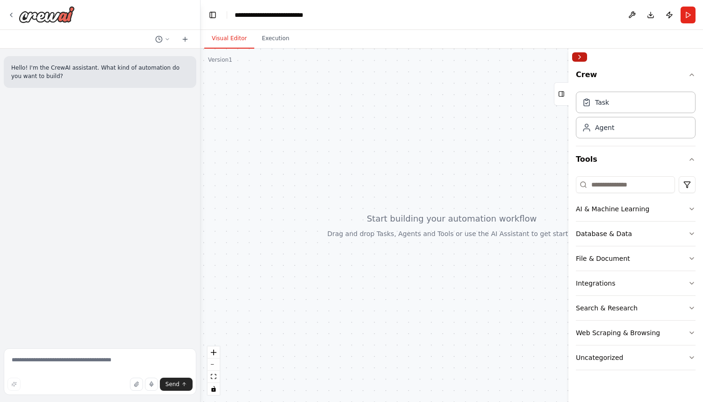
click at [582, 58] on button "Collapse right sidebar" at bounding box center [579, 56] width 15 height 9
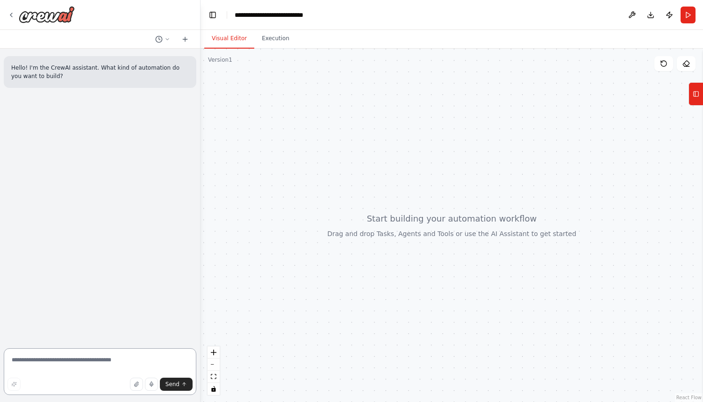
click at [129, 361] on textarea at bounding box center [100, 371] width 192 height 47
click at [695, 97] on icon at bounding box center [695, 93] width 7 height 15
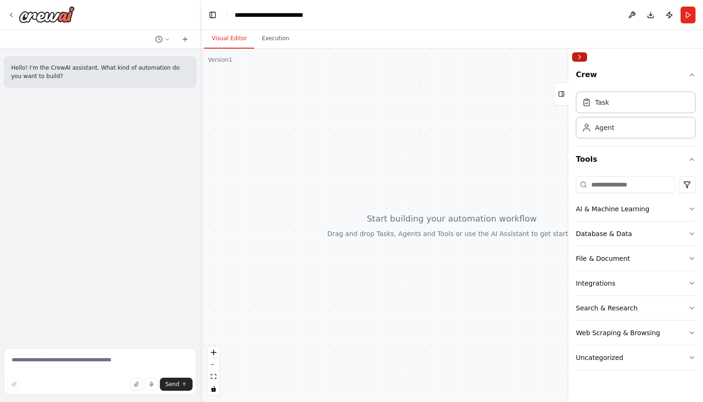
click at [576, 56] on button "Collapse right sidebar" at bounding box center [579, 56] width 15 height 9
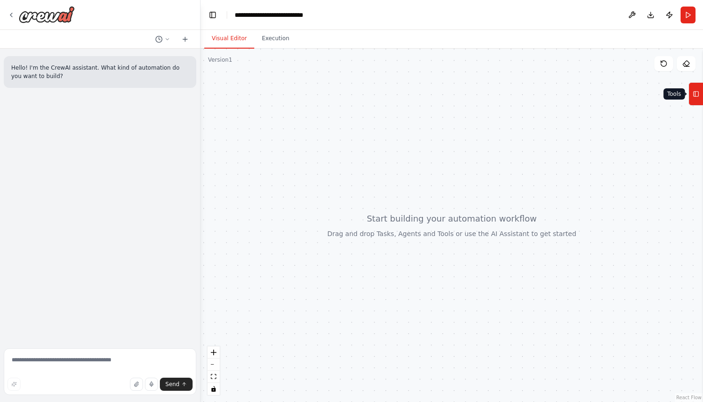
click at [695, 93] on icon at bounding box center [695, 93] width 7 height 15
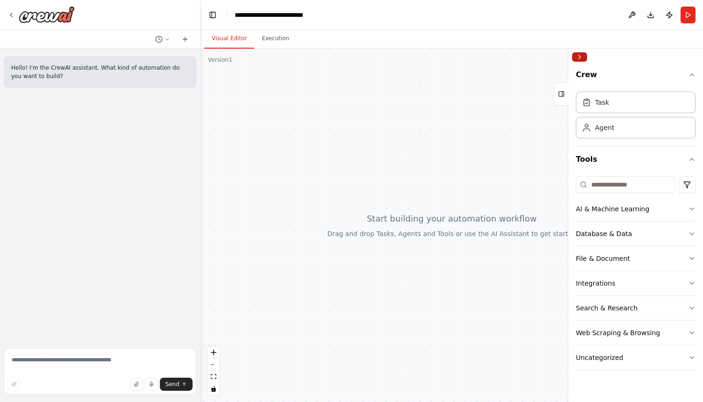
click at [581, 57] on button "Collapse right sidebar" at bounding box center [579, 56] width 15 height 9
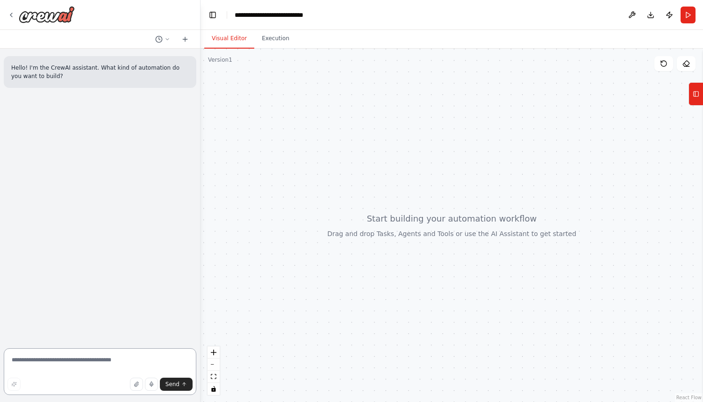
click at [90, 360] on textarea at bounding box center [100, 371] width 192 height 47
paste textarea "**********"
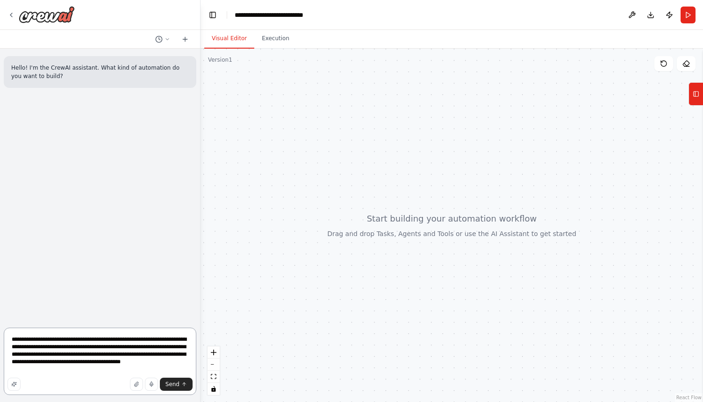
click at [52, 371] on textarea "**********" at bounding box center [100, 360] width 192 height 67
click at [55, 370] on textarea "**********" at bounding box center [100, 360] width 192 height 67
type textarea "**********"
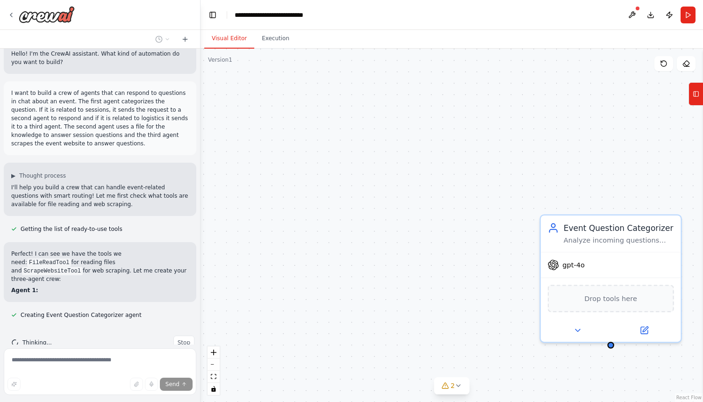
scroll to position [25, 0]
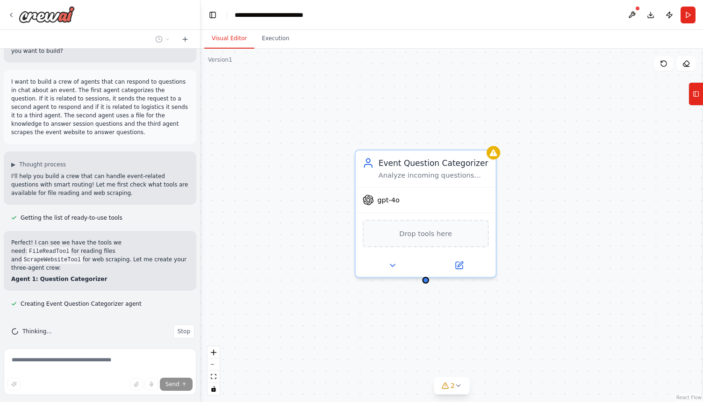
drag, startPoint x: 391, startPoint y: 228, endPoint x: 206, endPoint y: 163, distance: 196.1
click at [206, 163] on div "Event Question Categorizer Analyze incoming questions about the event and categ…" at bounding box center [451, 225] width 502 height 353
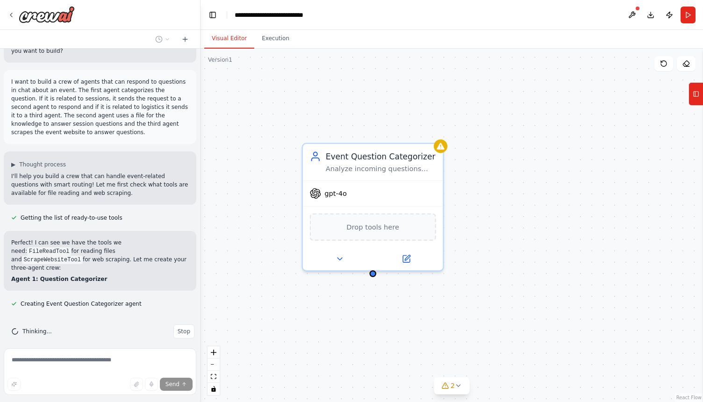
drag, startPoint x: 585, startPoint y: 224, endPoint x: 533, endPoint y: 218, distance: 53.2
click at [533, 218] on div "Event Question Categorizer Analyze incoming questions about the event and categ…" at bounding box center [451, 225] width 502 height 353
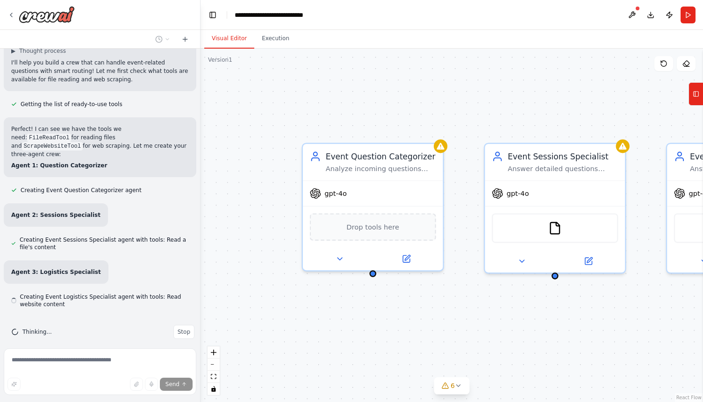
scroll to position [139, 0]
click at [213, 362] on button "zoom out" at bounding box center [213, 364] width 12 height 12
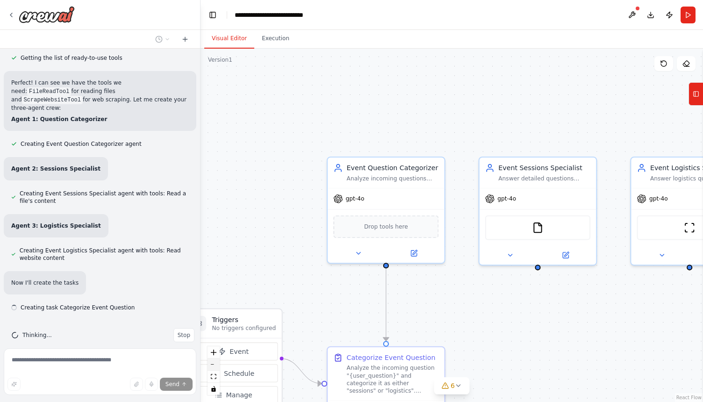
click at [213, 363] on button "zoom out" at bounding box center [213, 364] width 12 height 12
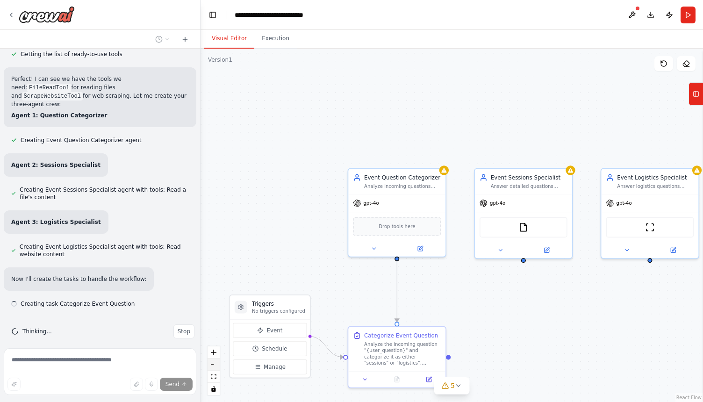
scroll to position [200, 0]
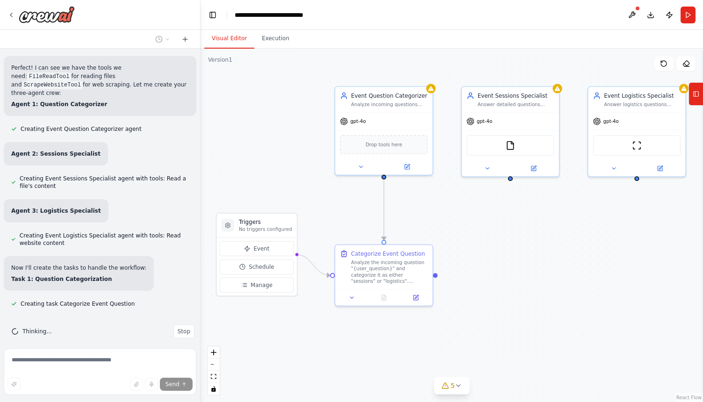
drag, startPoint x: 270, startPoint y: 240, endPoint x: 257, endPoint y: 158, distance: 82.8
click at [257, 158] on div ".deletable-edge-delete-btn { width: 20px; height: 20px; border: 0px solid #ffff…" at bounding box center [451, 225] width 502 height 353
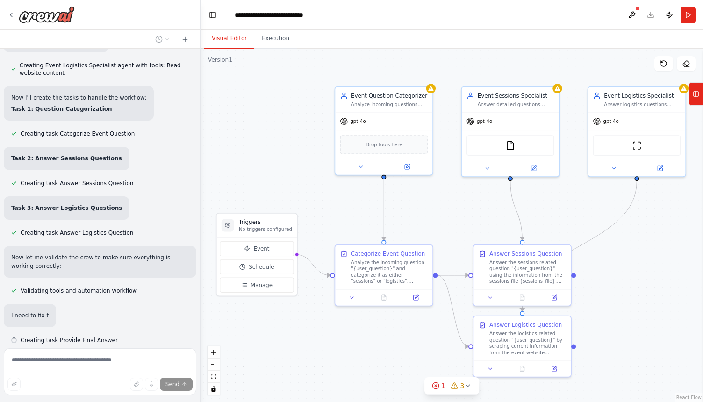
scroll to position [379, 0]
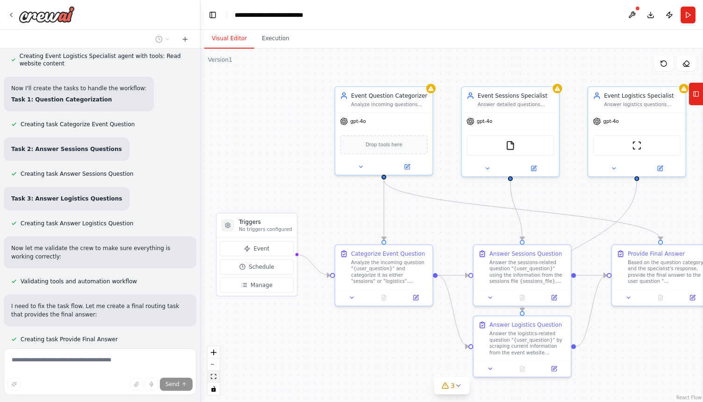
click at [213, 375] on icon "fit view" at bounding box center [214, 376] width 6 height 5
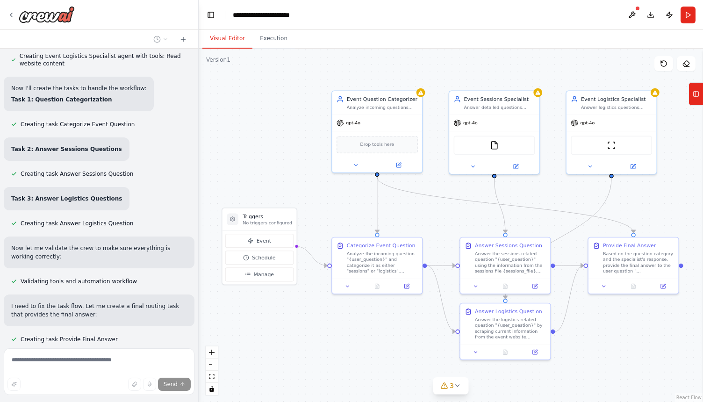
drag, startPoint x: 197, startPoint y: 245, endPoint x: 199, endPoint y: 268, distance: 23.0
click at [199, 268] on div "Hello! I'm the CrewAI assistant. What kind of automation do you want to build? …" at bounding box center [351, 201] width 703 height 402
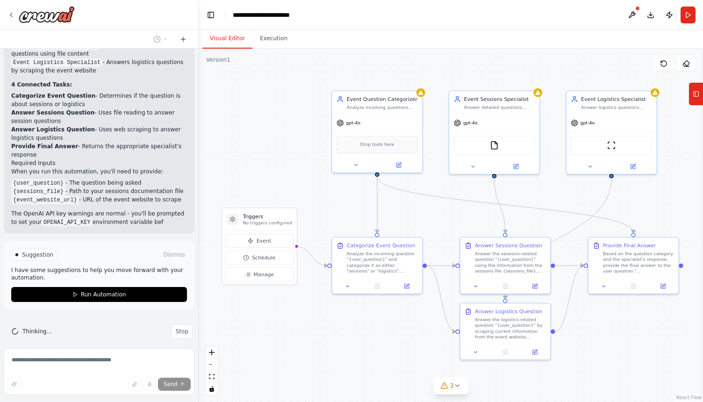
scroll to position [870, 0]
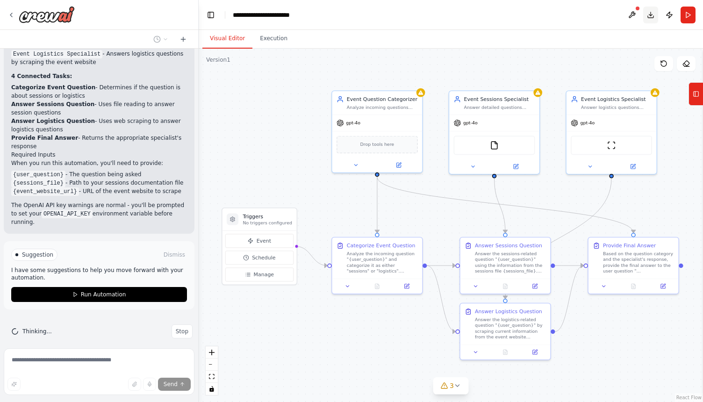
click at [654, 16] on button "Download" at bounding box center [650, 15] width 15 height 17
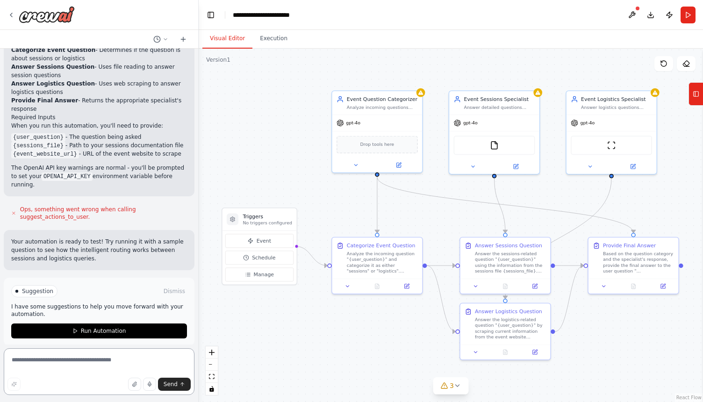
scroll to position [505, 0]
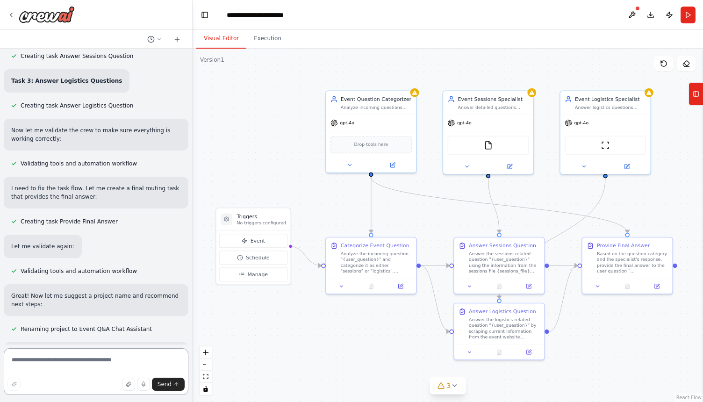
drag, startPoint x: 195, startPoint y: 229, endPoint x: 186, endPoint y: 292, distance: 63.7
click at [192, 301] on div "Hello! I'm the CrewAI assistant. What kind of automation do you want to build? …" at bounding box center [351, 201] width 703 height 402
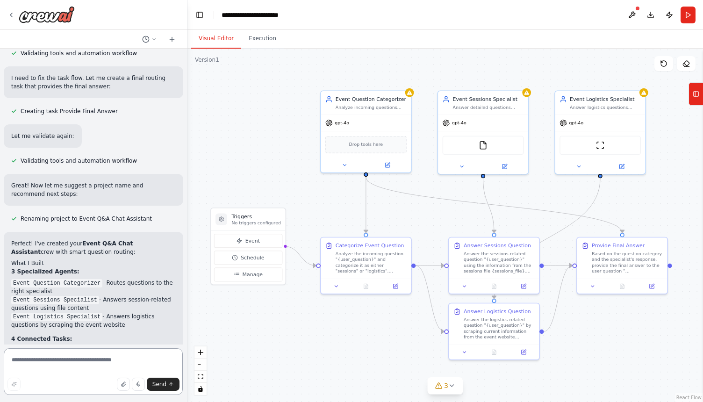
scroll to position [619, 0]
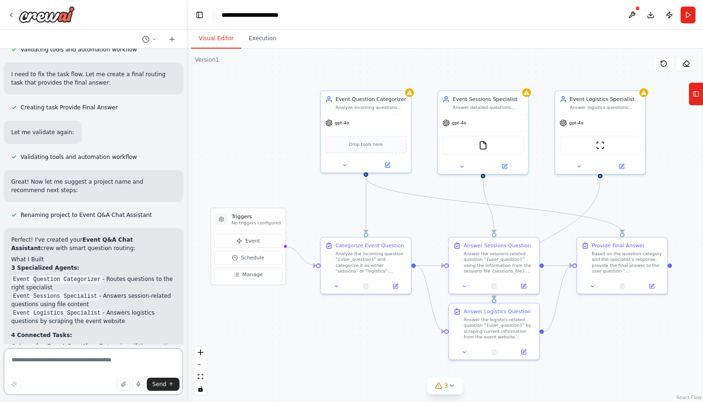
drag, startPoint x: 188, startPoint y: 230, endPoint x: 187, endPoint y: 255, distance: 24.8
click at [187, 255] on div "Hello! I'm the CrewAI assistant. What kind of automation do you want to build? …" at bounding box center [351, 201] width 703 height 402
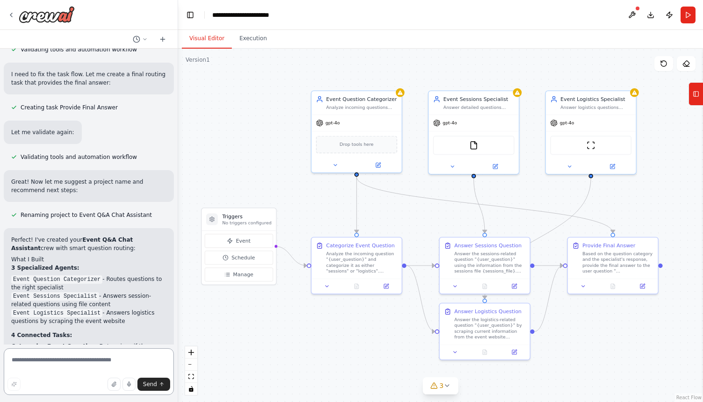
drag, startPoint x: 184, startPoint y: 239, endPoint x: 175, endPoint y: 341, distance: 102.7
click at [178, 354] on div "Hello! I'm the CrewAI assistant. What kind of automation do you want to build? …" at bounding box center [351, 201] width 703 height 402
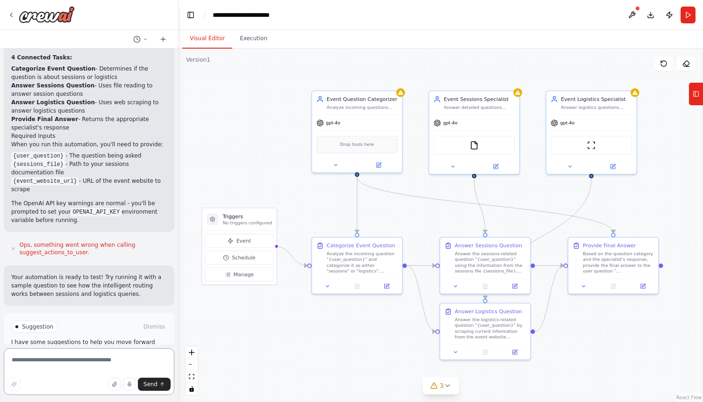
scroll to position [941, 0]
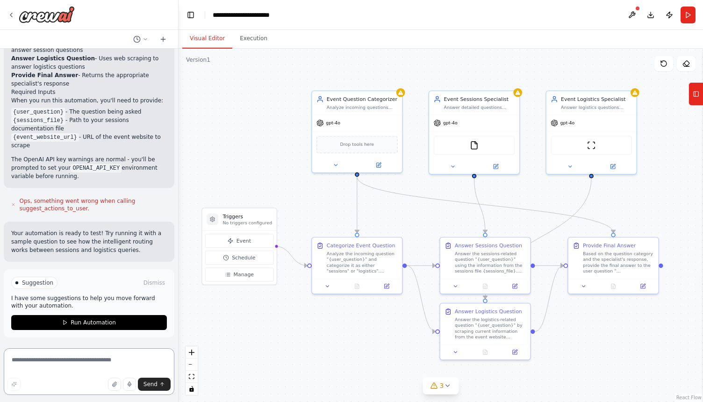
click at [105, 361] on textarea at bounding box center [89, 371] width 171 height 47
click at [58, 361] on textarea "**********" at bounding box center [89, 371] width 171 height 47
type textarea "**********"
click at [146, 385] on span "Send" at bounding box center [150, 383] width 14 height 7
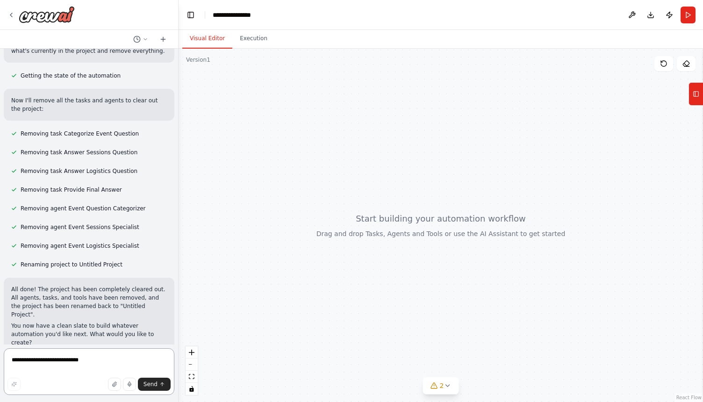
scroll to position [1246, 0]
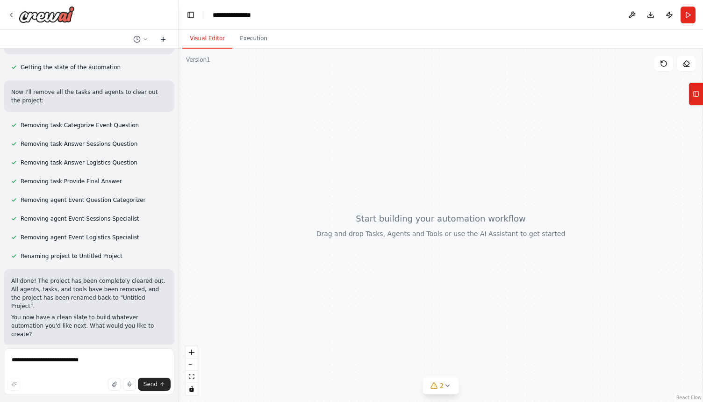
click at [164, 38] on icon at bounding box center [162, 39] width 7 height 7
